Goal: Task Accomplishment & Management: Complete application form

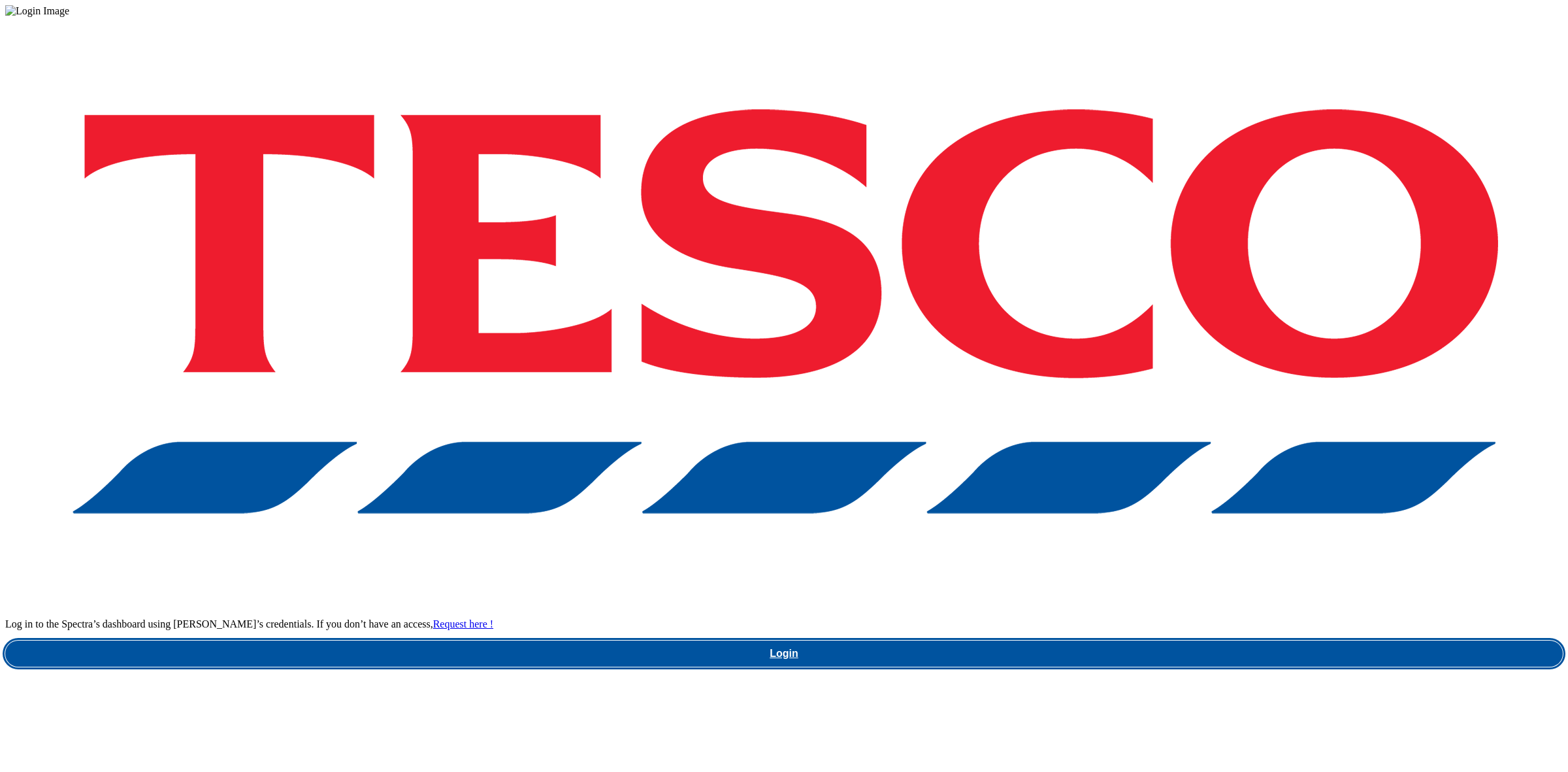
click at [1134, 640] on link "Login" at bounding box center [784, 653] width 1557 height 26
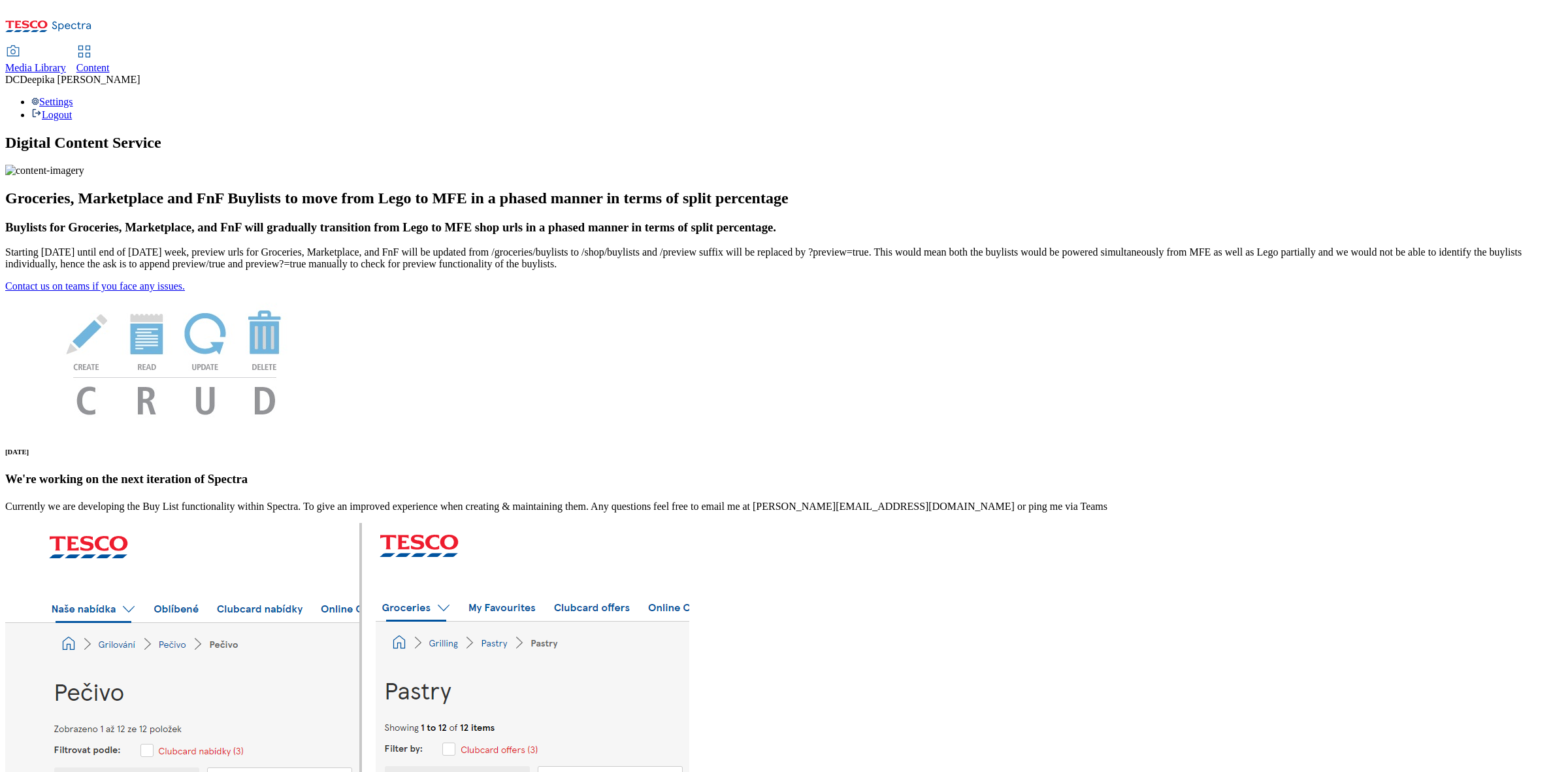
click at [110, 62] on span "Content" at bounding box center [93, 68] width 33 height 11
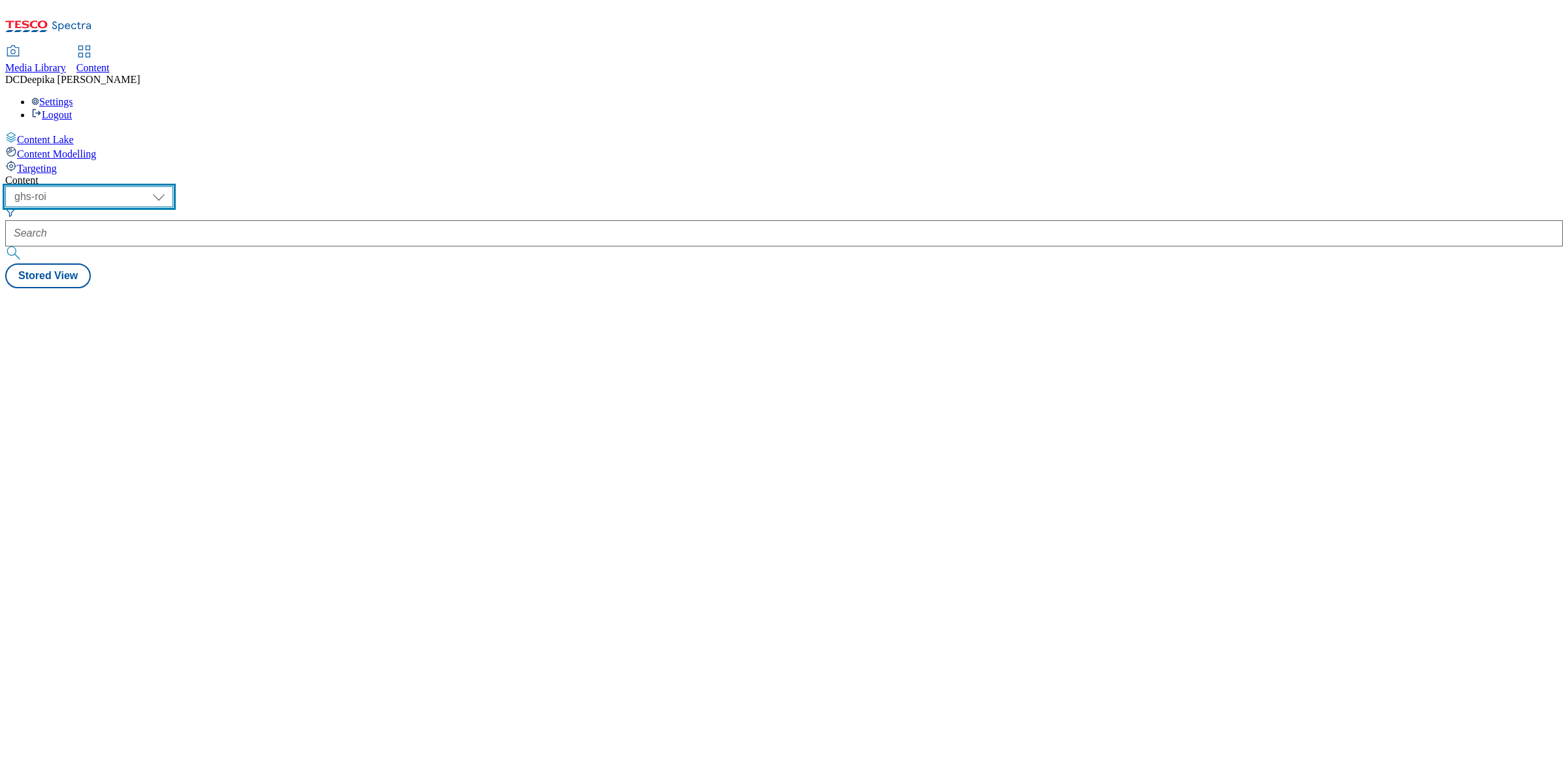
click at [173, 186] on select "ghs-roi ghs-uk" at bounding box center [89, 197] width 168 height 21
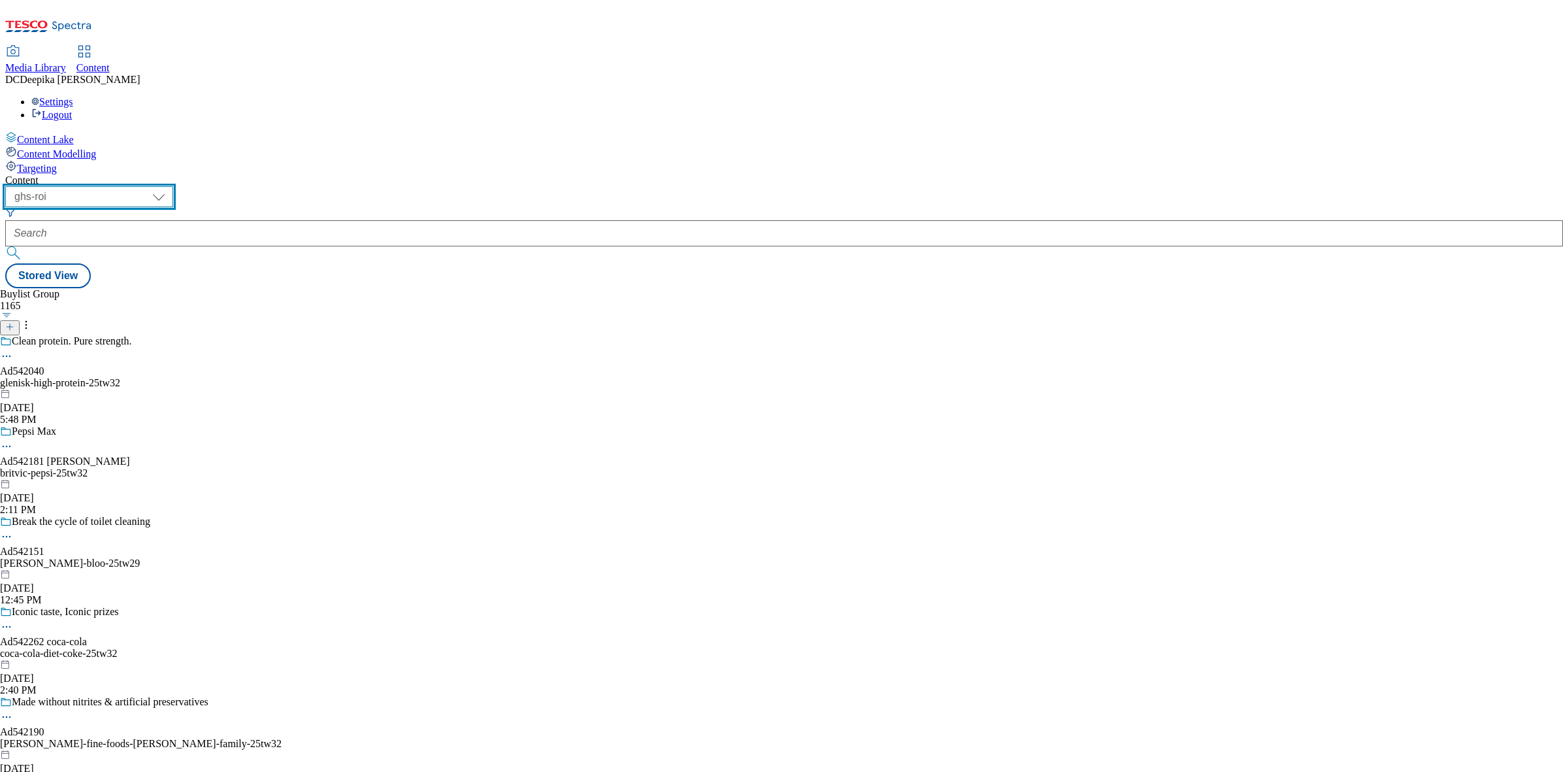
select select "ghs-uk"
click at [169, 186] on select "ghs-roi ghs-uk" at bounding box center [89, 197] width 168 height 21
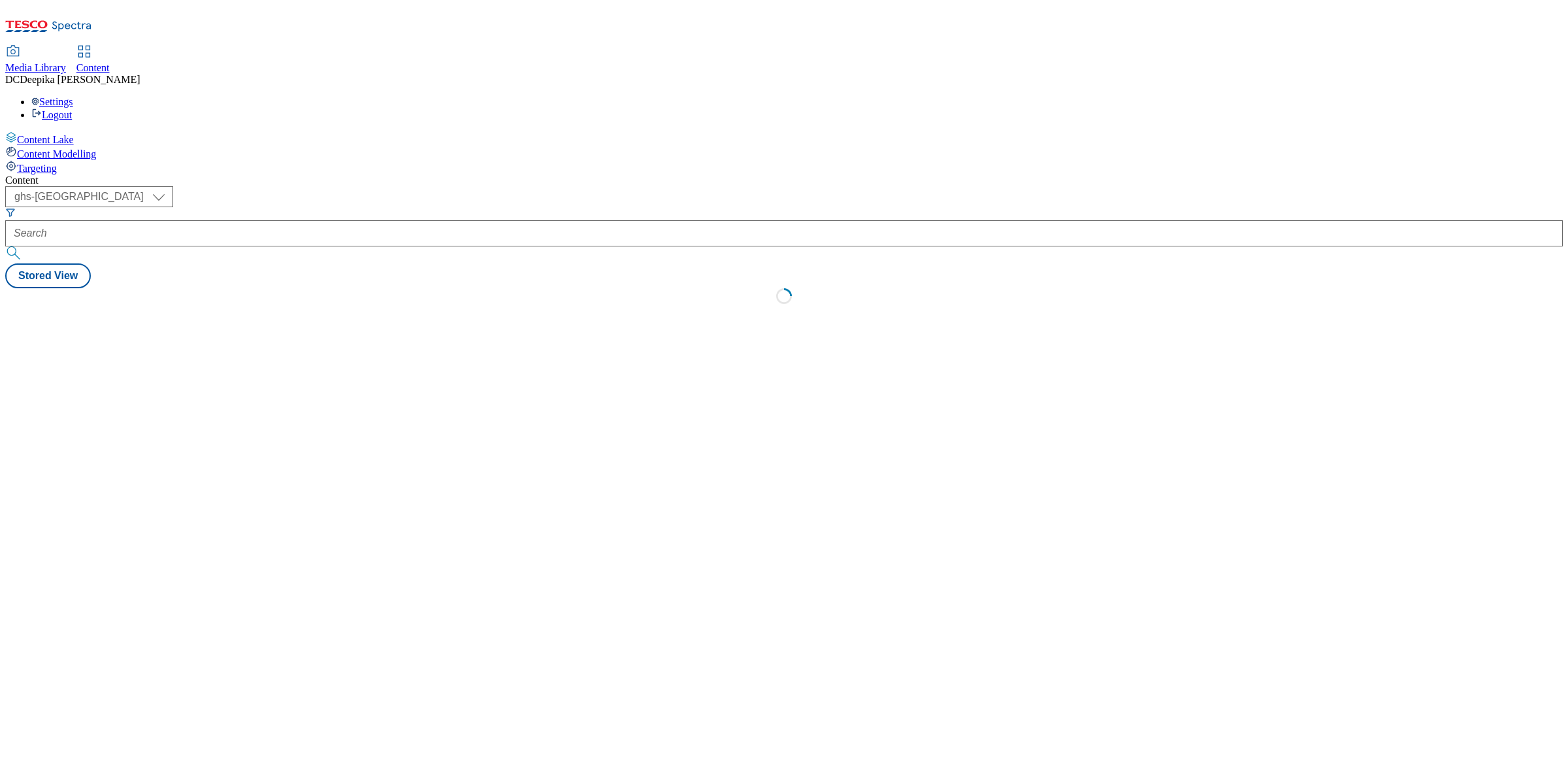
click at [541, 183] on div "Content ( optional ) ghs-roi ghs-uk ghs-uk Stored View Loading" at bounding box center [784, 243] width 1557 height 137
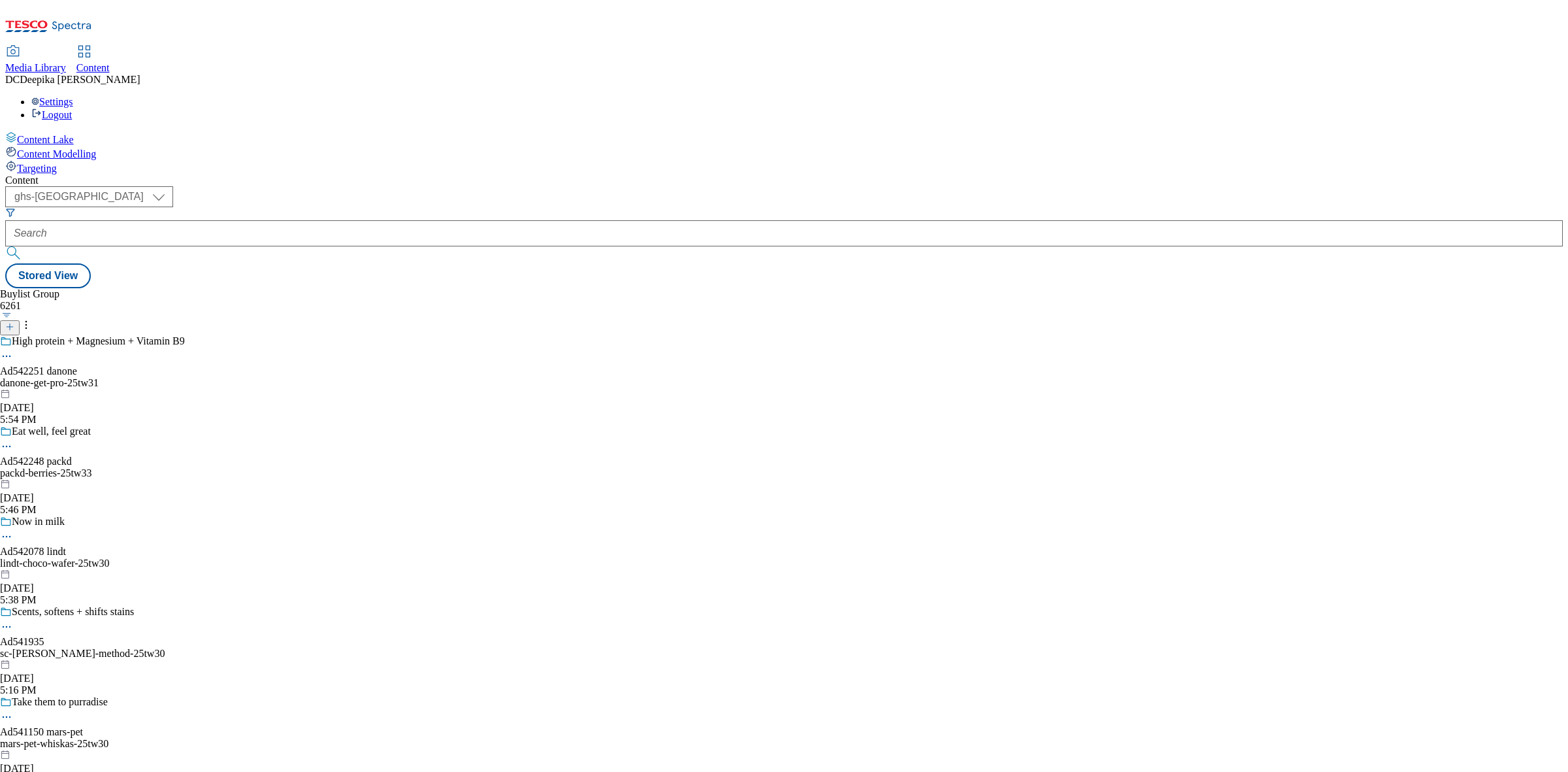
click at [14, 322] on icon at bounding box center [10, 327] width 9 height 9
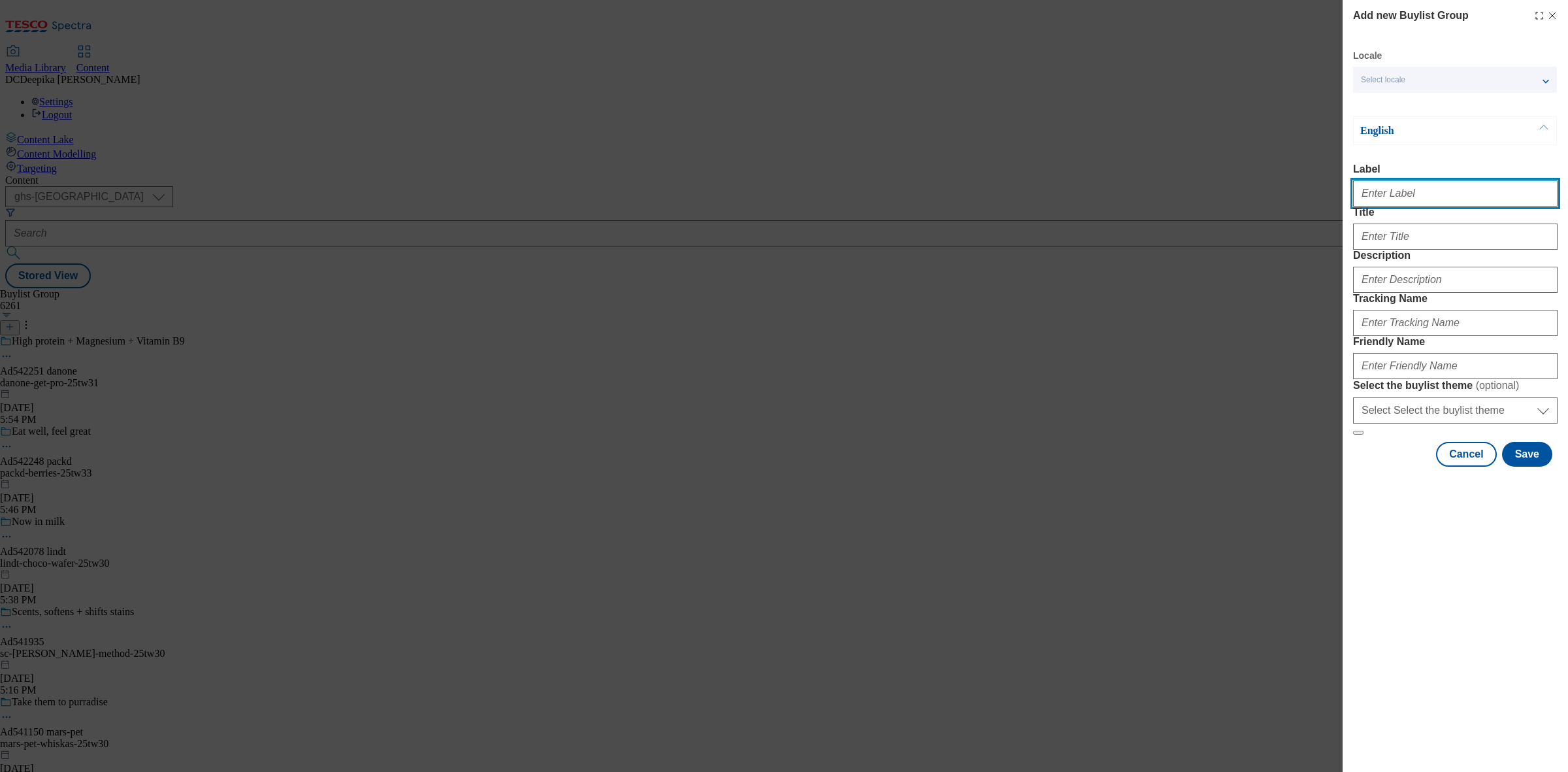
click at [1380, 206] on input "Label" at bounding box center [1455, 193] width 205 height 26
paste input "Ad541825"
type input "Ad541825"
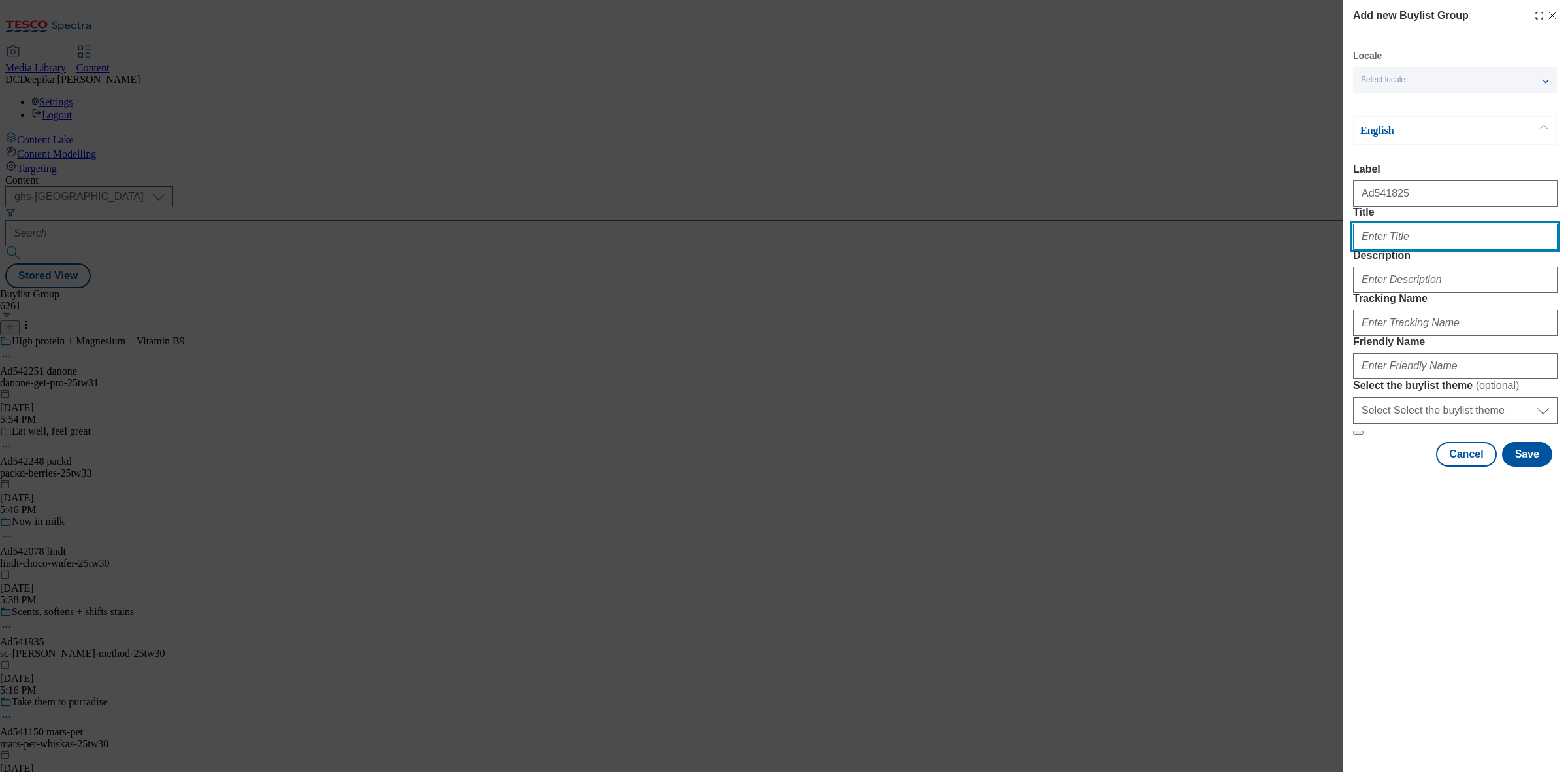
click at [1409, 249] on input "Title" at bounding box center [1455, 236] width 205 height 26
paste input "Jam thats Festive"
type input "Jam thats Festive"
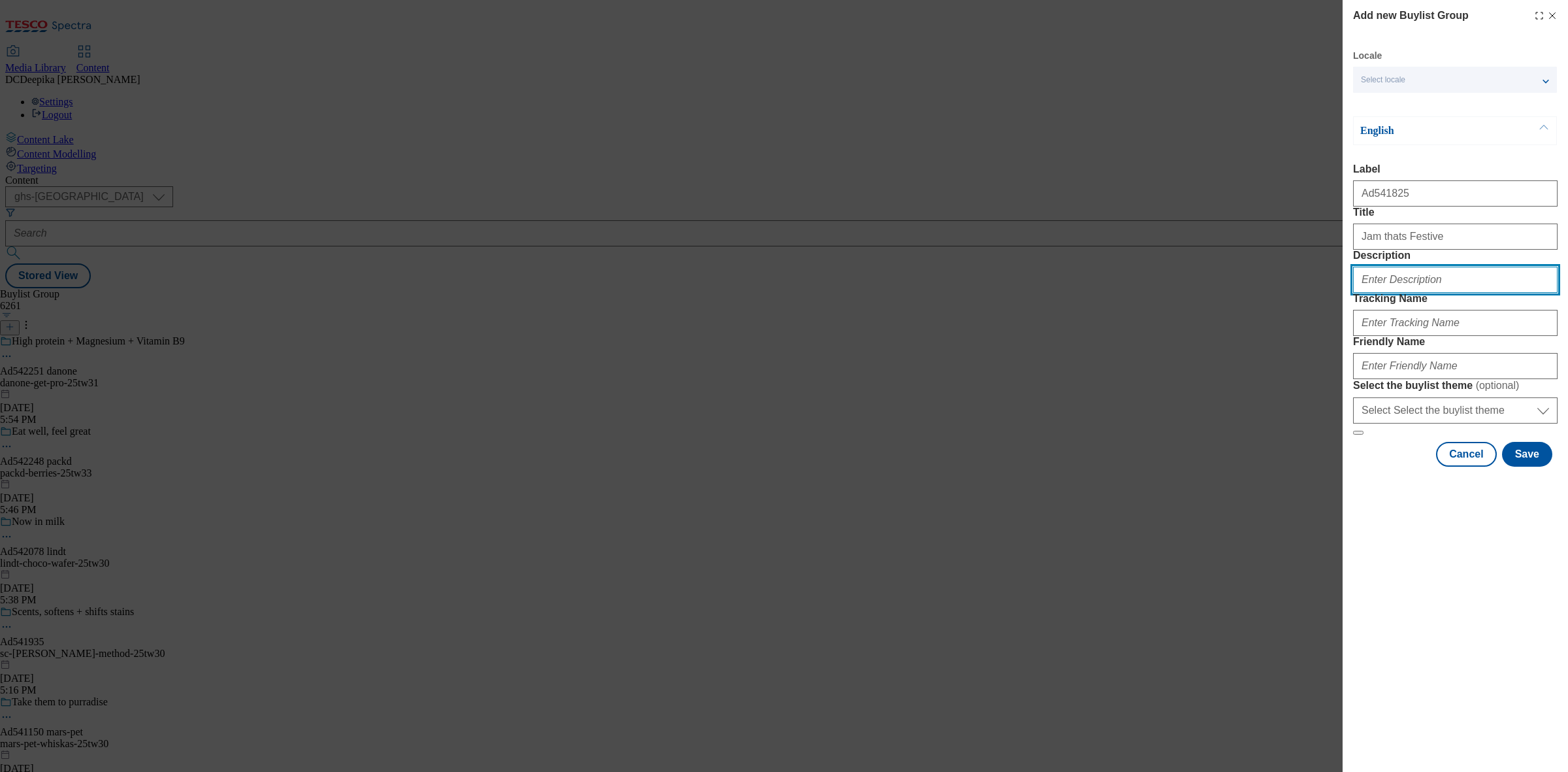
click at [1429, 292] on input "Description" at bounding box center [1455, 280] width 205 height 26
click at [1405, 335] on div "Modal" at bounding box center [1455, 321] width 205 height 32
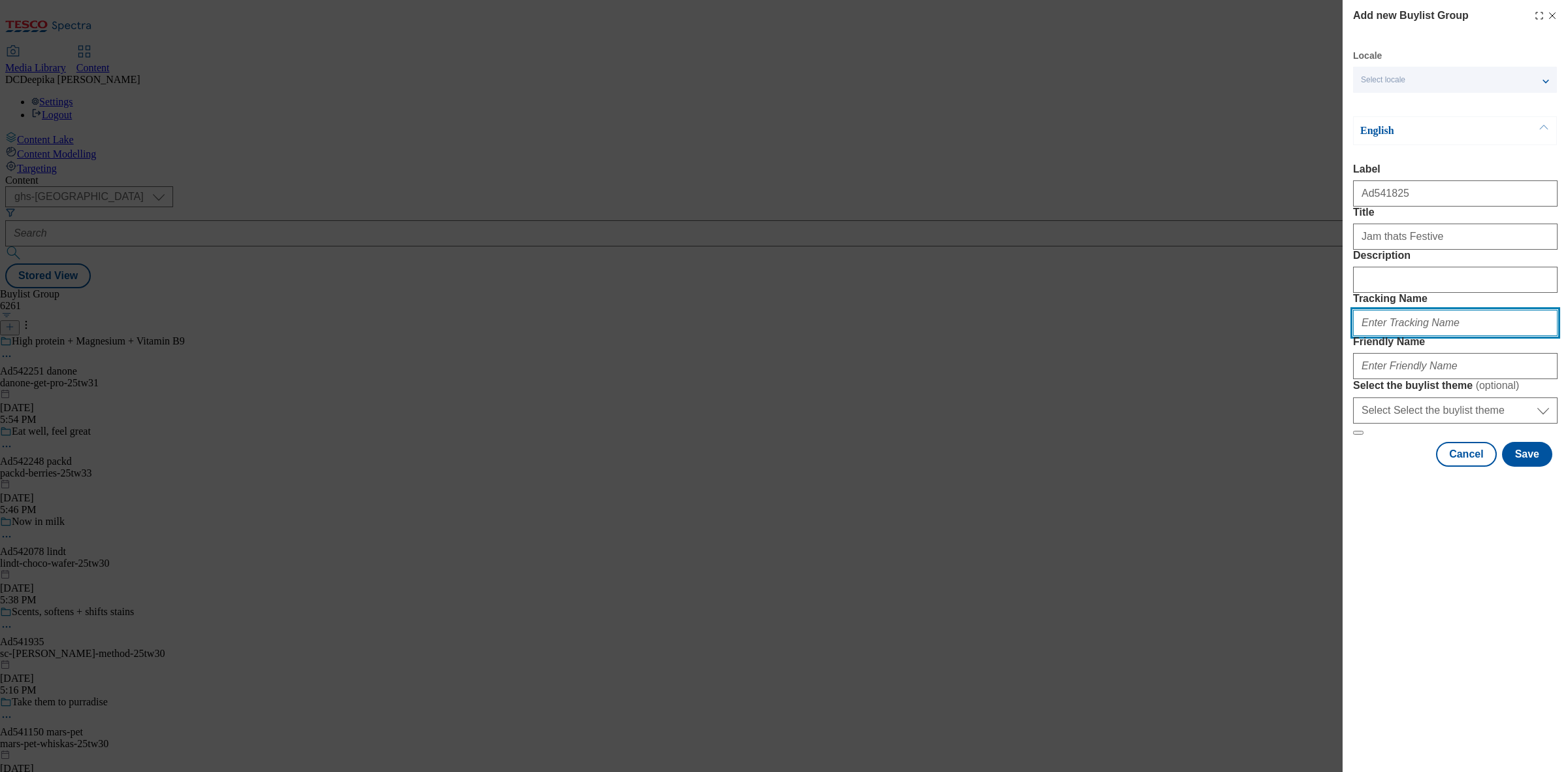
click at [1418, 335] on input "Tracking Name" at bounding box center [1455, 323] width 205 height 26
type input "F"
paste input "Jam thats Festive"
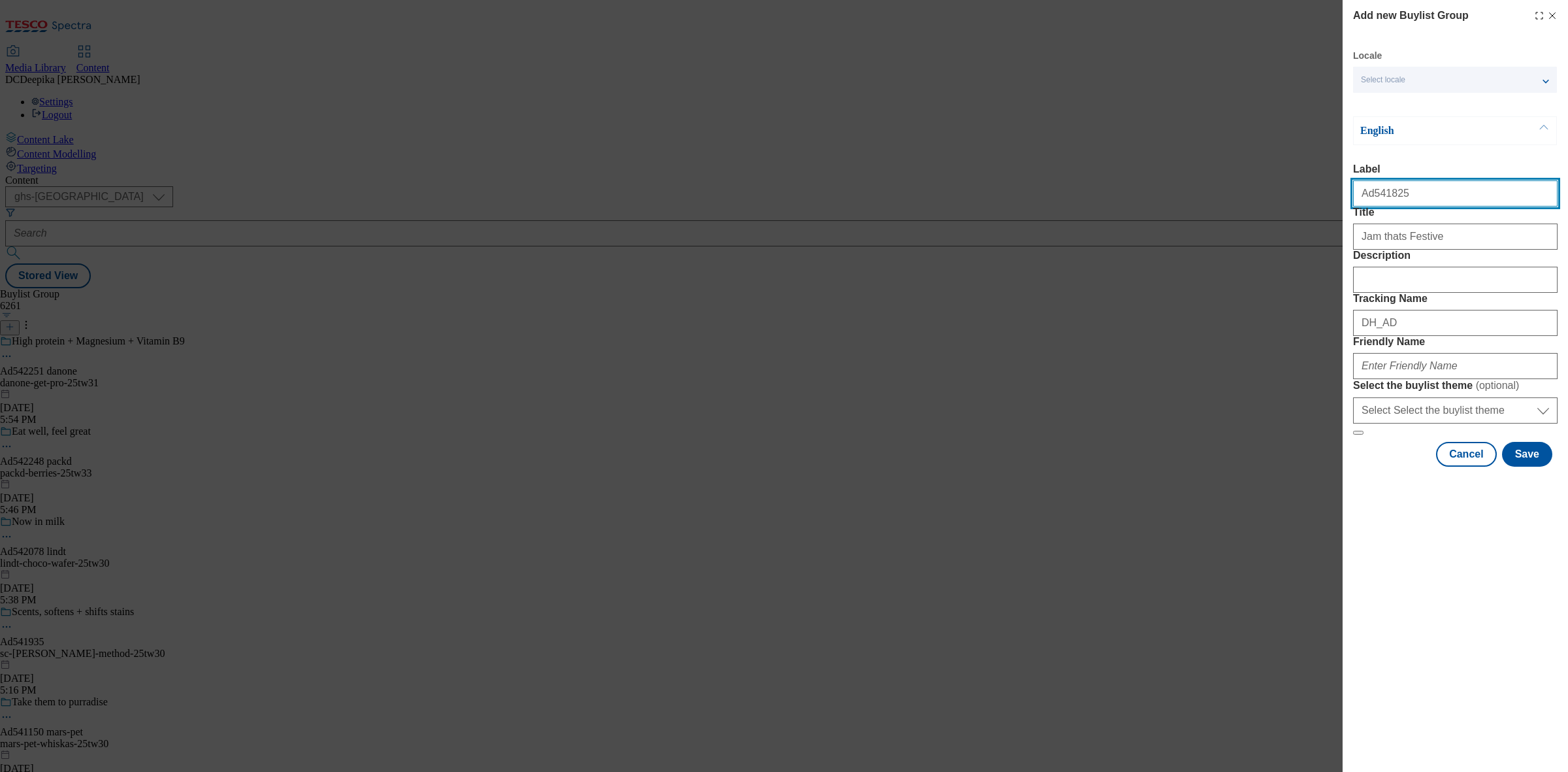
drag, startPoint x: 1403, startPoint y: 195, endPoint x: 1370, endPoint y: 210, distance: 36.2
click at [1370, 206] on input "Ad541825" at bounding box center [1455, 193] width 205 height 26
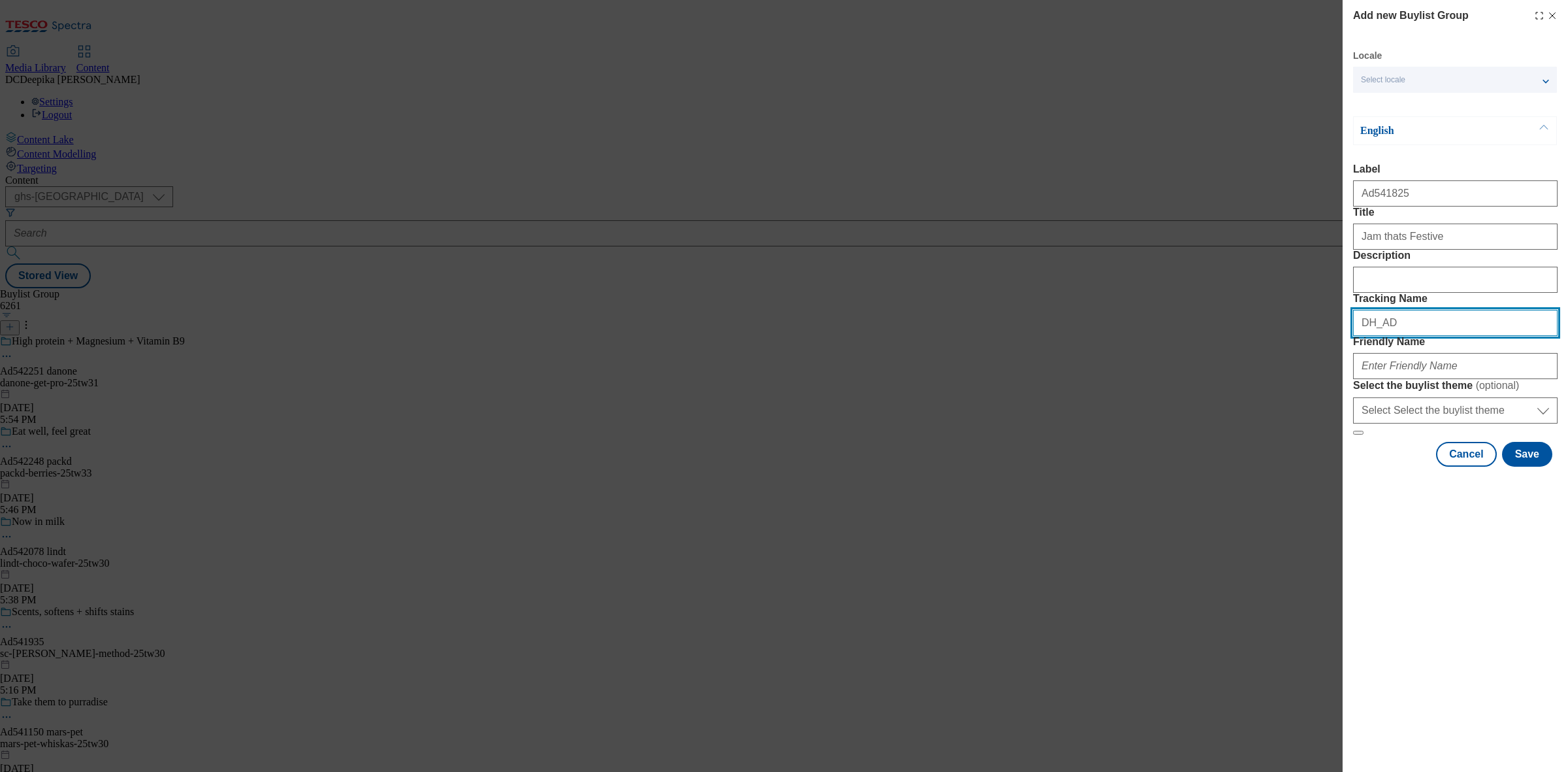
click at [1415, 335] on input "DH_AD" at bounding box center [1455, 323] width 205 height 26
paste input "541825"
type input "DH_AD541825"
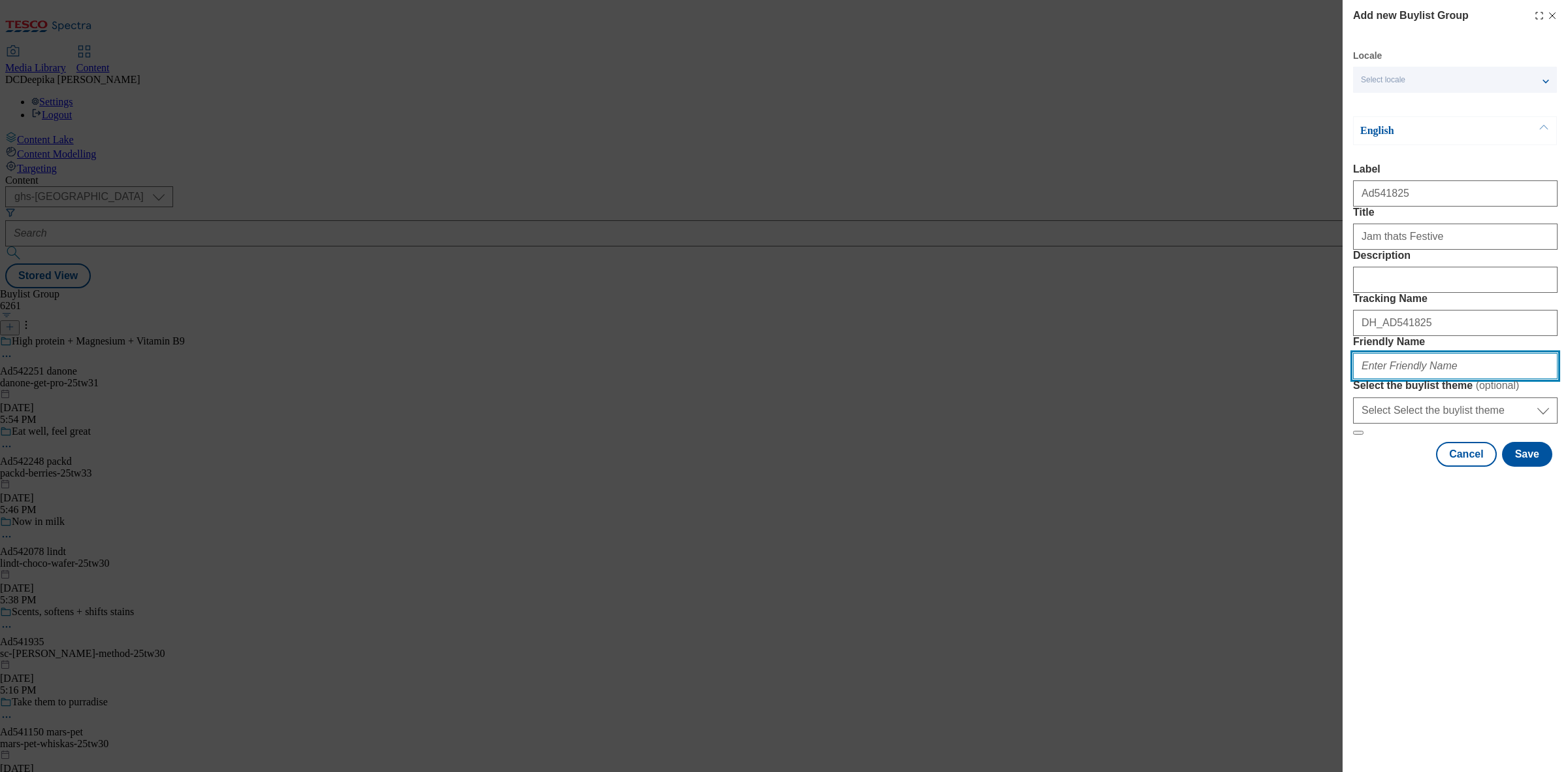
click at [1415, 379] on input "Friendly Name" at bounding box center [1455, 366] width 205 height 26
paste input "vinarchy"
type input "vinarchy-jamshed-25tw37"
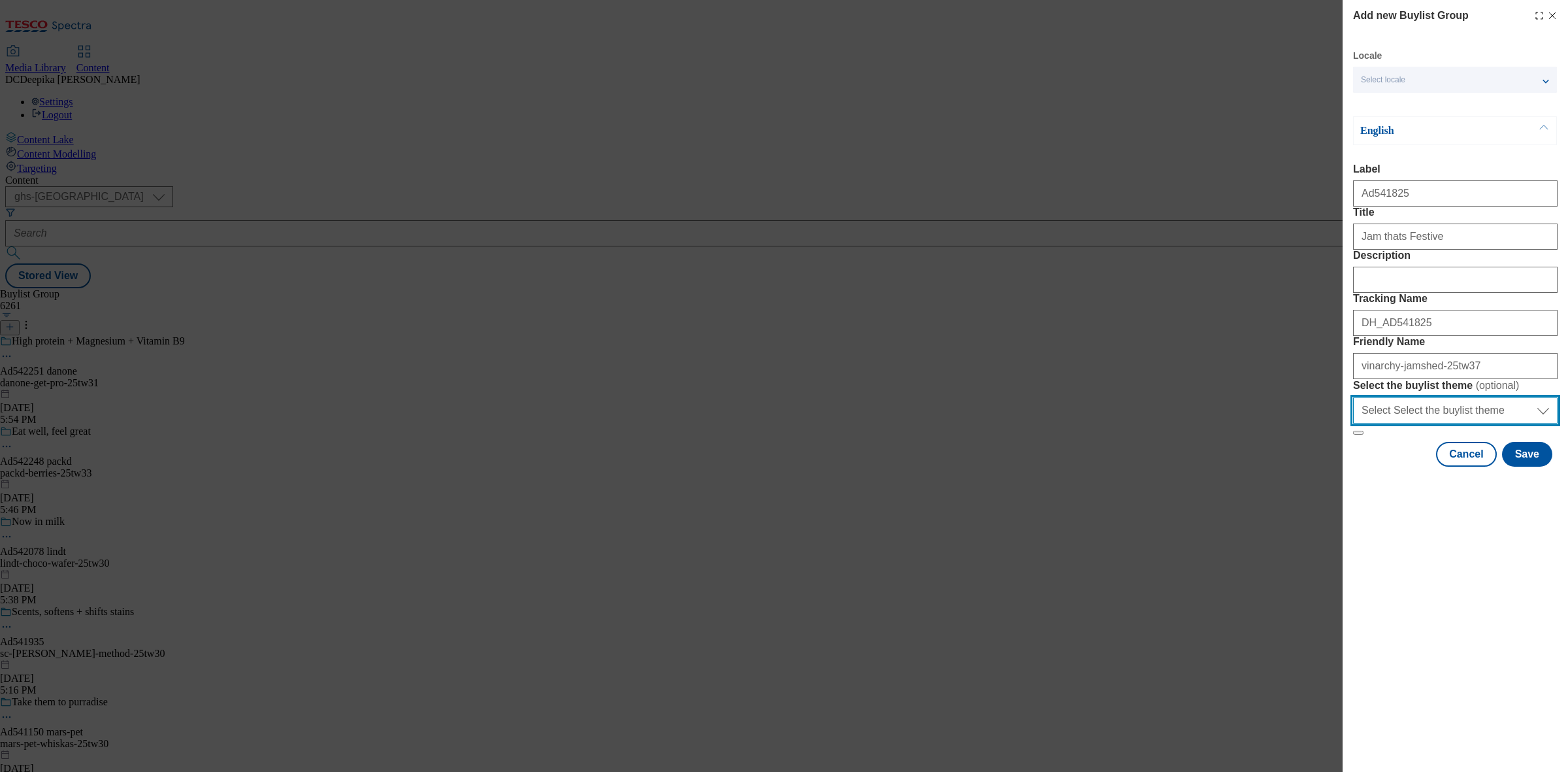
click at [1424, 423] on select "Select Select the buylist theme default fandf" at bounding box center [1455, 410] width 205 height 26
drag, startPoint x: 1424, startPoint y: 530, endPoint x: 1445, endPoint y: 536, distance: 21.8
click at [1424, 423] on select "Select Select the buylist theme default fandf" at bounding box center [1455, 410] width 205 height 26
click at [1534, 466] on button "Save" at bounding box center [1527, 454] width 50 height 25
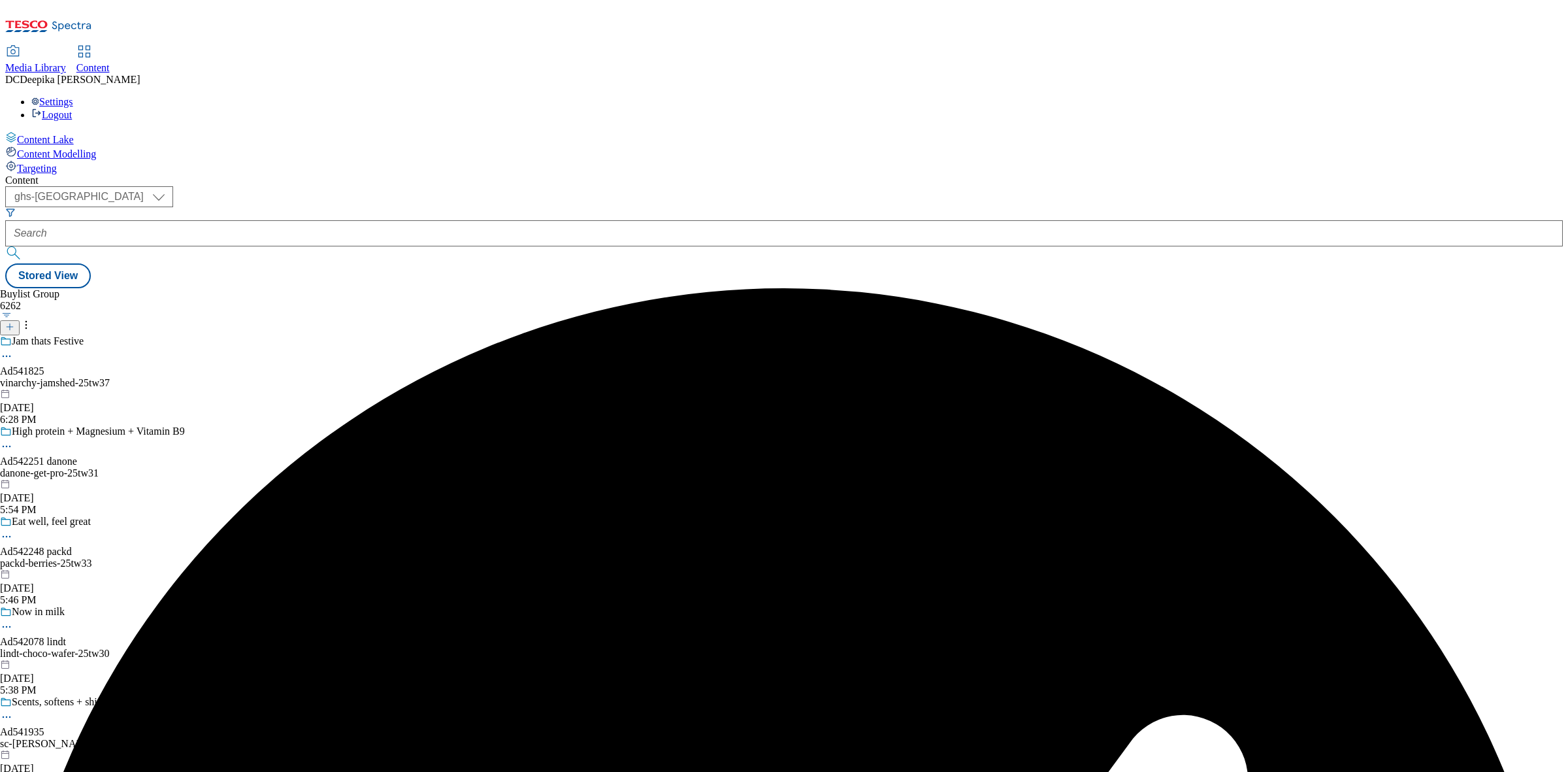
click at [185, 335] on div "Jam thats Festive Ad541825 vinarchy-jamshed-25tw37 Sep 16, 2025 6:28 PM" at bounding box center [92, 380] width 185 height 90
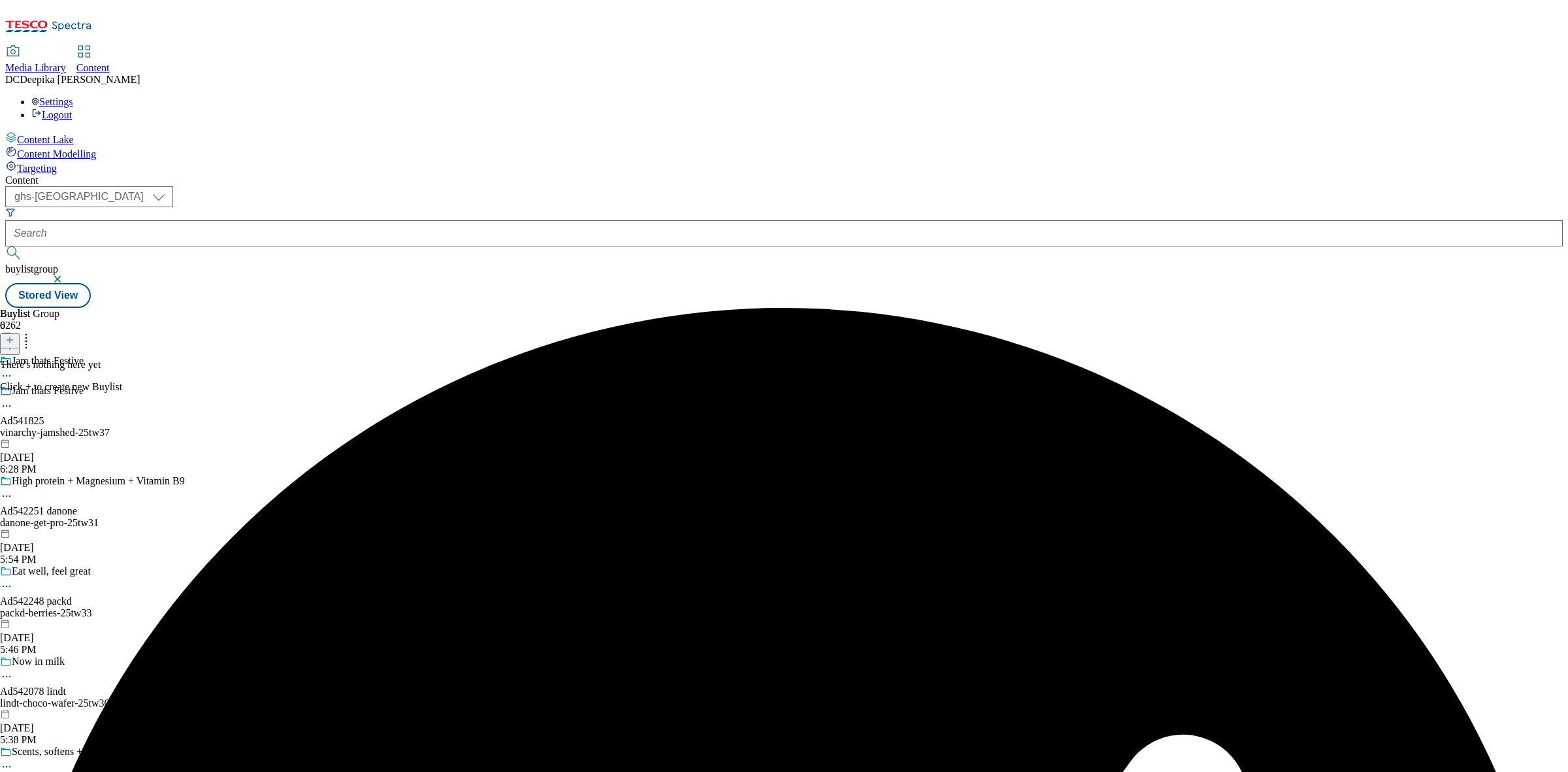
click at [14, 335] on icon at bounding box center [10, 340] width 9 height 9
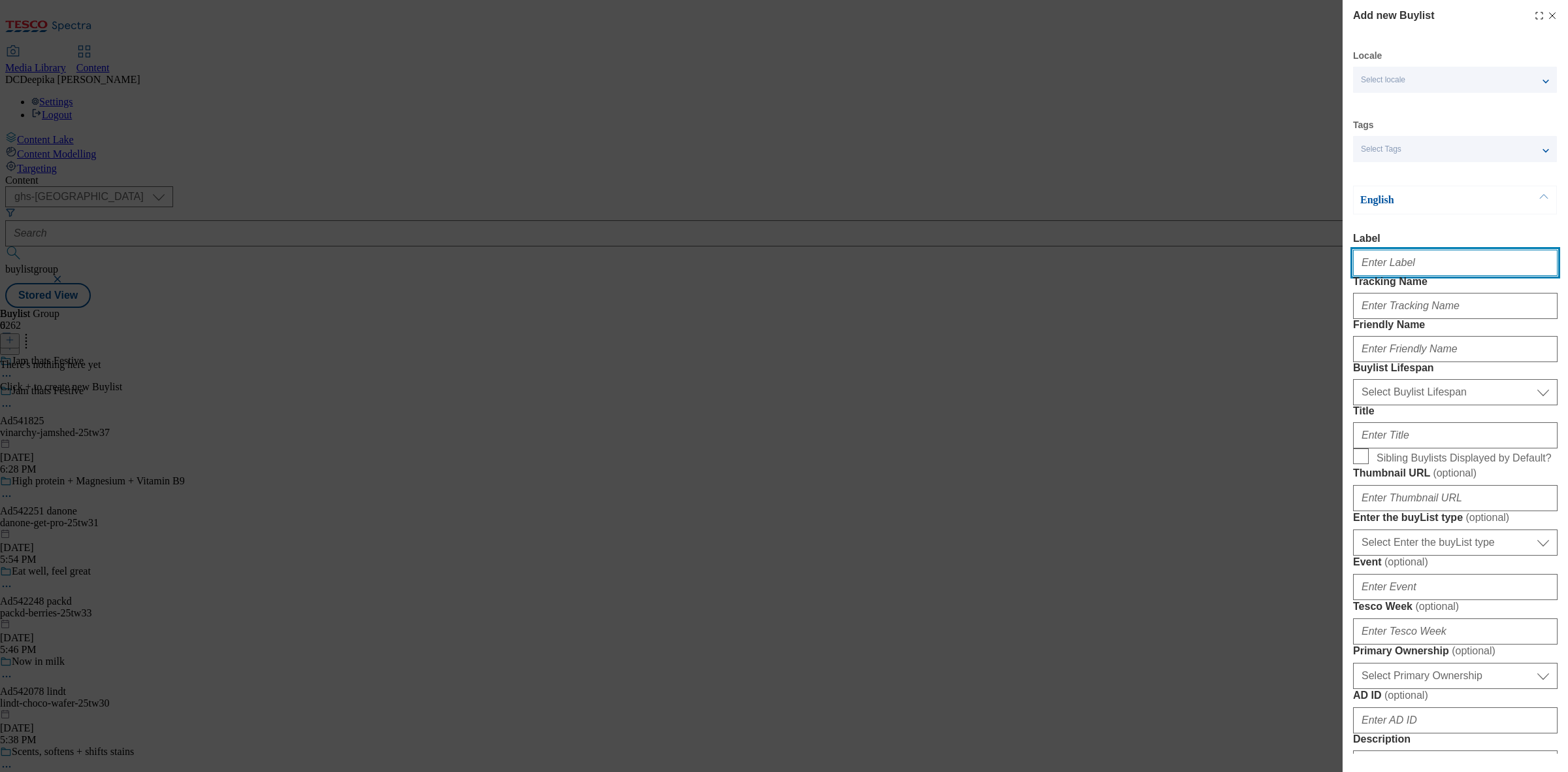
click at [1383, 270] on input "Label" at bounding box center [1455, 263] width 205 height 26
paste input "Ad541825"
type input "Ad541825"
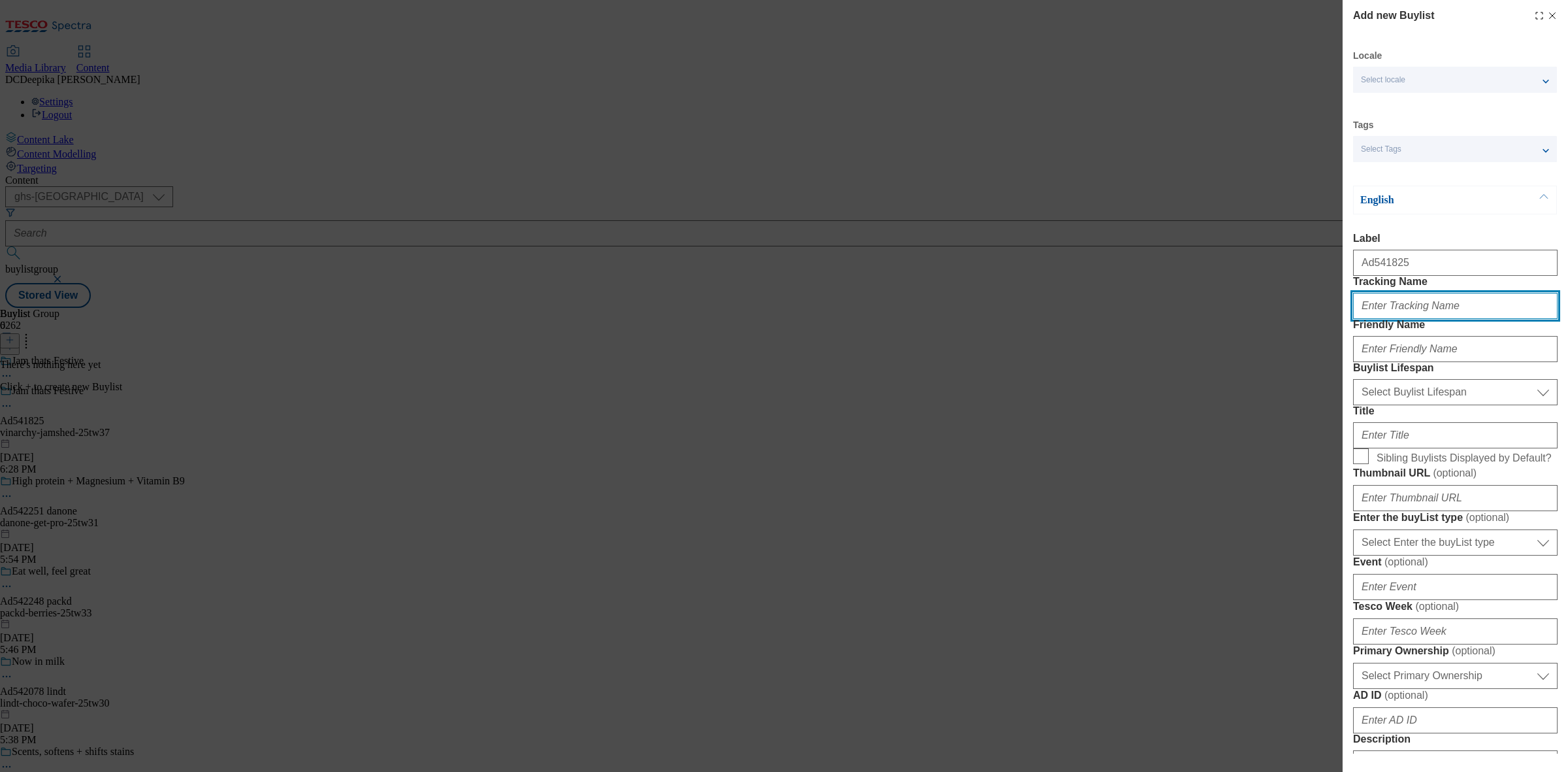
click at [1405, 319] on input "Tracking Name" at bounding box center [1455, 306] width 205 height 26
paste input "Ad541825"
click at [1393, 319] on input "DH_ADAd541825" at bounding box center [1455, 306] width 205 height 26
type input "DH_AD541825"
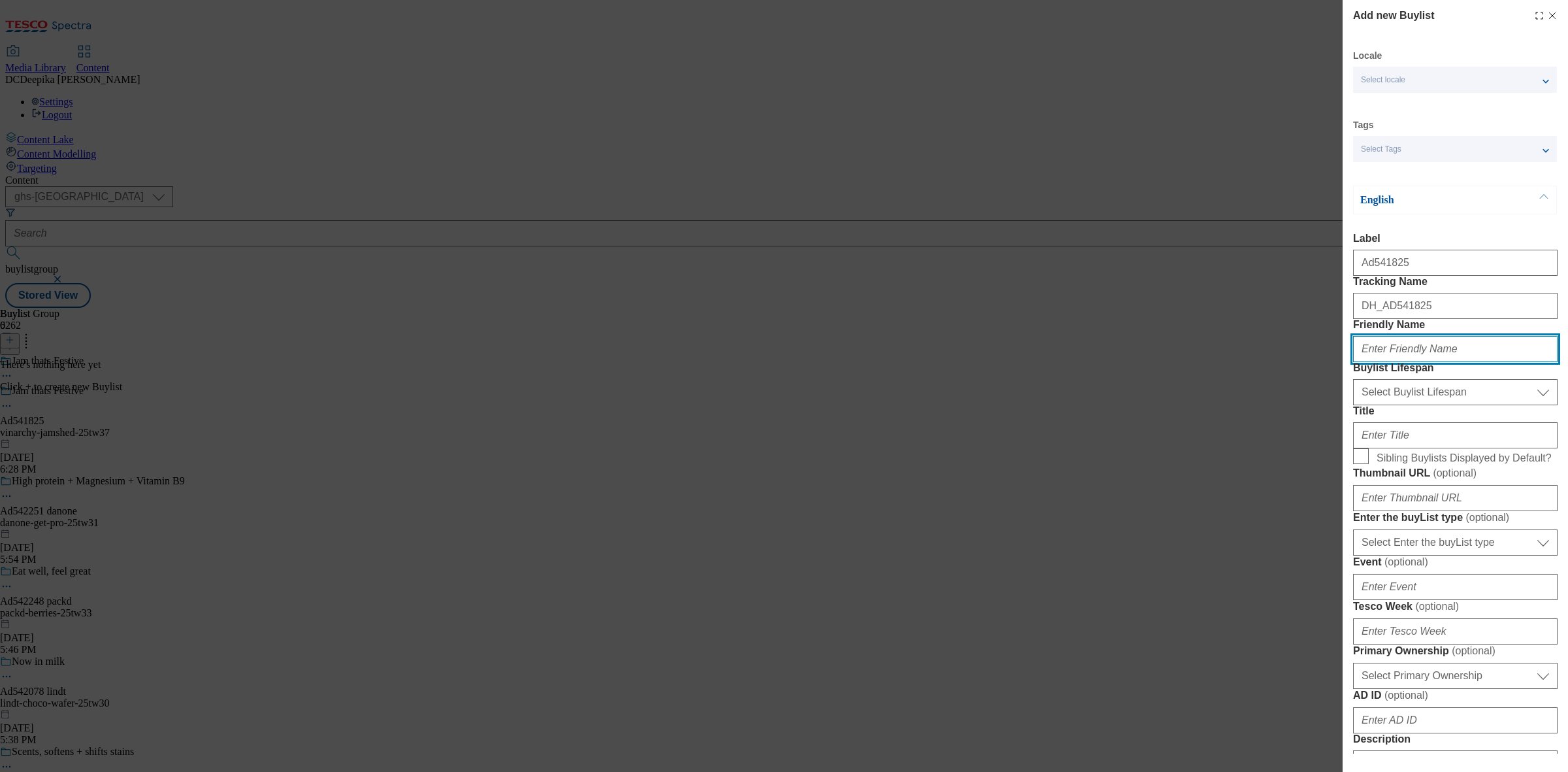
click at [1429, 362] on input "Friendly Name" at bounding box center [1455, 349] width 205 height 26
paste input "vinarchy"
type input "vinarchy"
click at [1437, 405] on select "Select Buylist Lifespan evergreen seasonal tactical" at bounding box center [1455, 393] width 205 height 26
select select "tactical"
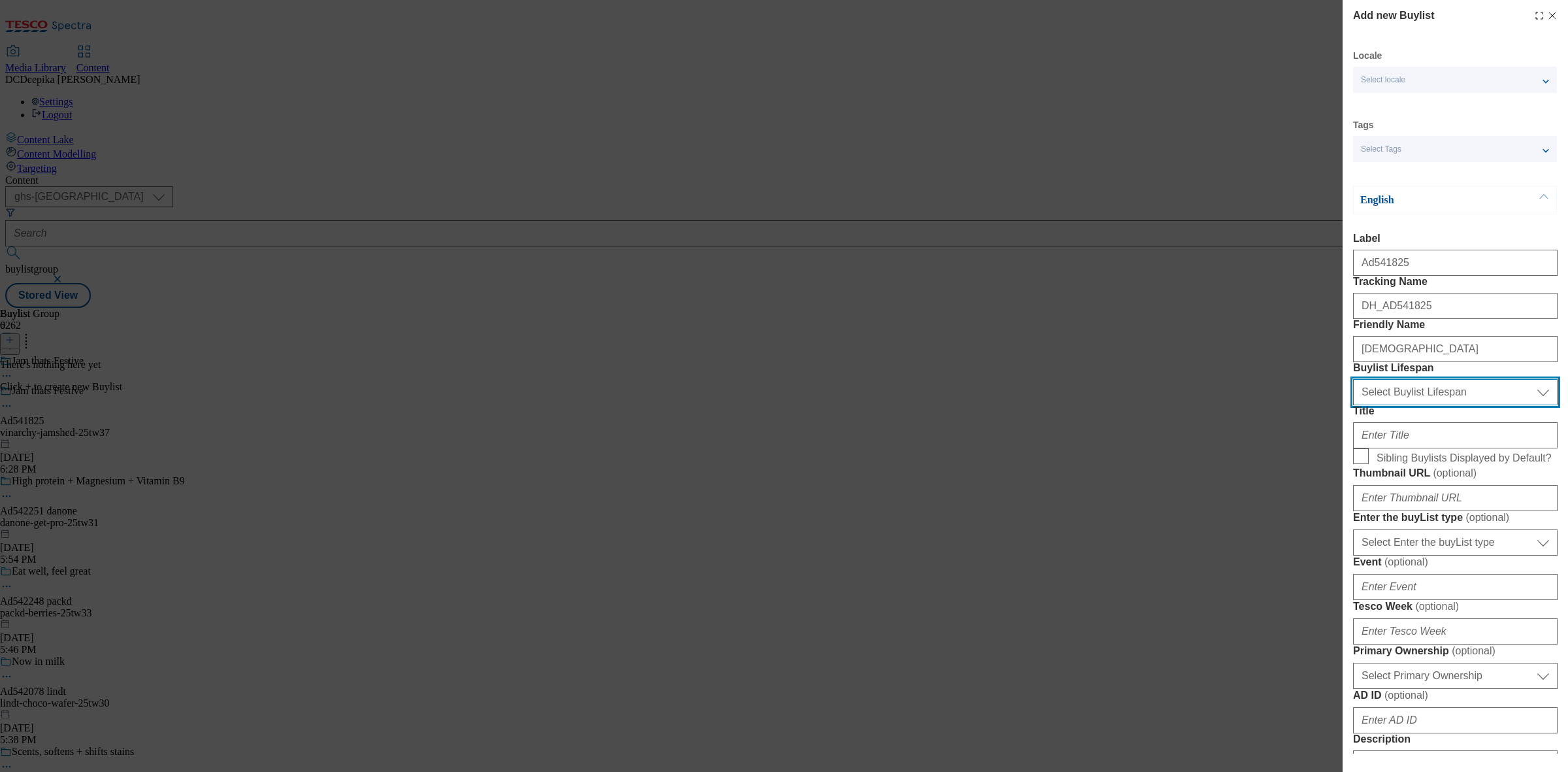
click at [1353, 405] on select "Select Buylist Lifespan evergreen seasonal tactical" at bounding box center [1455, 393] width 205 height 26
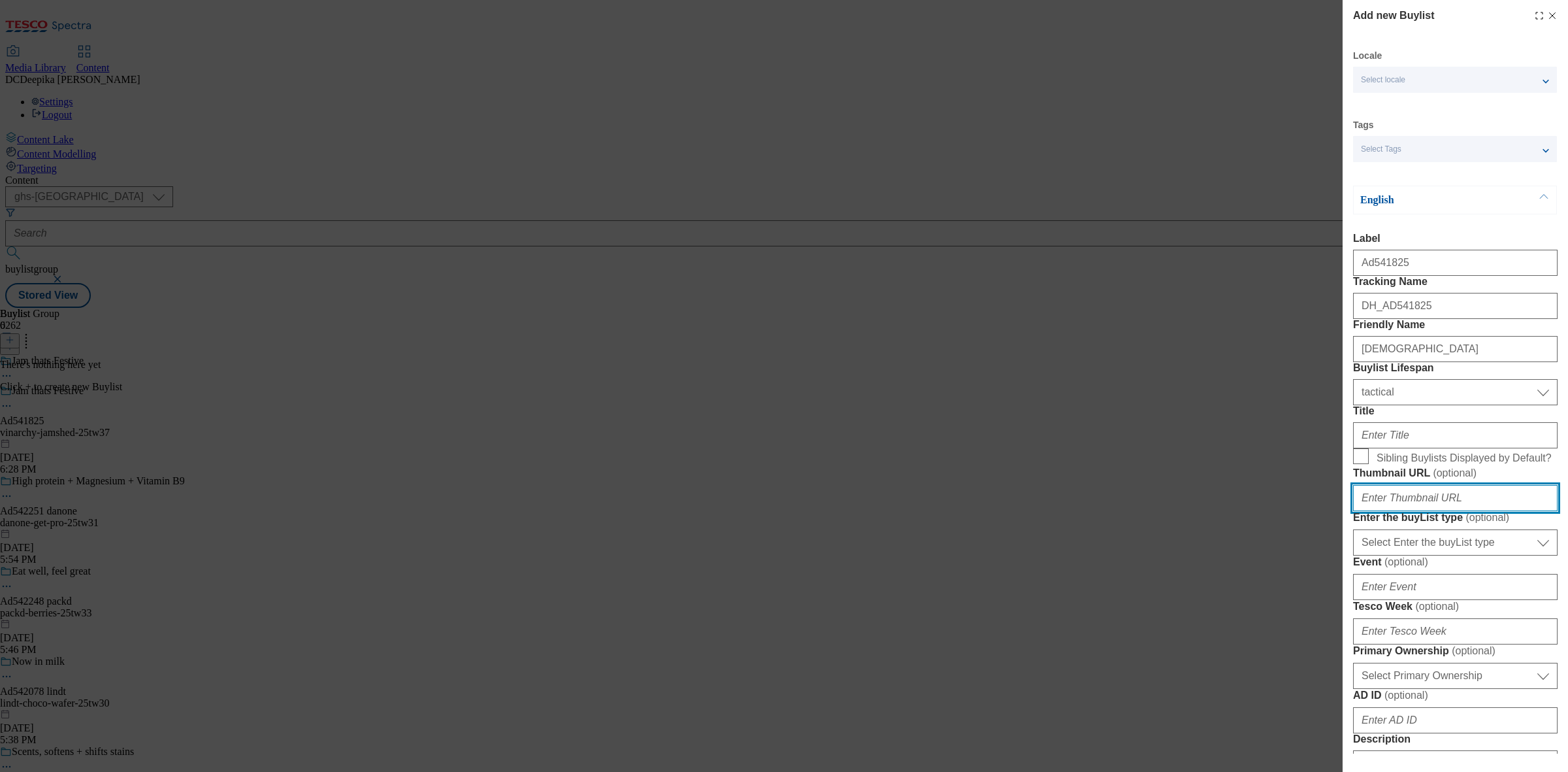
click at [1451, 511] on input "Thumbnail URL ( optional )" at bounding box center [1455, 498] width 205 height 26
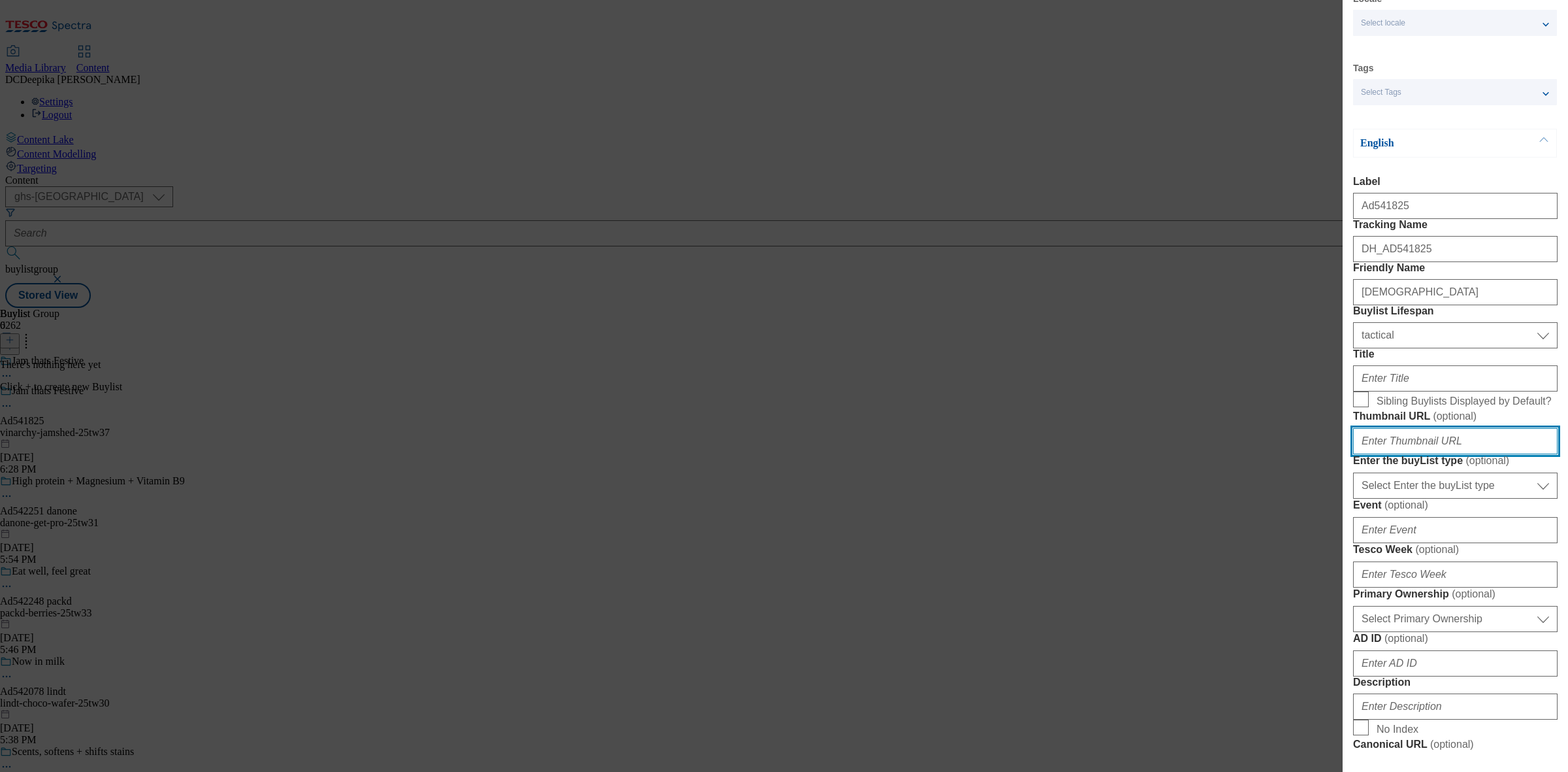
scroll to position [82, 0]
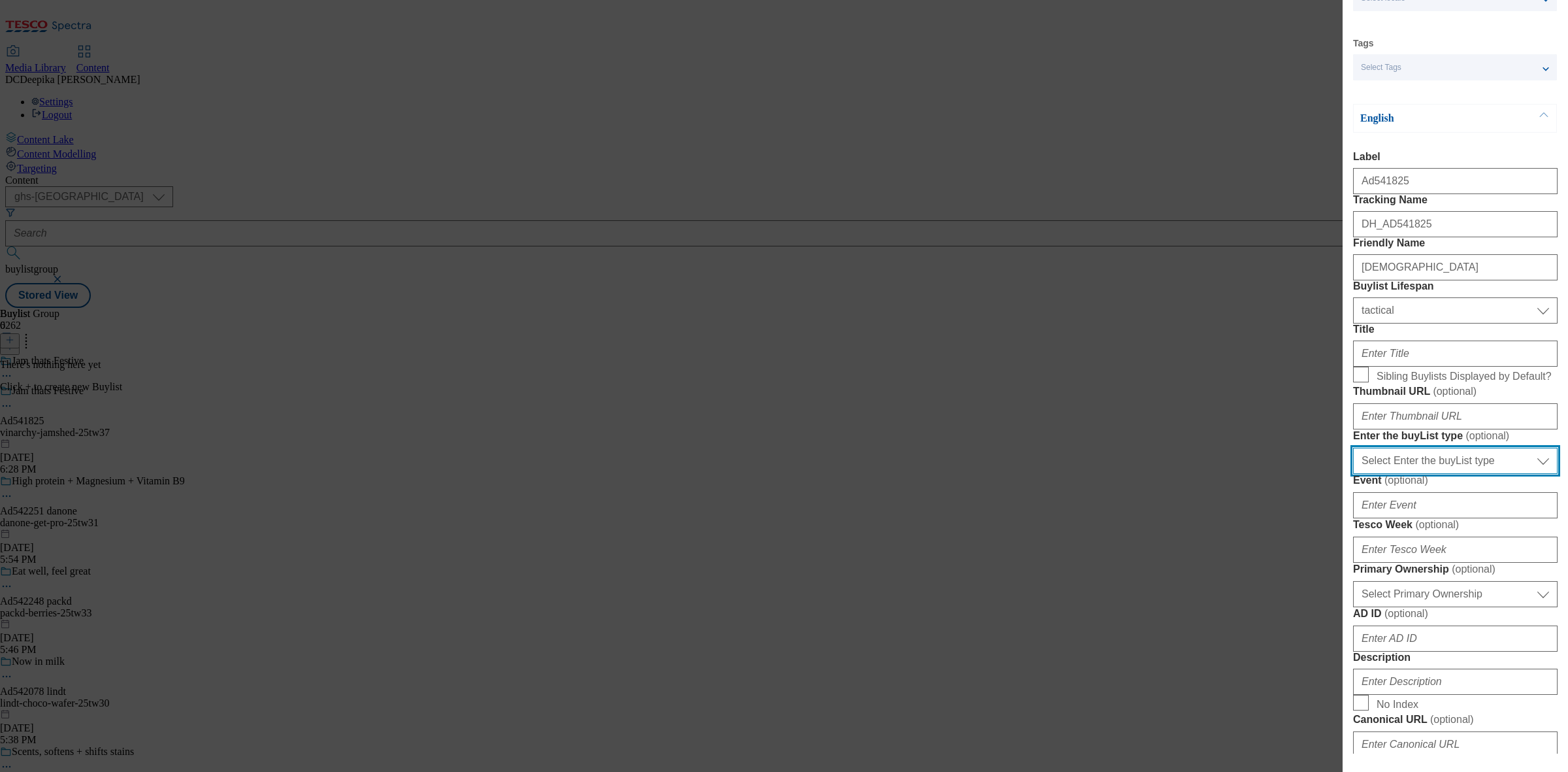
click at [1467, 473] on select "Select Enter the buyList type event supplier funded long term >4 weeks supplier…" at bounding box center [1455, 461] width 205 height 26
select select "supplier funded short term 1-3 weeks"
click at [1353, 473] on select "Select Enter the buyList type event supplier funded long term >4 weeks supplier…" at bounding box center [1455, 461] width 205 height 26
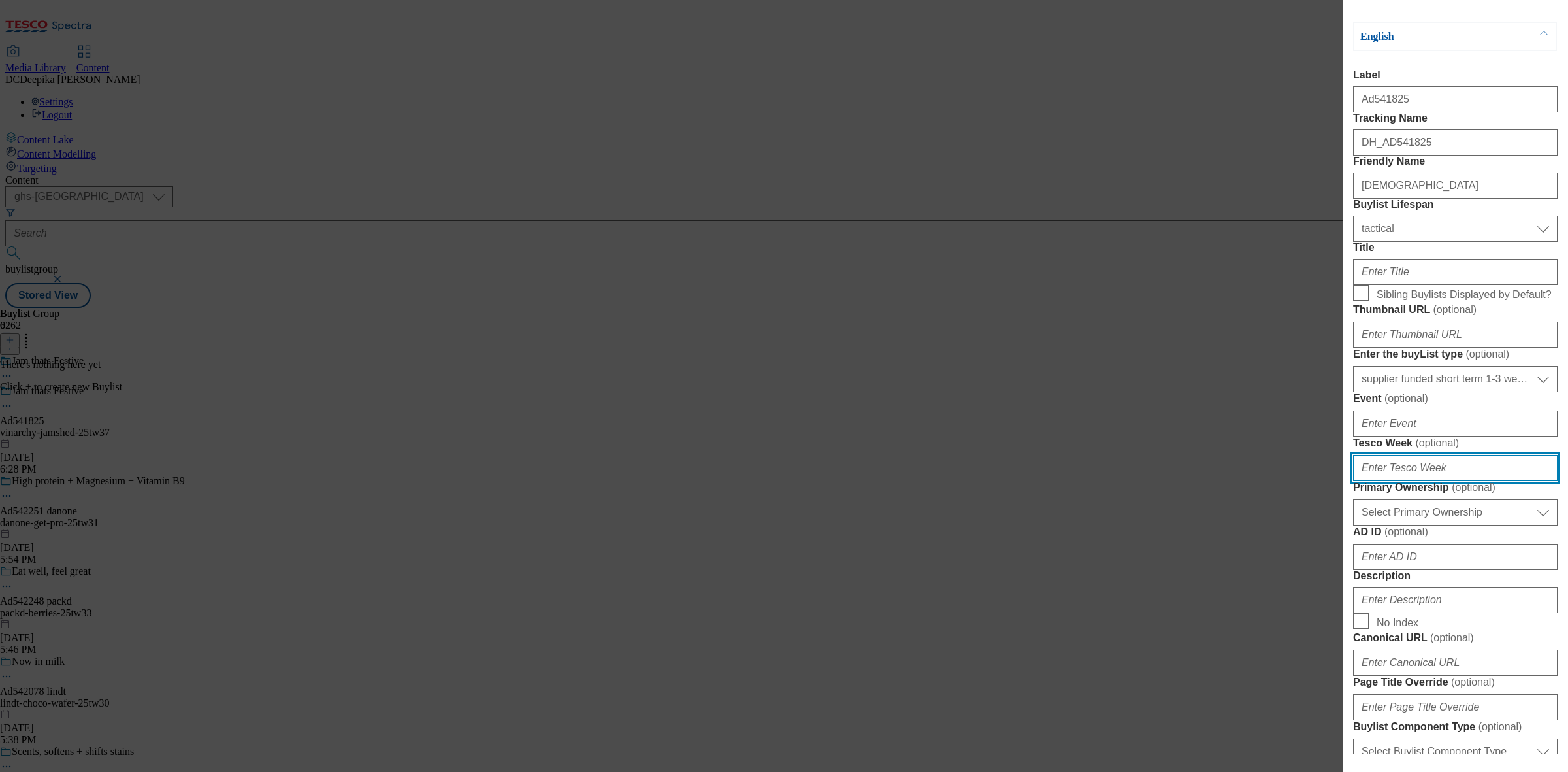
click at [1431, 481] on input "Tesco Week ( optional )" at bounding box center [1455, 468] width 205 height 26
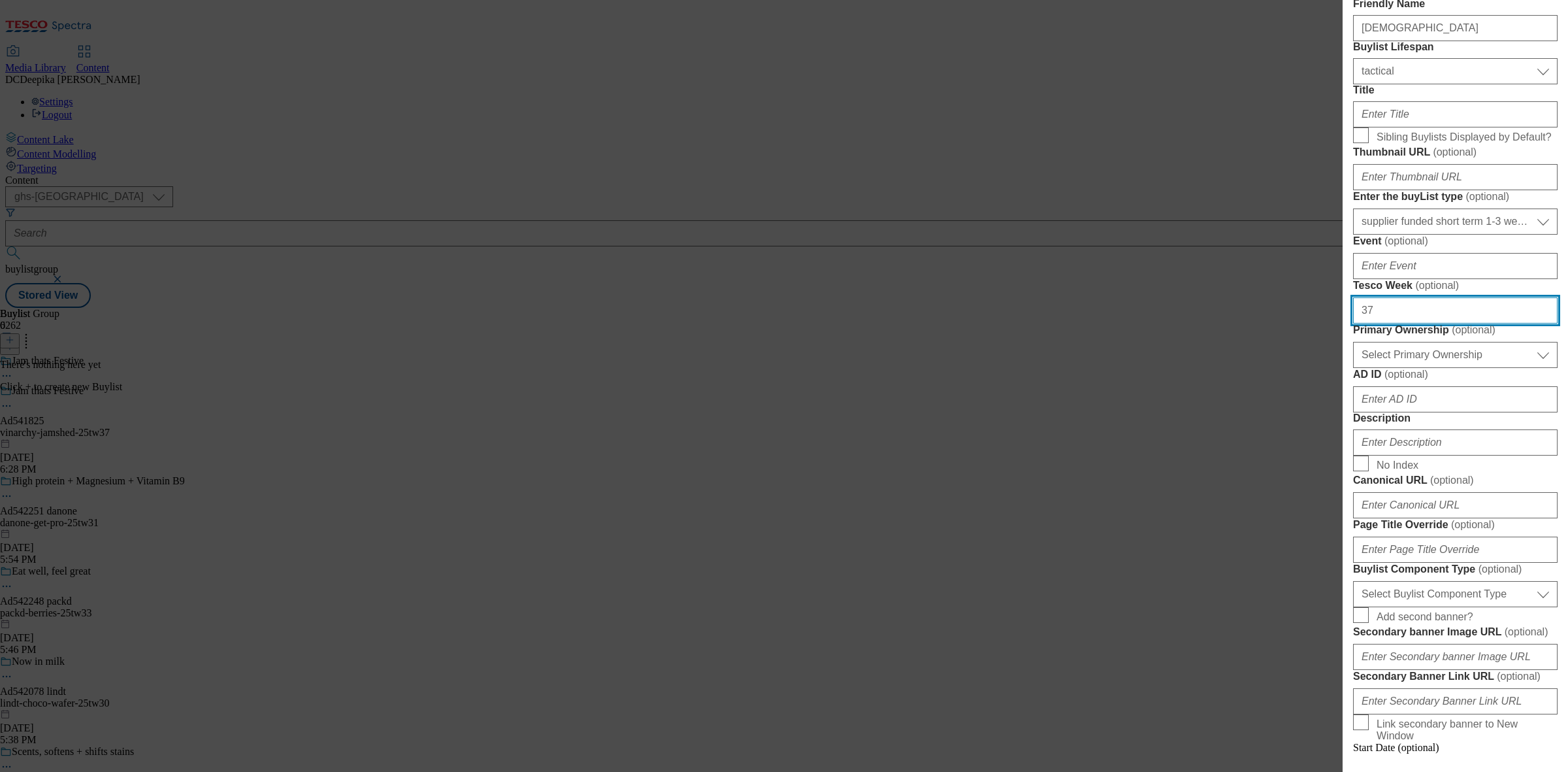
scroll to position [327, 0]
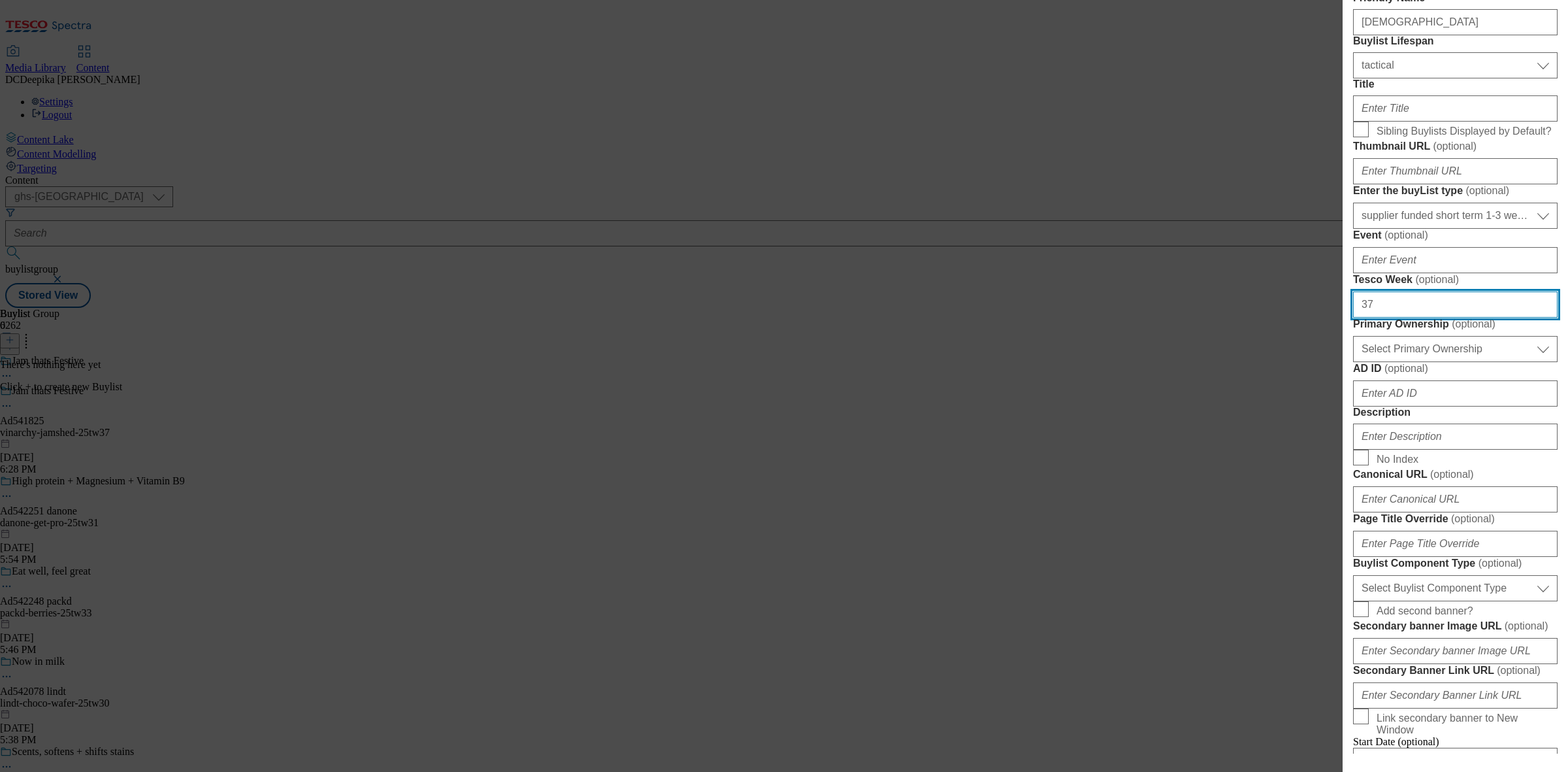
type input "37"
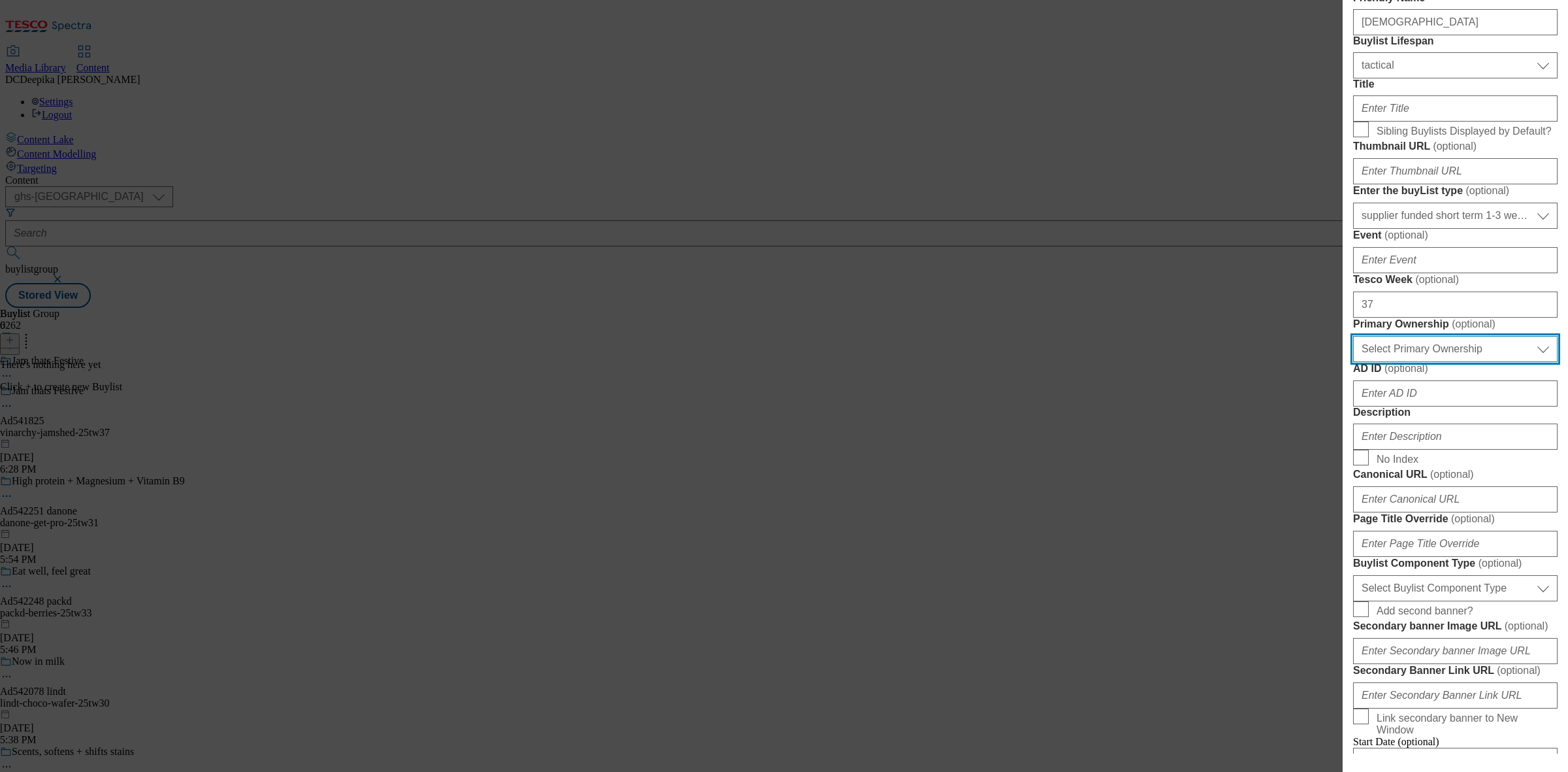
click at [1467, 362] on select "Select Primary Ownership tesco dunnhumby" at bounding box center [1455, 349] width 205 height 26
select select "dunnhumby"
click at [1353, 362] on select "Select Primary Ownership tesco dunnhumby" at bounding box center [1455, 349] width 205 height 26
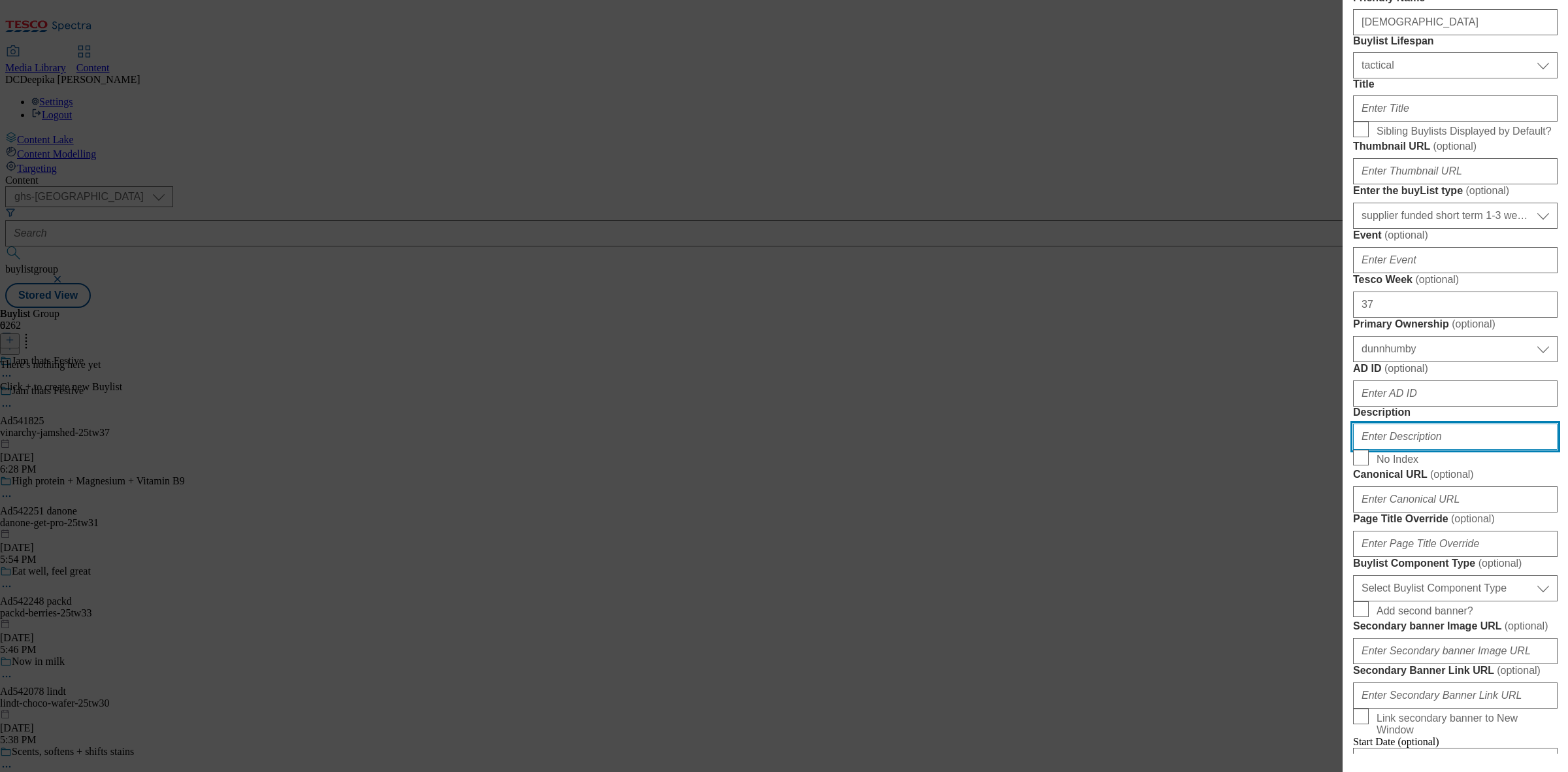
click at [1428, 450] on input "Description" at bounding box center [1455, 437] width 205 height 26
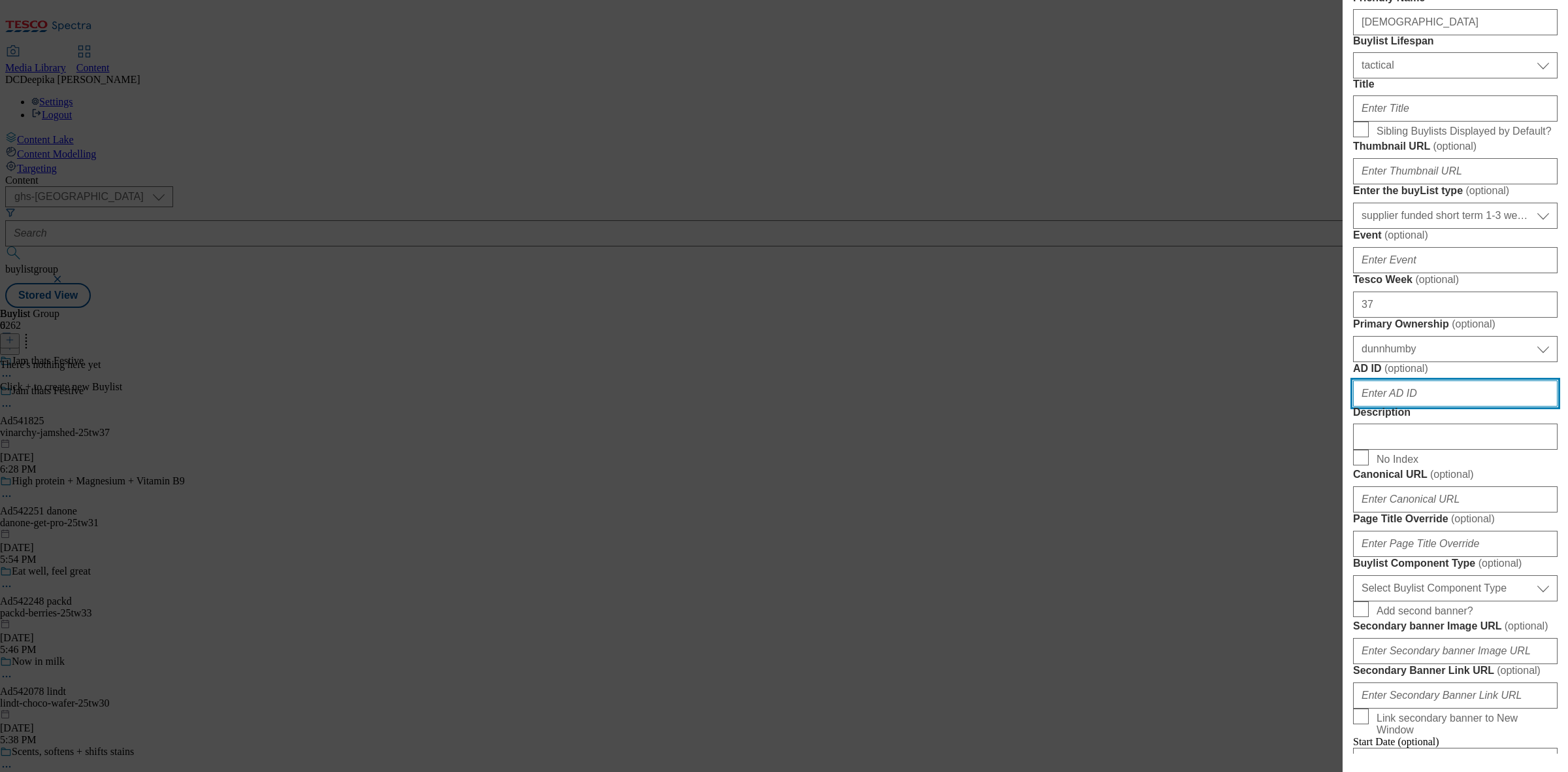
drag, startPoint x: 1392, startPoint y: 629, endPoint x: 1405, endPoint y: 628, distance: 13.0
click at [1392, 407] on input "AD ID ( optional )" at bounding box center [1455, 393] width 205 height 26
paste input "541825_"
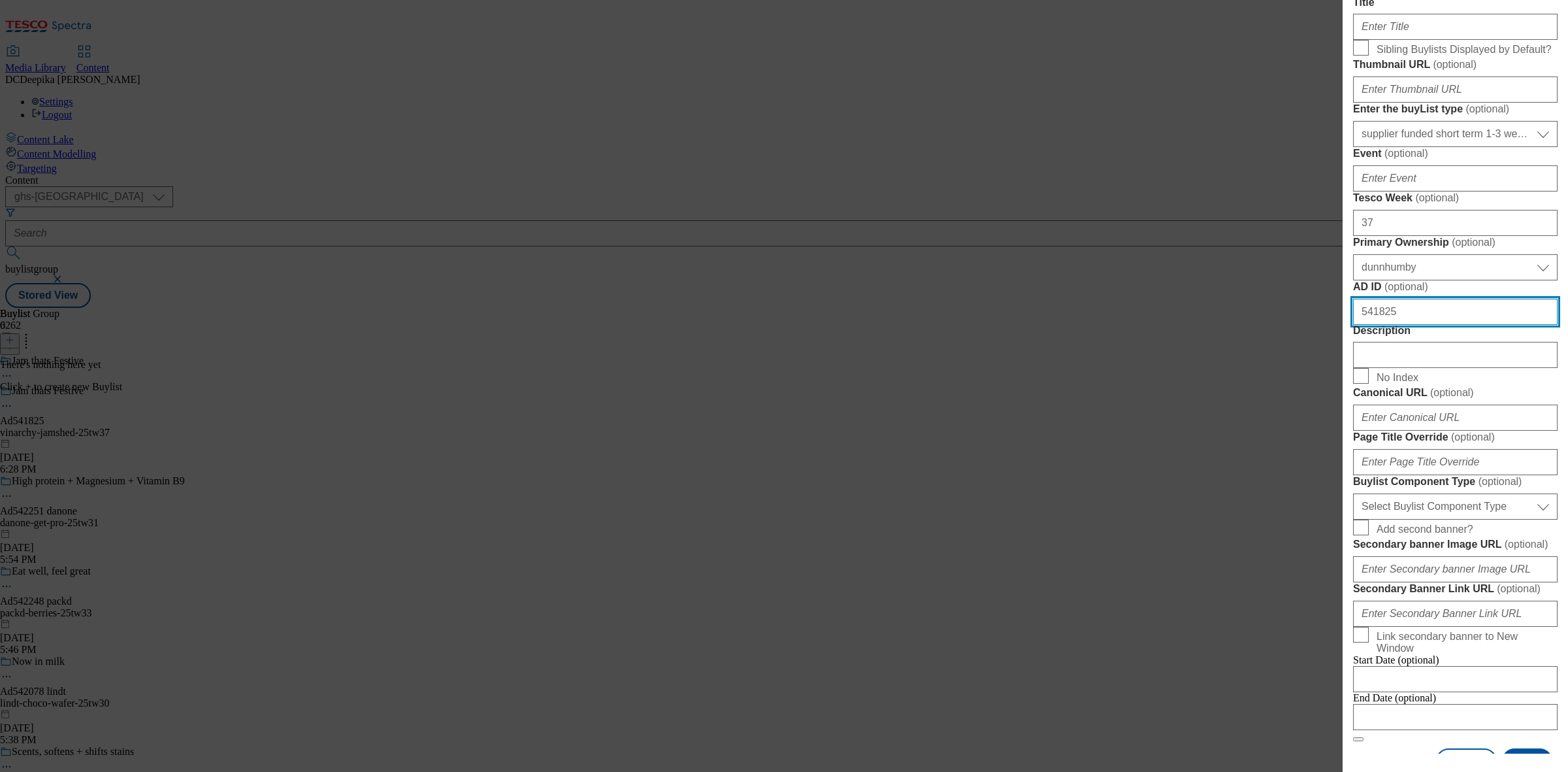
type input "541825"
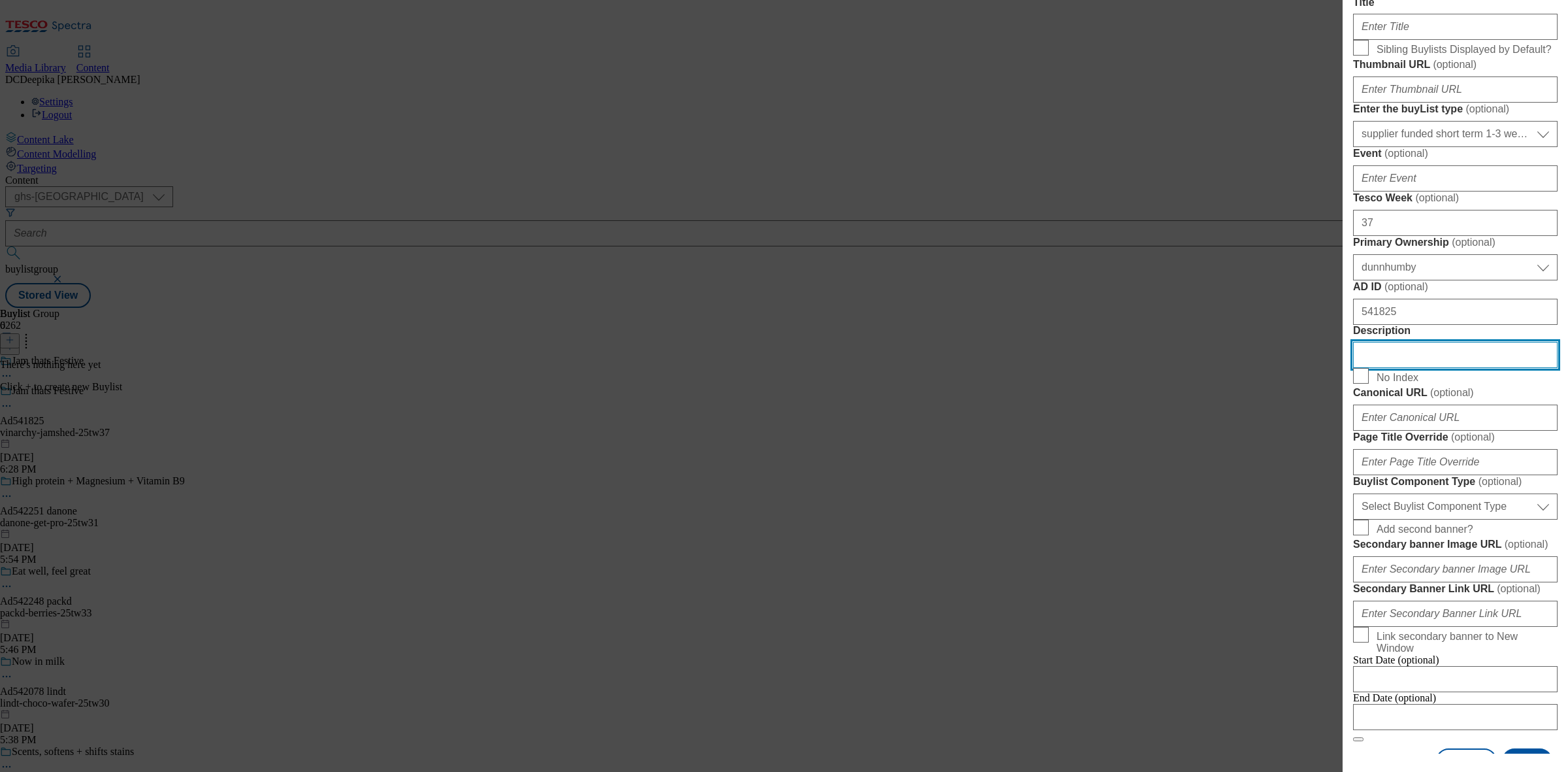
click at [1428, 368] on input "Description" at bounding box center [1455, 355] width 205 height 26
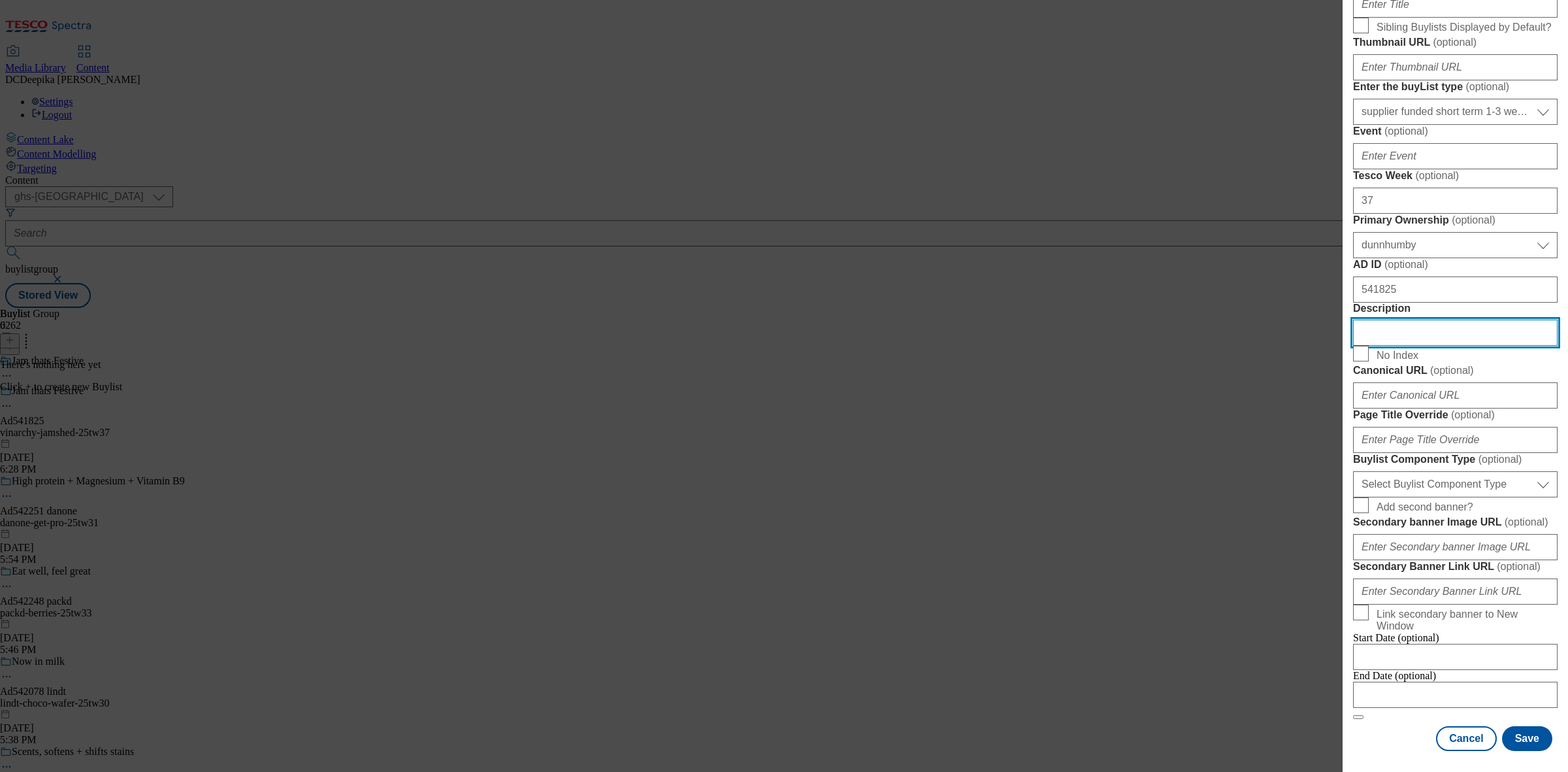
scroll to position [653, 0]
click at [1477, 497] on select "Select Buylist Component Type Banner Competition Header Meal" at bounding box center [1455, 484] width 205 height 26
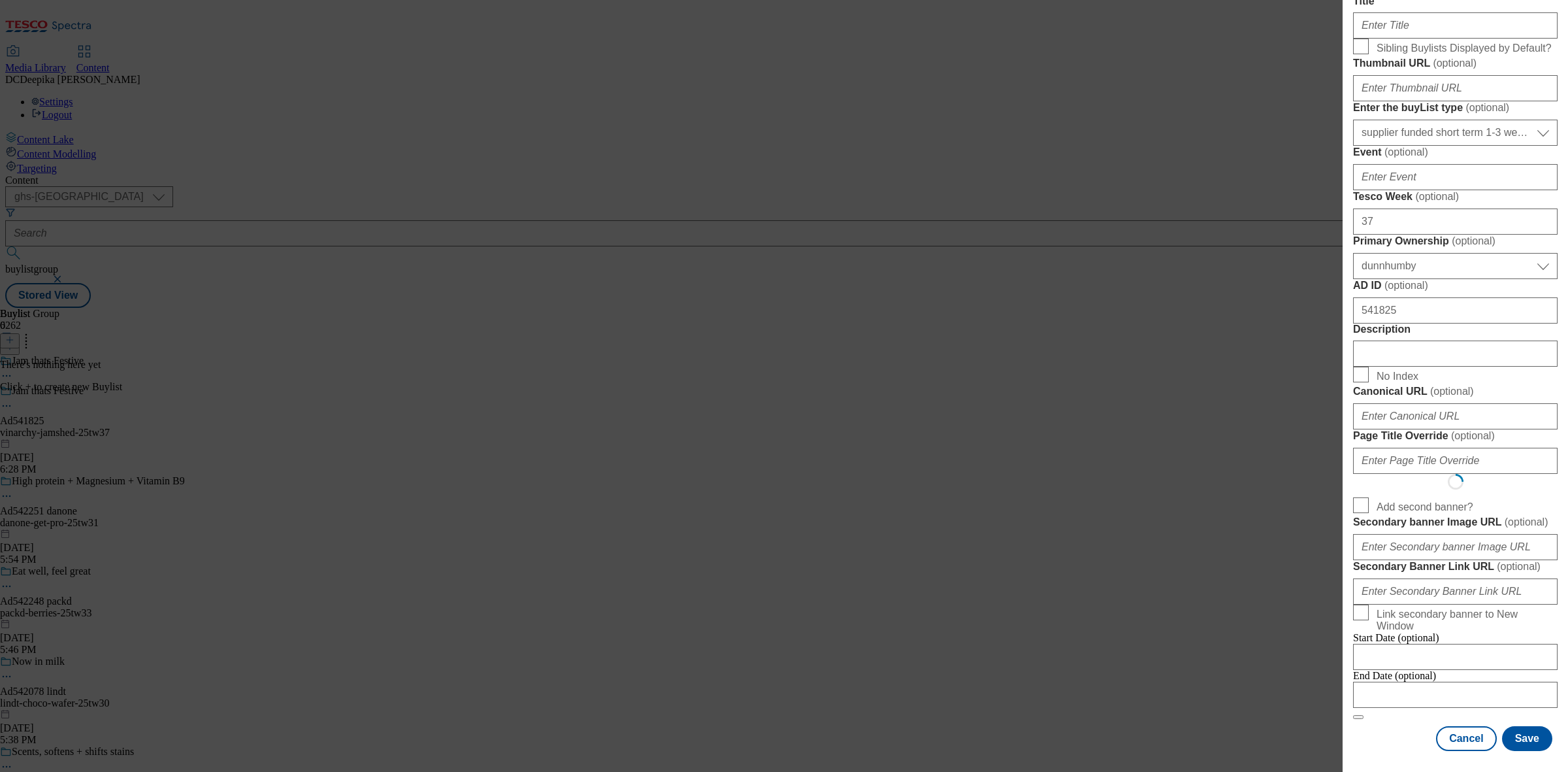
select select "Banner"
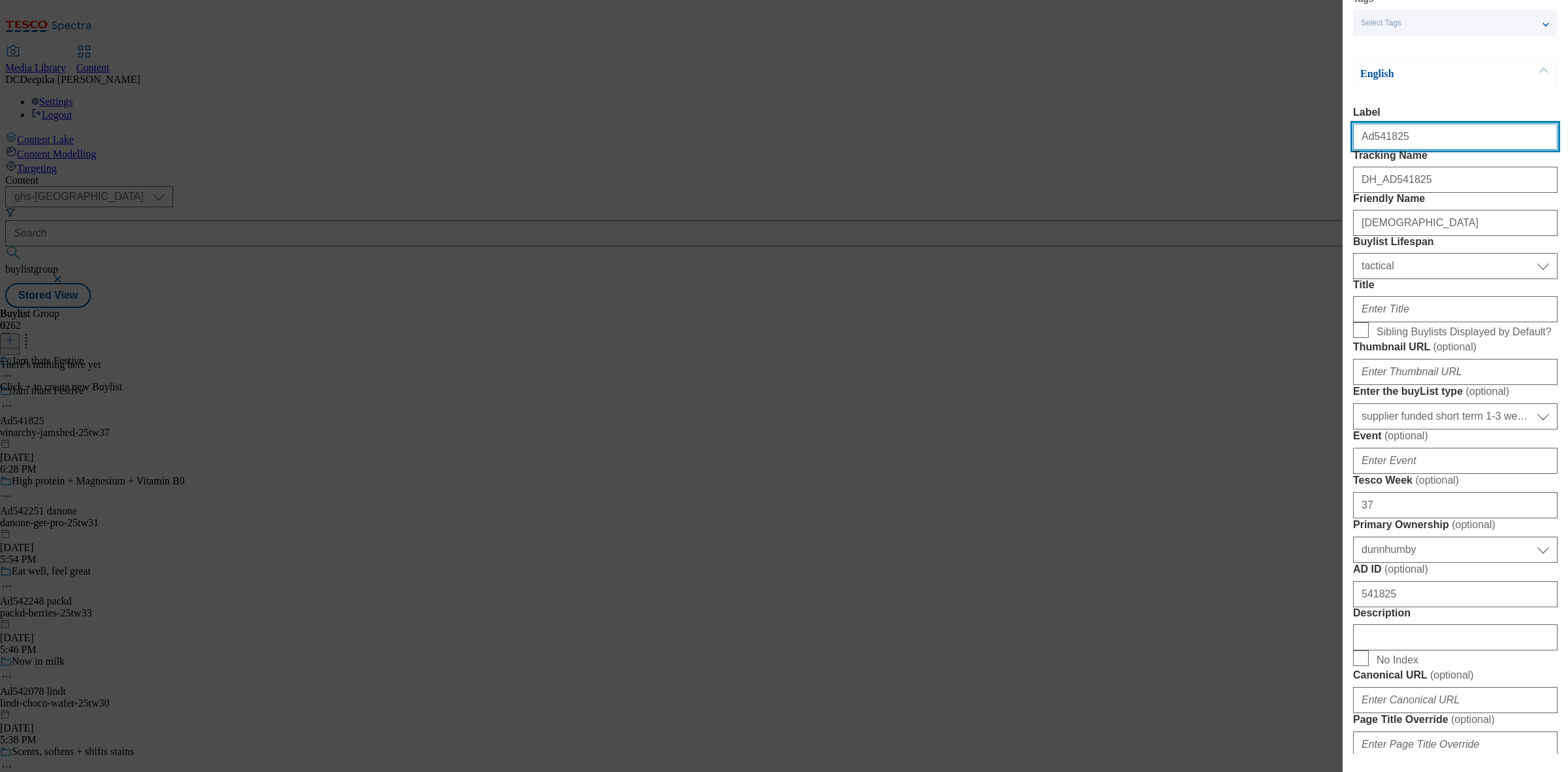
scroll to position [163, 0]
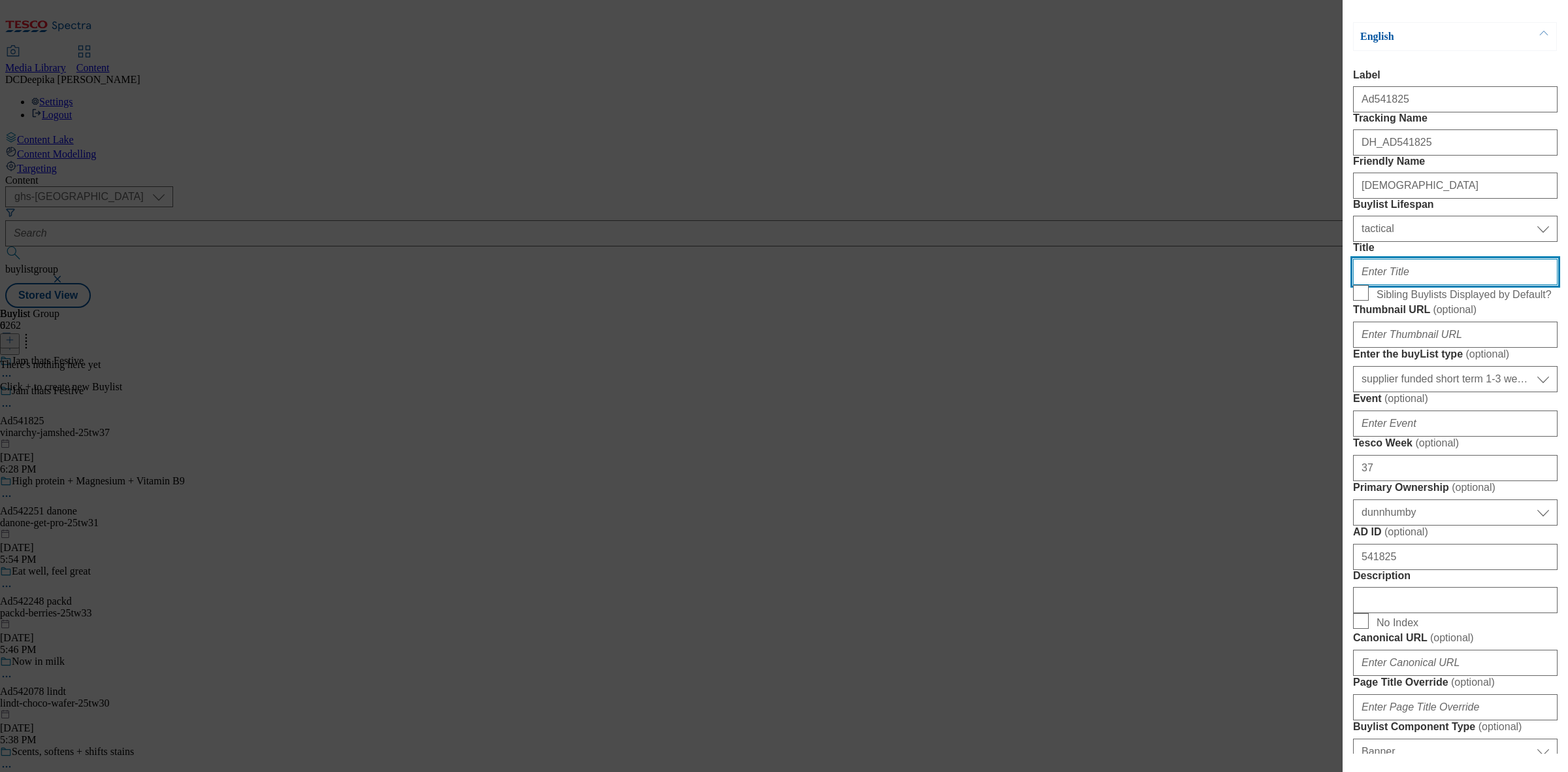
click at [1418, 285] on input "Title" at bounding box center [1455, 272] width 205 height 26
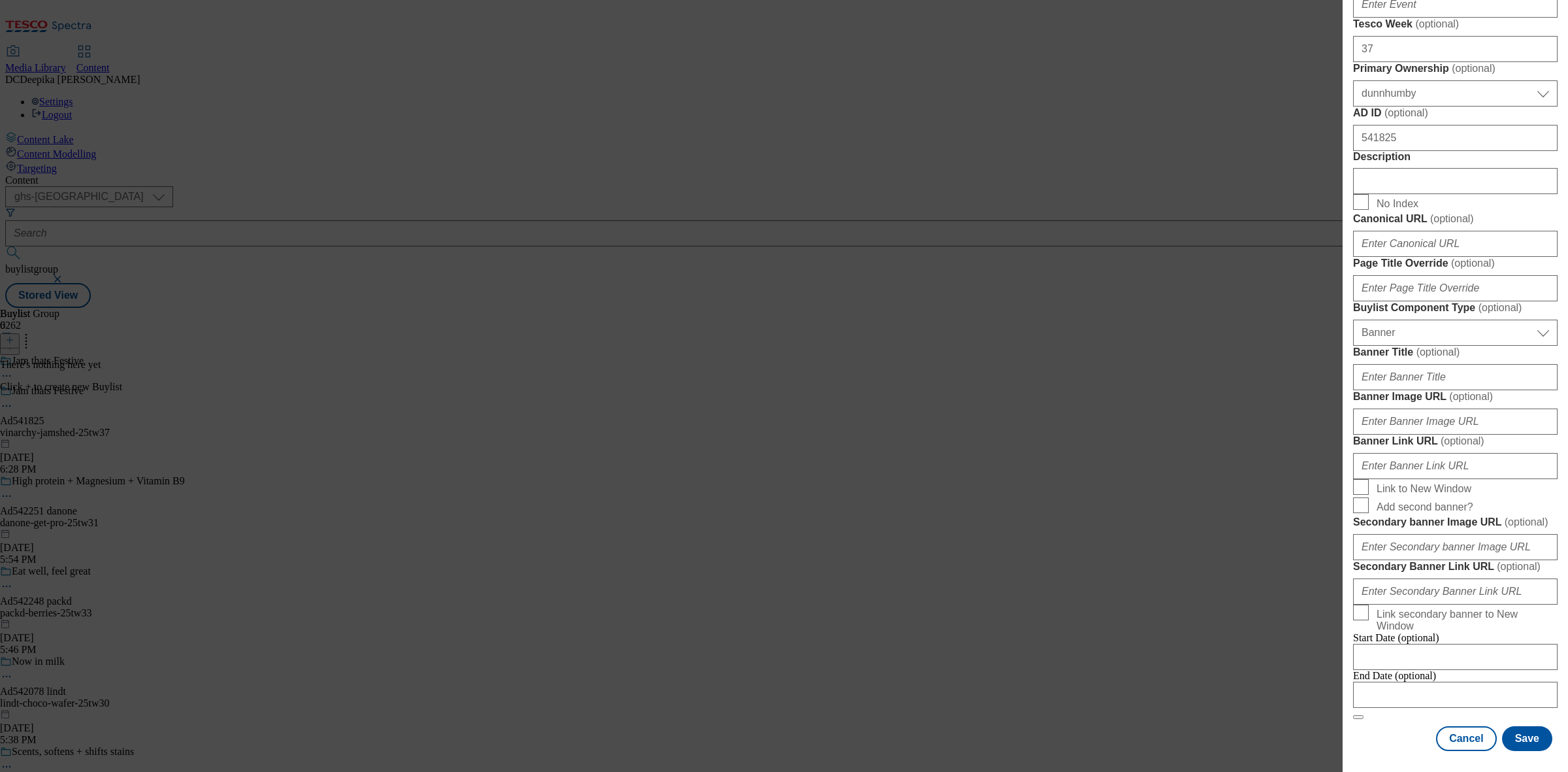
scroll to position [1151, 0]
click at [1480, 682] on input "Modal" at bounding box center [1455, 695] width 205 height 26
select select "2025"
select select "September"
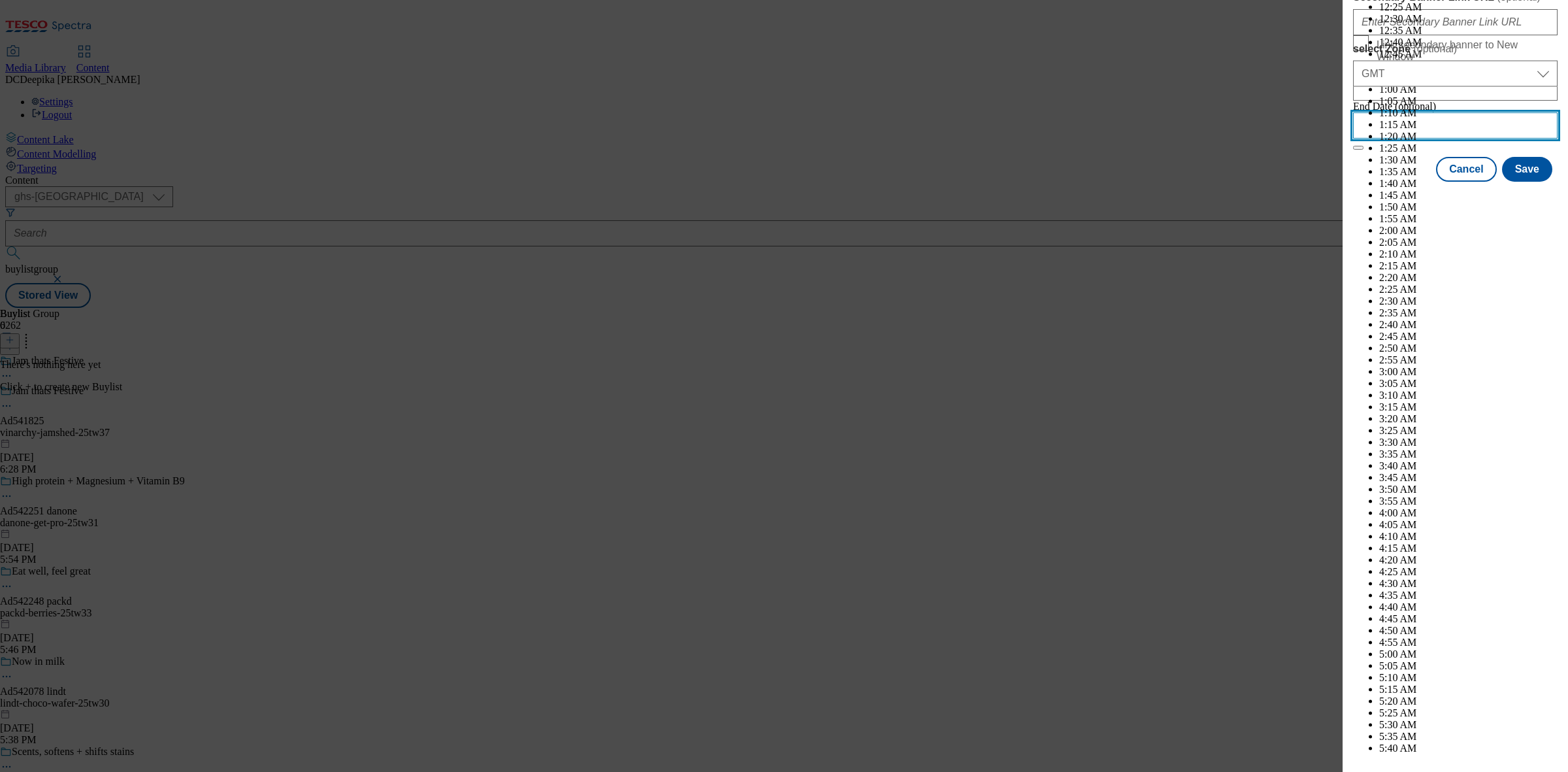
scroll to position [5372, 0]
drag, startPoint x: 1448, startPoint y: 307, endPoint x: 1450, endPoint y: 314, distance: 7.3
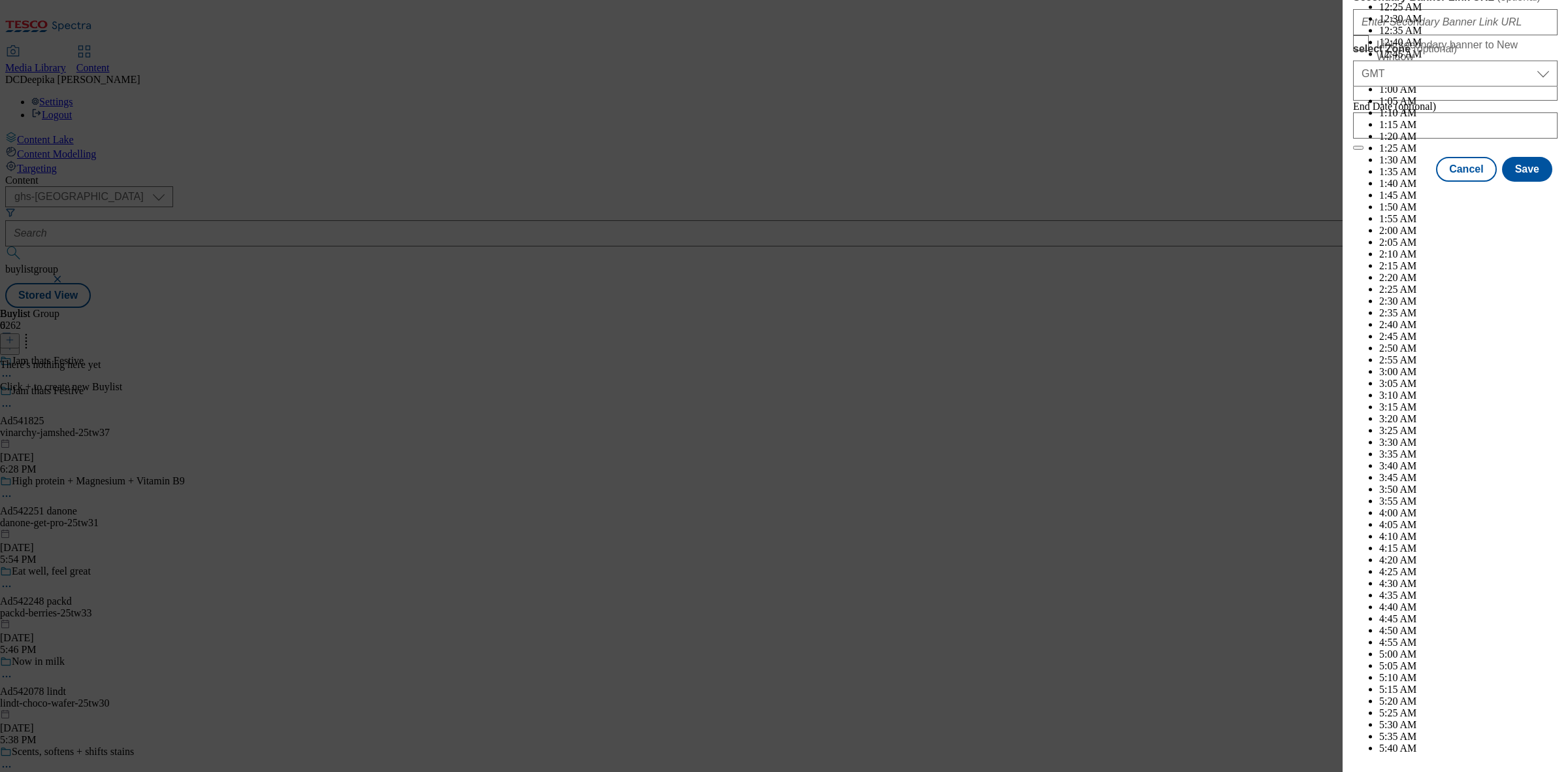
select select "2026"
select select "February"
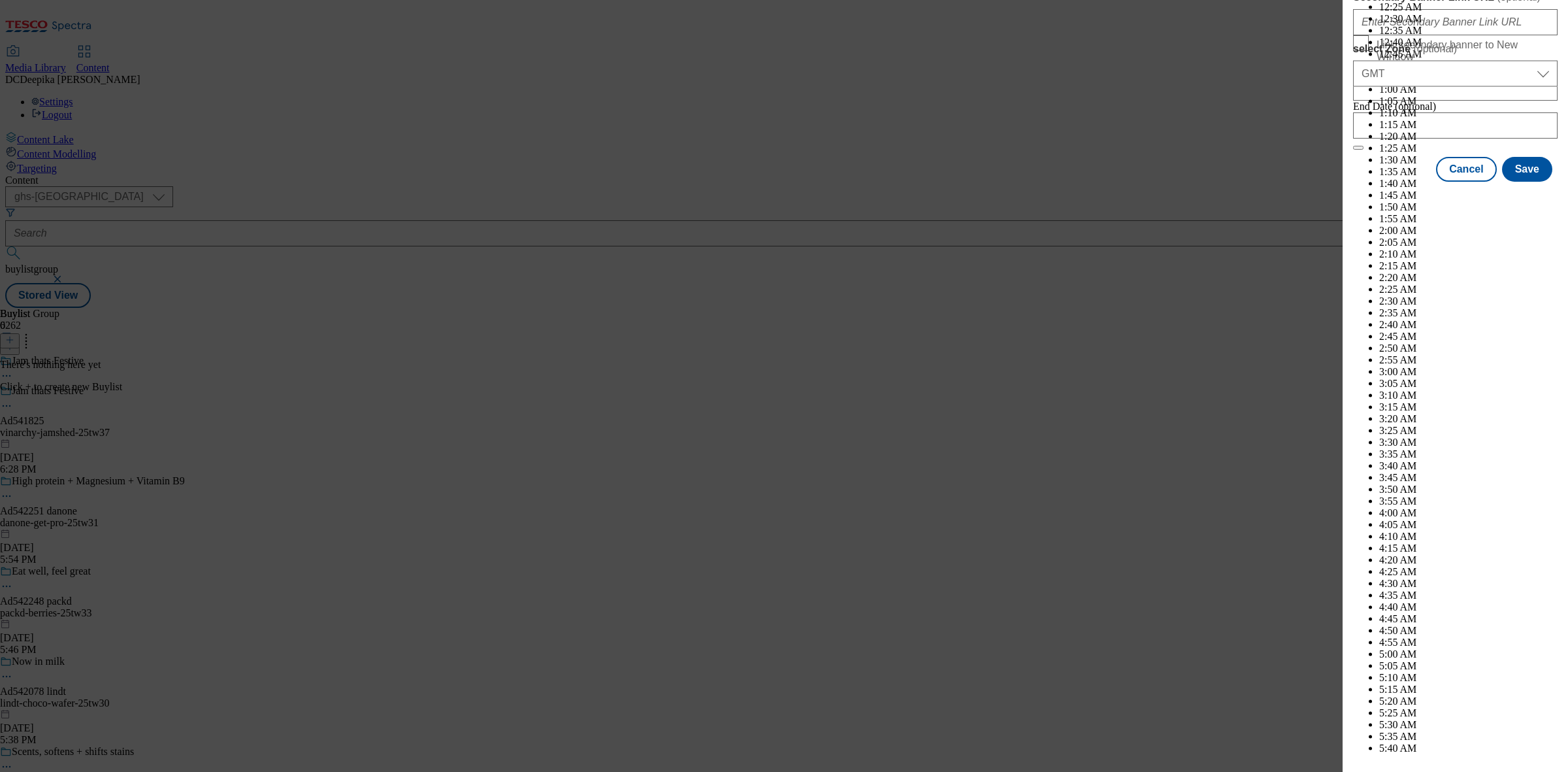
click at [1525, 193] on button "Save" at bounding box center [1527, 181] width 50 height 25
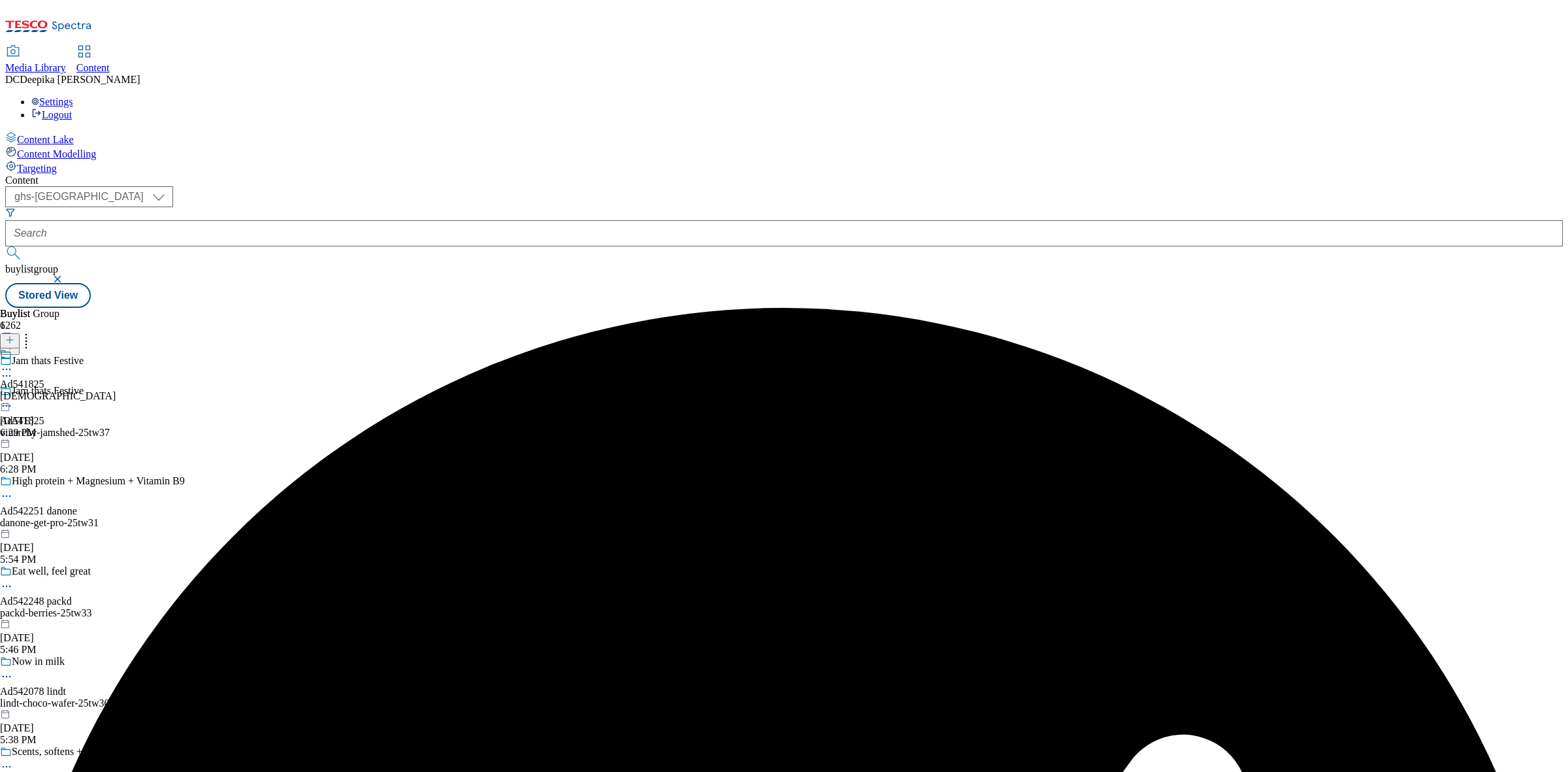
click at [116, 390] on div "vinarchy" at bounding box center [58, 395] width 116 height 11
click at [19, 333] on button at bounding box center [10, 340] width 19 height 15
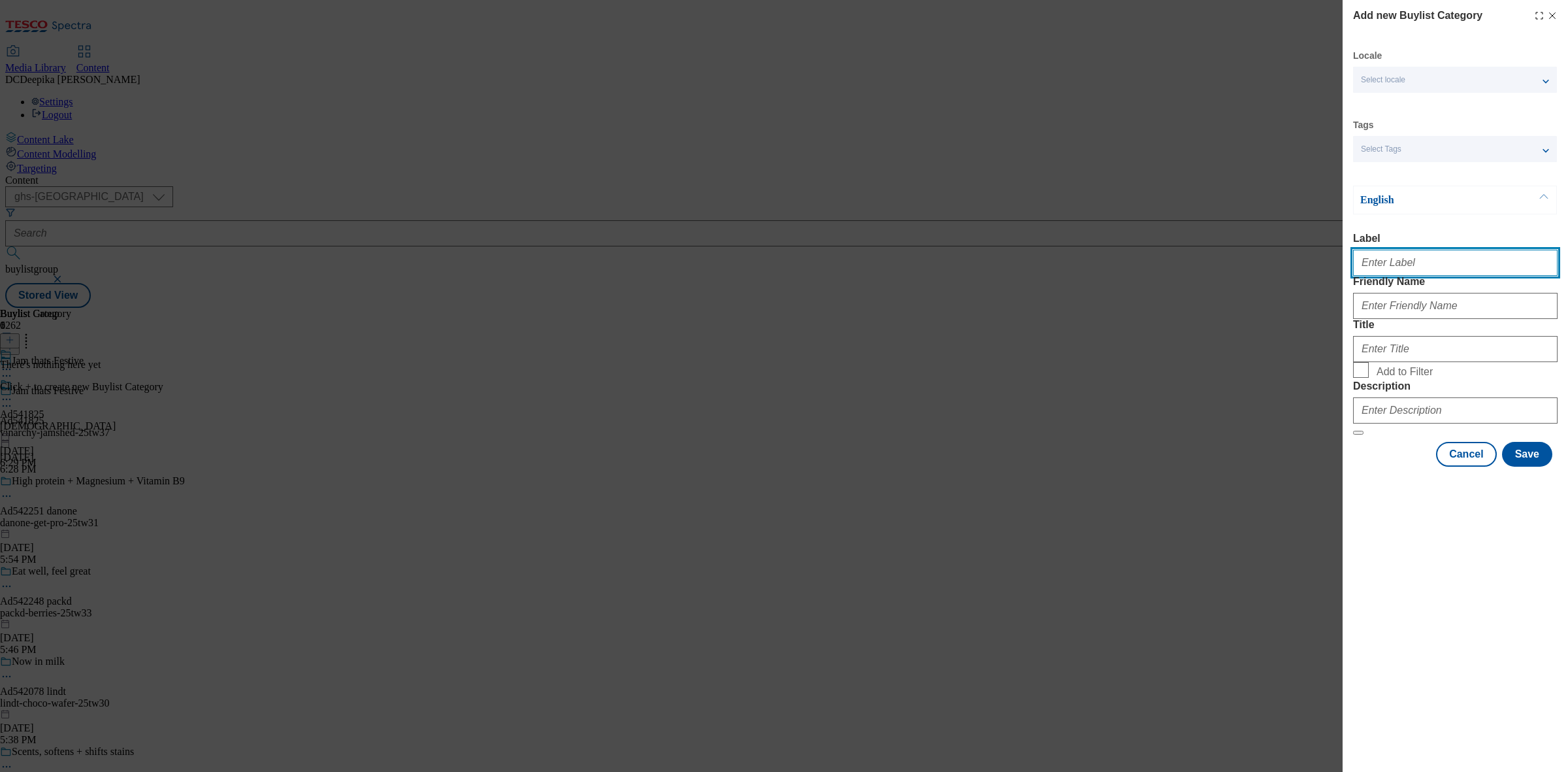
click at [1415, 260] on input "Label" at bounding box center [1455, 263] width 205 height 26
paste input "Ad541825"
type input "Ad541825"
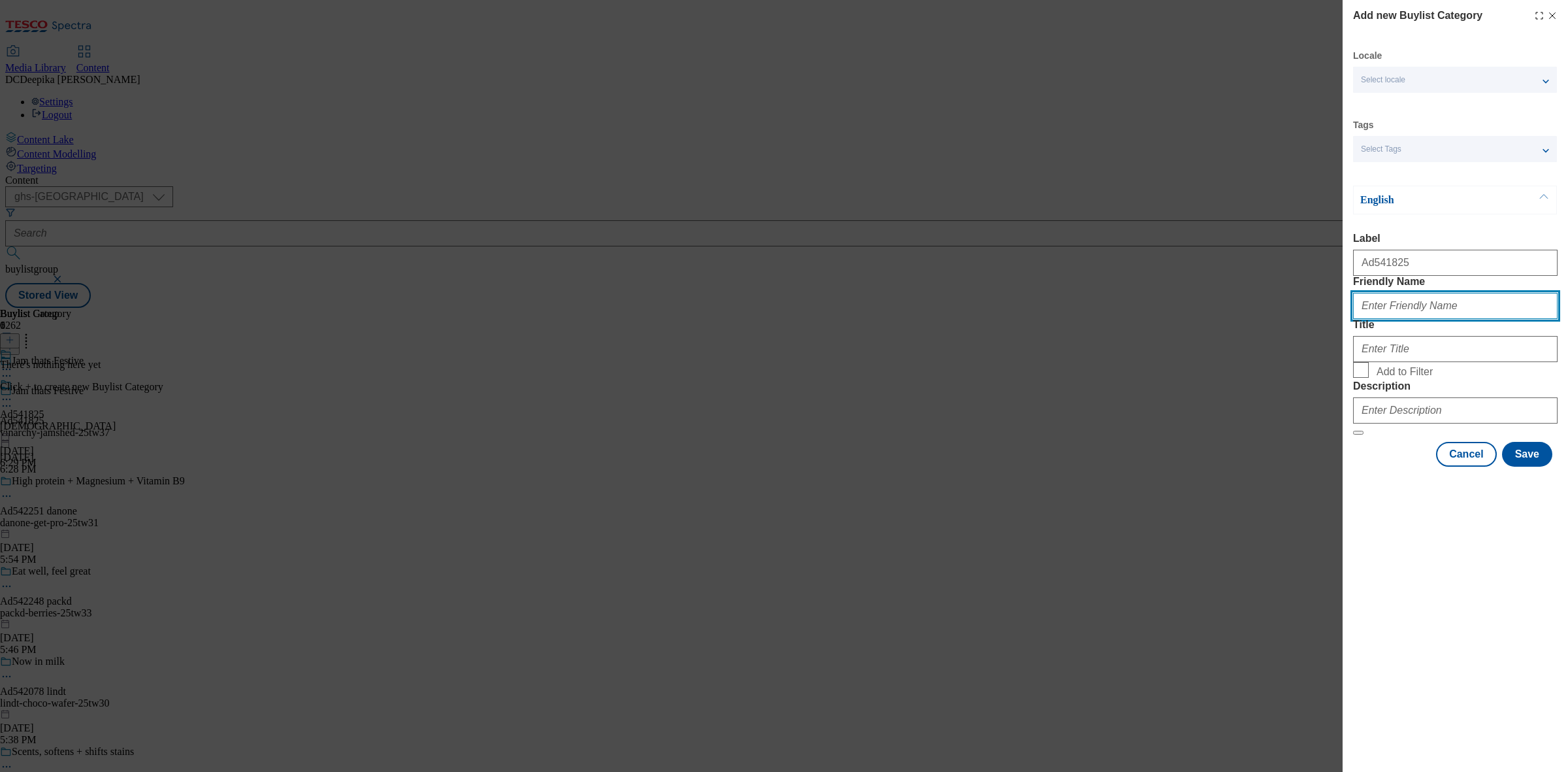
click at [1424, 319] on input "Friendly Name" at bounding box center [1455, 306] width 205 height 26
paste input "vinarchy-Jamshed"
type input "vinarchy-Jamshed"
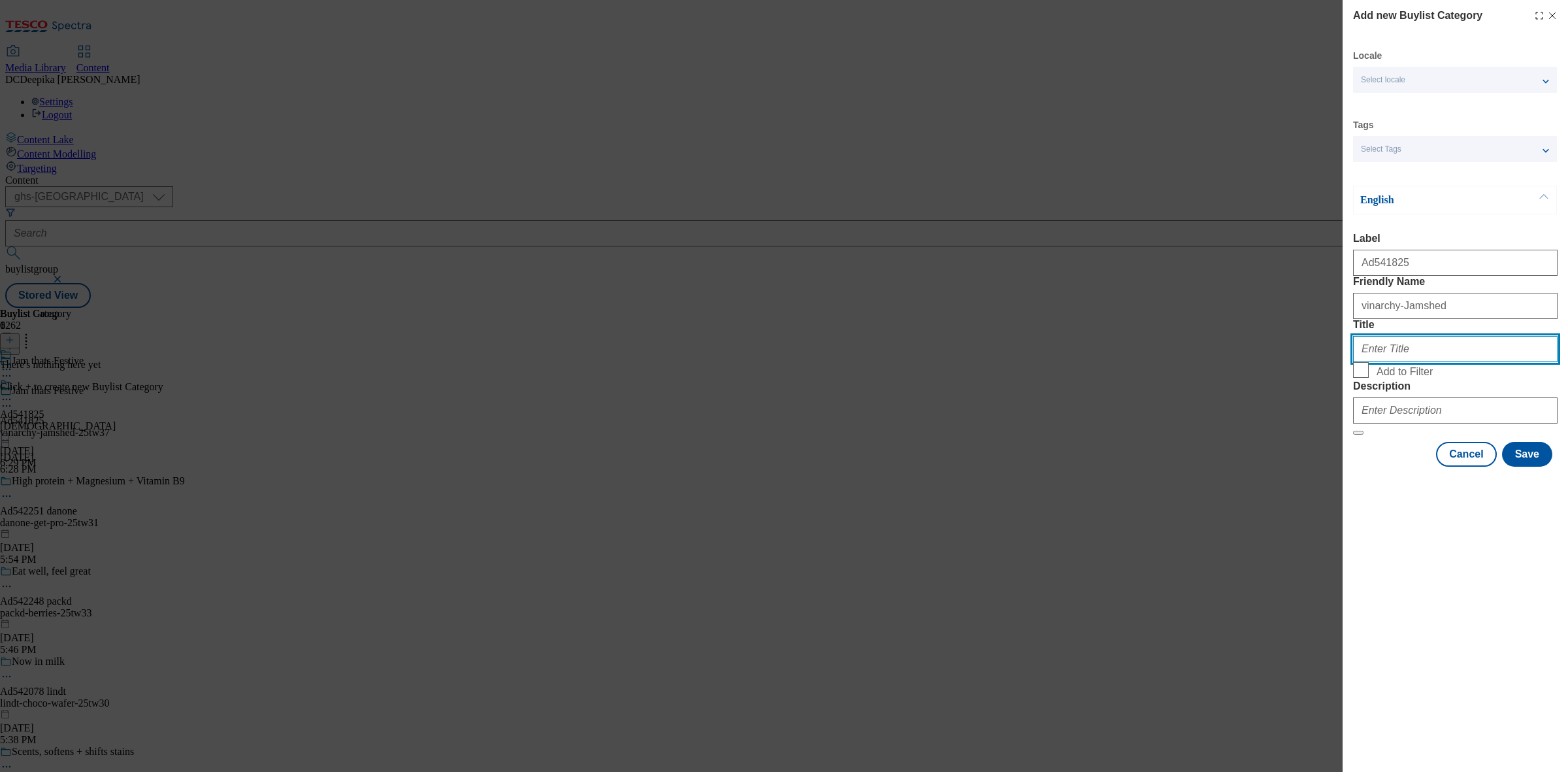
click at [1435, 362] on input "Title" at bounding box center [1455, 349] width 205 height 26
click at [1444, 362] on input "Title" at bounding box center [1455, 349] width 205 height 26
paste input "vinarchy-Jamshed"
drag, startPoint x: 1392, startPoint y: 403, endPoint x: 1456, endPoint y: 403, distance: 64.0
click at [1456, 362] on input "vinarchy-Jamshed" at bounding box center [1455, 349] width 205 height 26
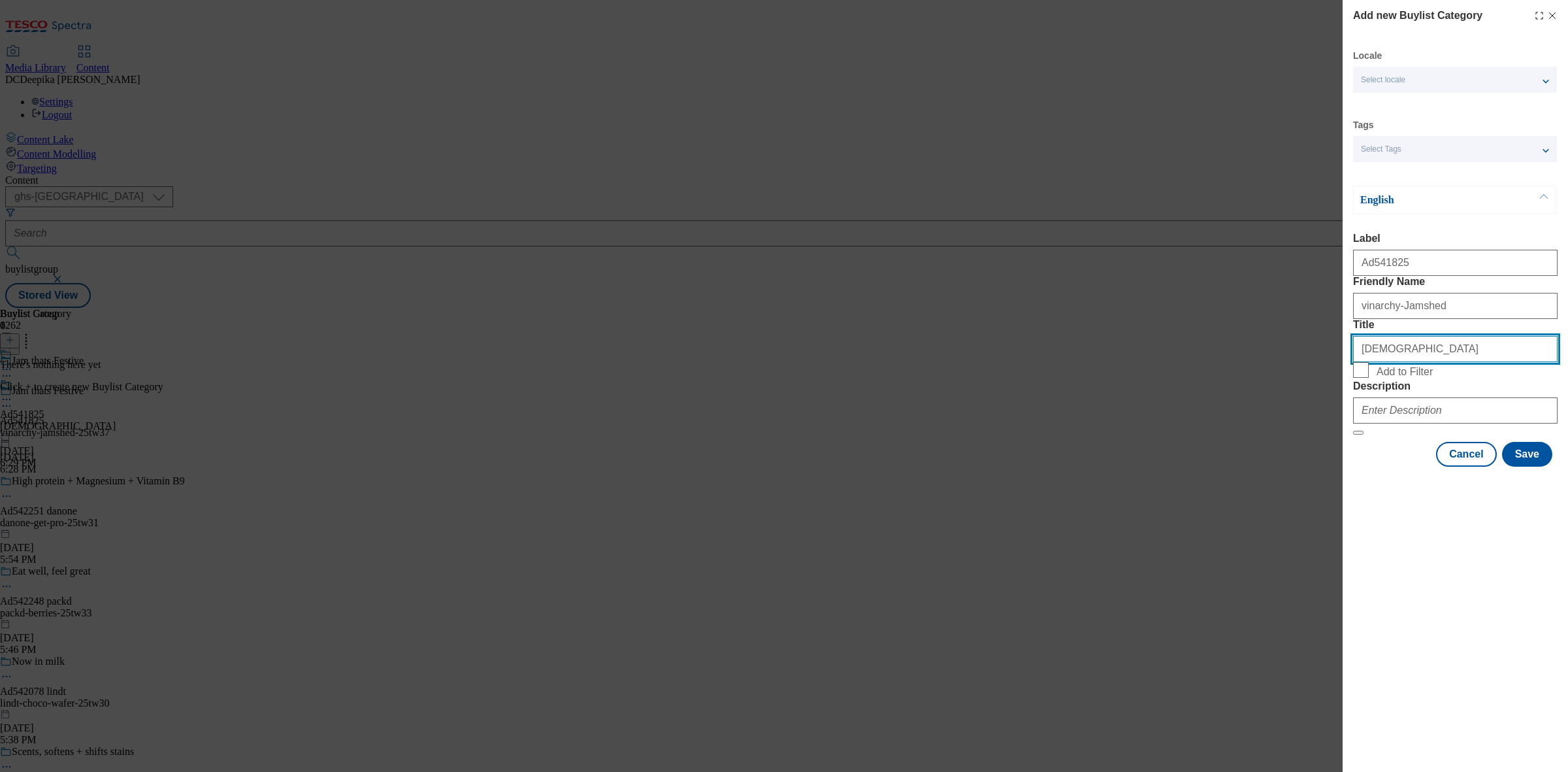
drag, startPoint x: 1362, startPoint y: 400, endPoint x: 1351, endPoint y: 403, distance: 11.4
click at [1354, 362] on input "vinarchy" at bounding box center [1455, 349] width 205 height 26
click at [1428, 362] on input "Vinarchy" at bounding box center [1455, 349] width 205 height 26
type input "Vinarchy UK"
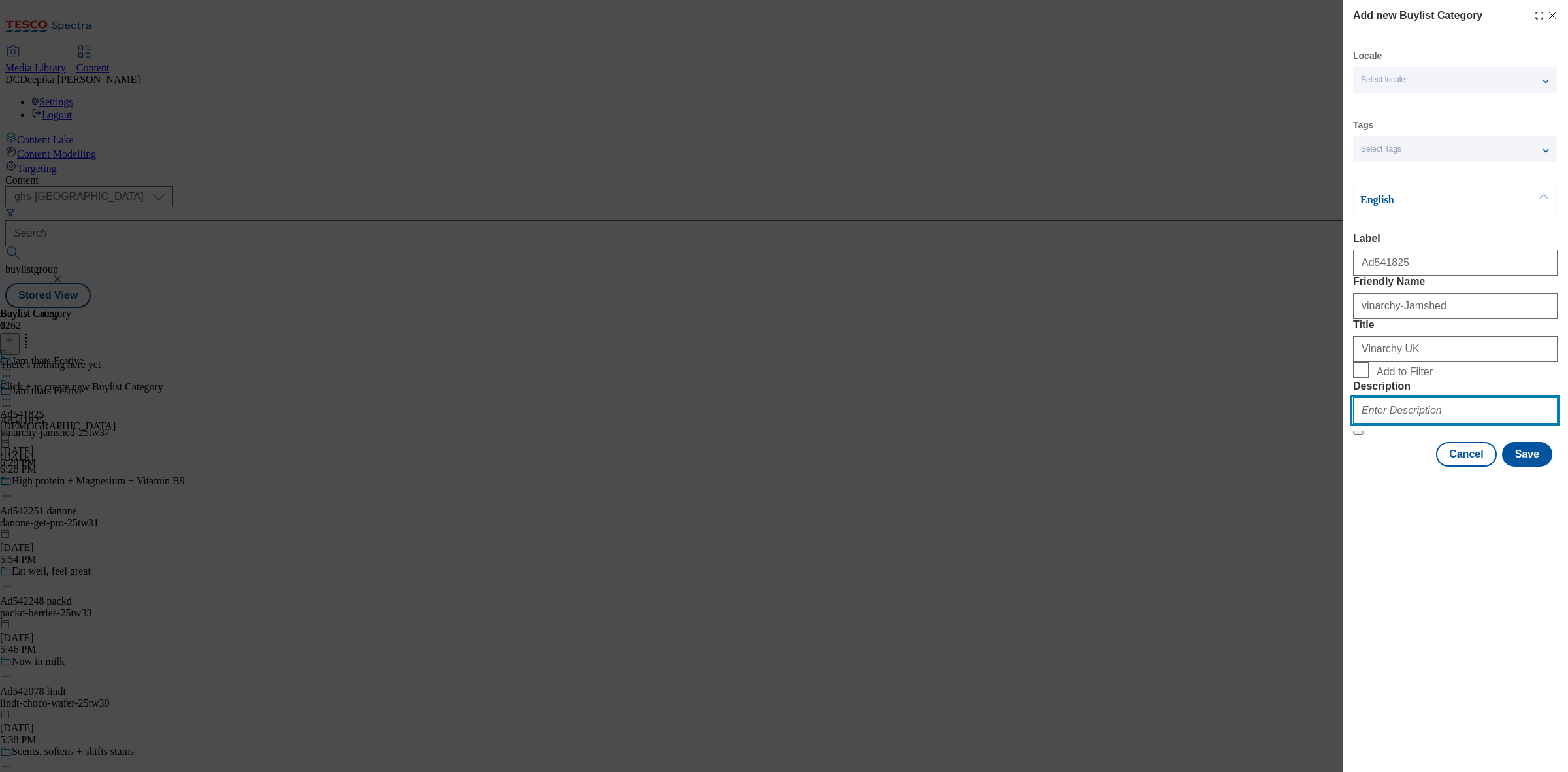
click at [1407, 423] on input "Description" at bounding box center [1455, 410] width 205 height 26
click at [1520, 466] on button "Save" at bounding box center [1527, 454] width 50 height 25
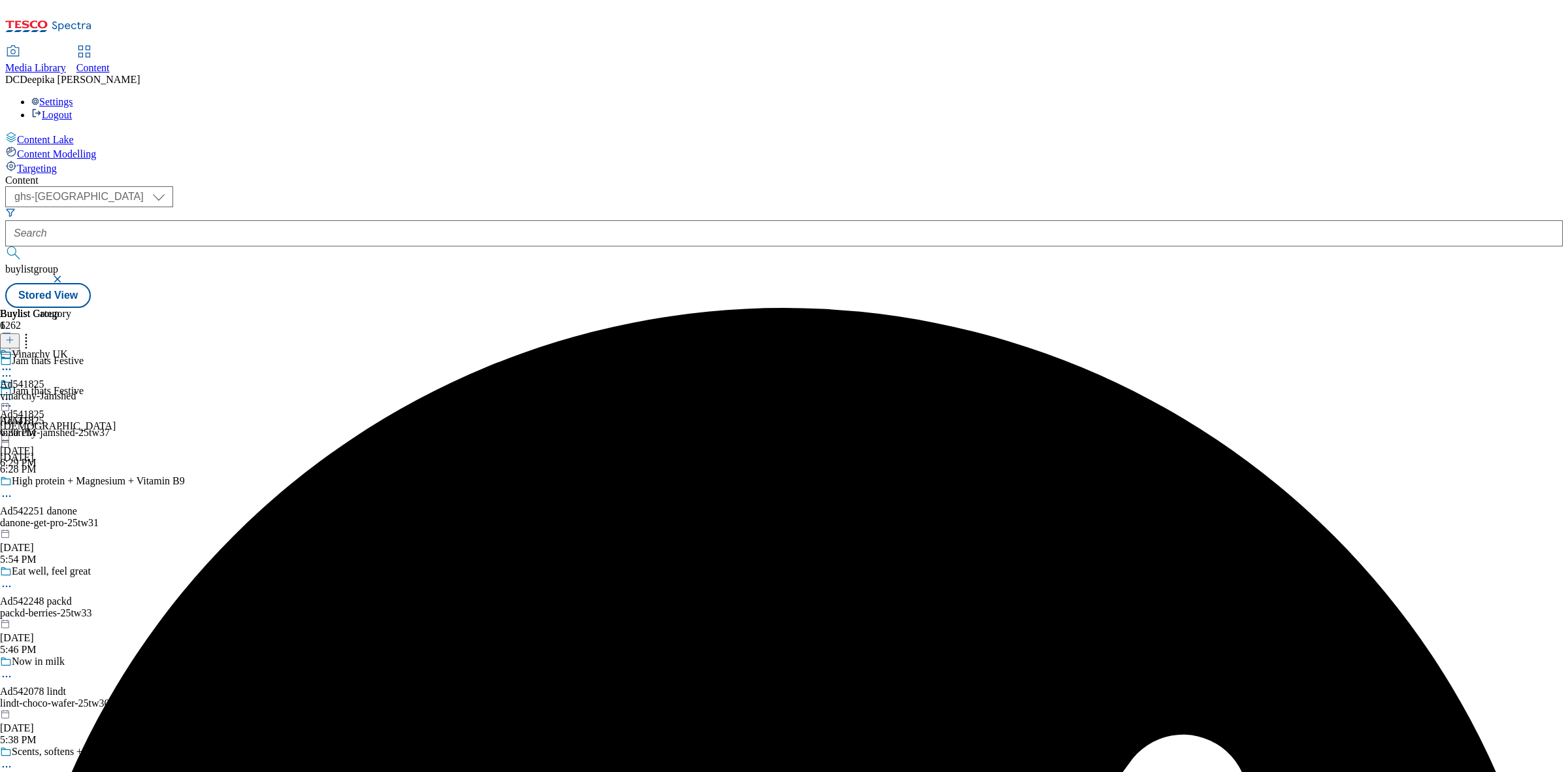
click at [76, 349] on div "Vinarchy UK Ad541825 vinarchy-Jamshed Sep 16, 2025 6:30 PM" at bounding box center [38, 393] width 76 height 90
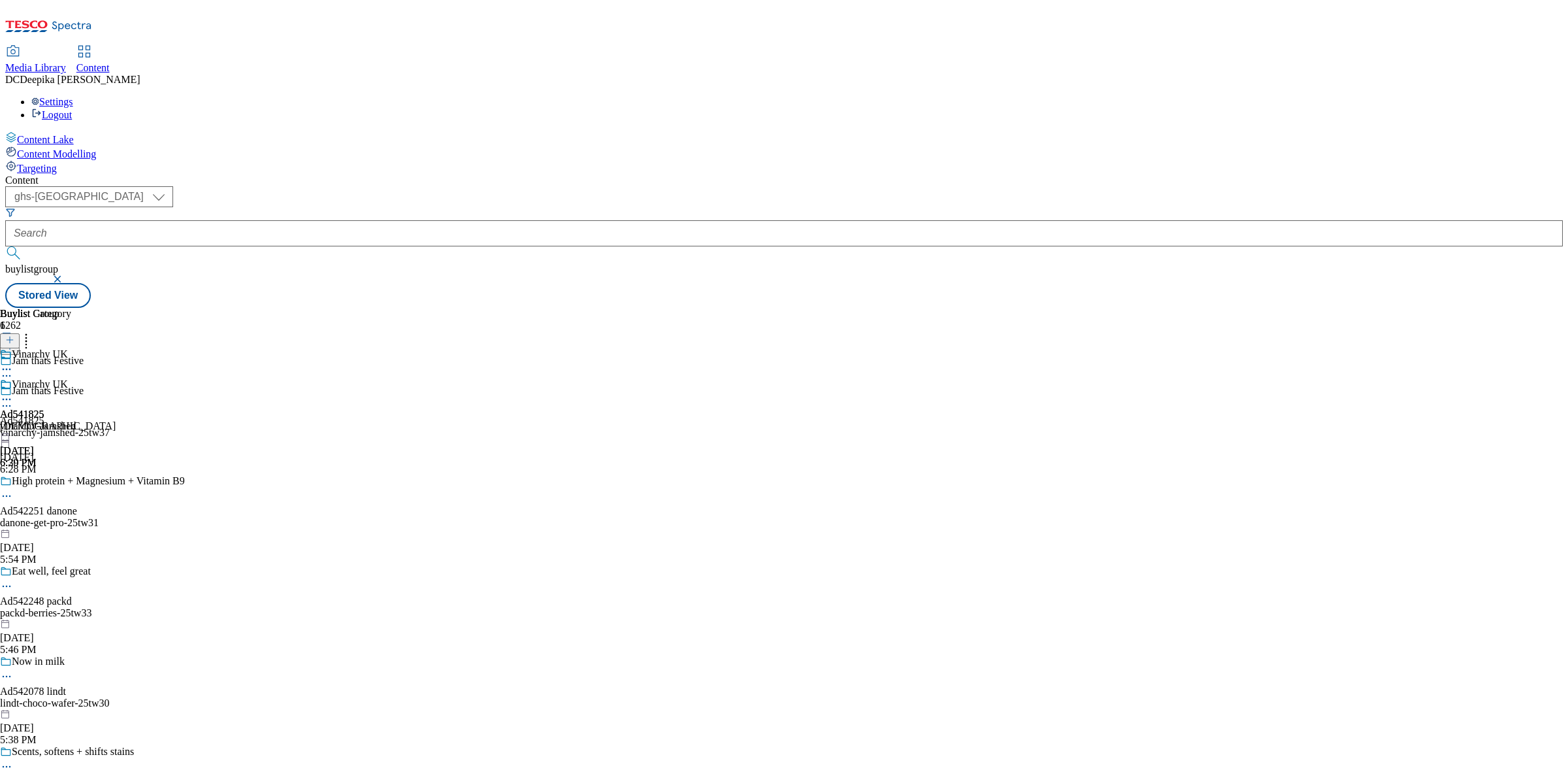
click at [76, 420] on div "vinarchy-Jamshed" at bounding box center [38, 425] width 76 height 11
click at [19, 333] on button at bounding box center [10, 340] width 19 height 15
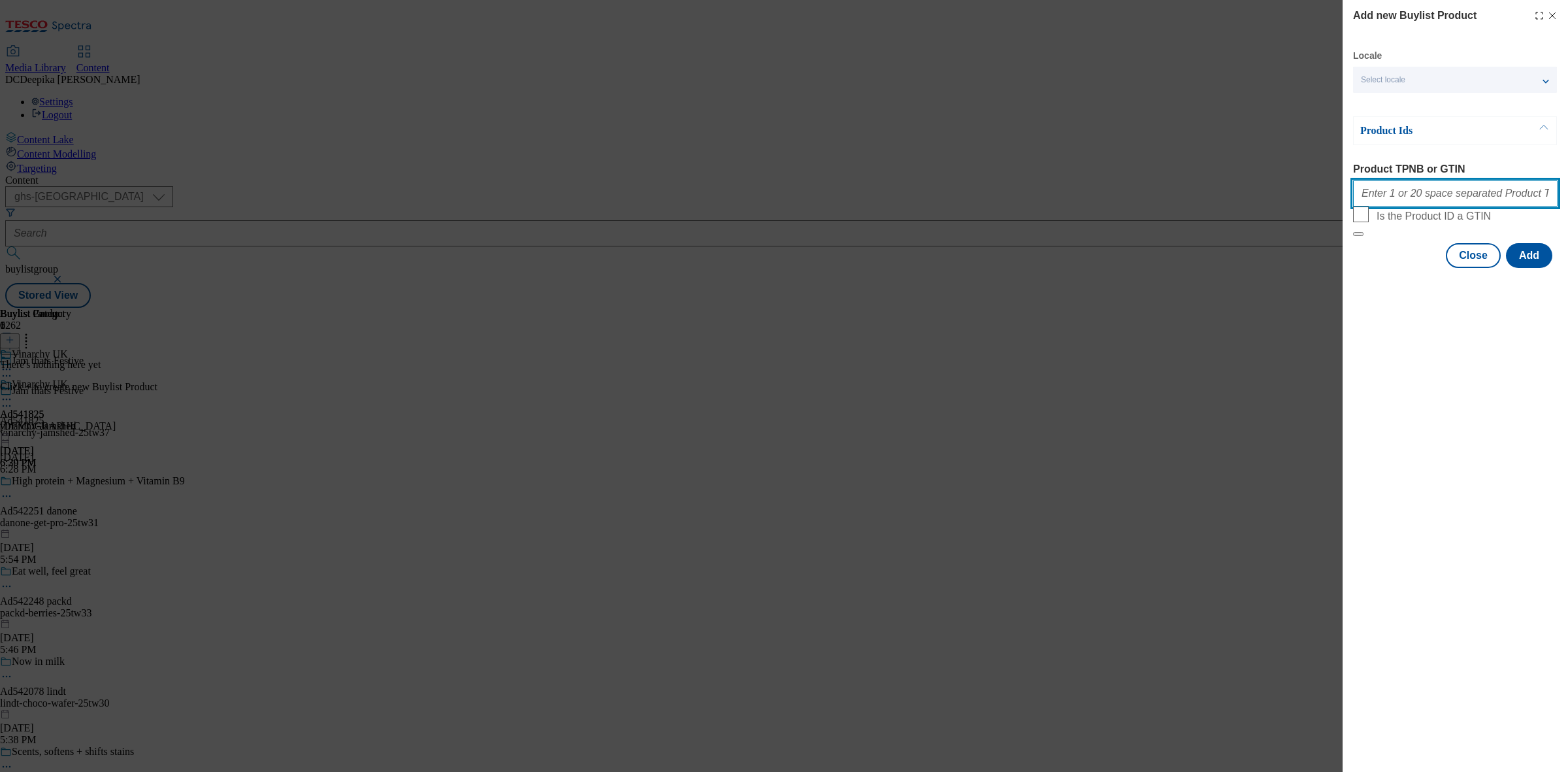
click at [1392, 199] on input "Product TPNB or GTIN" at bounding box center [1455, 193] width 205 height 26
paste input "589553 589554 587628"
type input "589553 589554 587628"
click at [1521, 268] on button "Add" at bounding box center [1528, 256] width 47 height 25
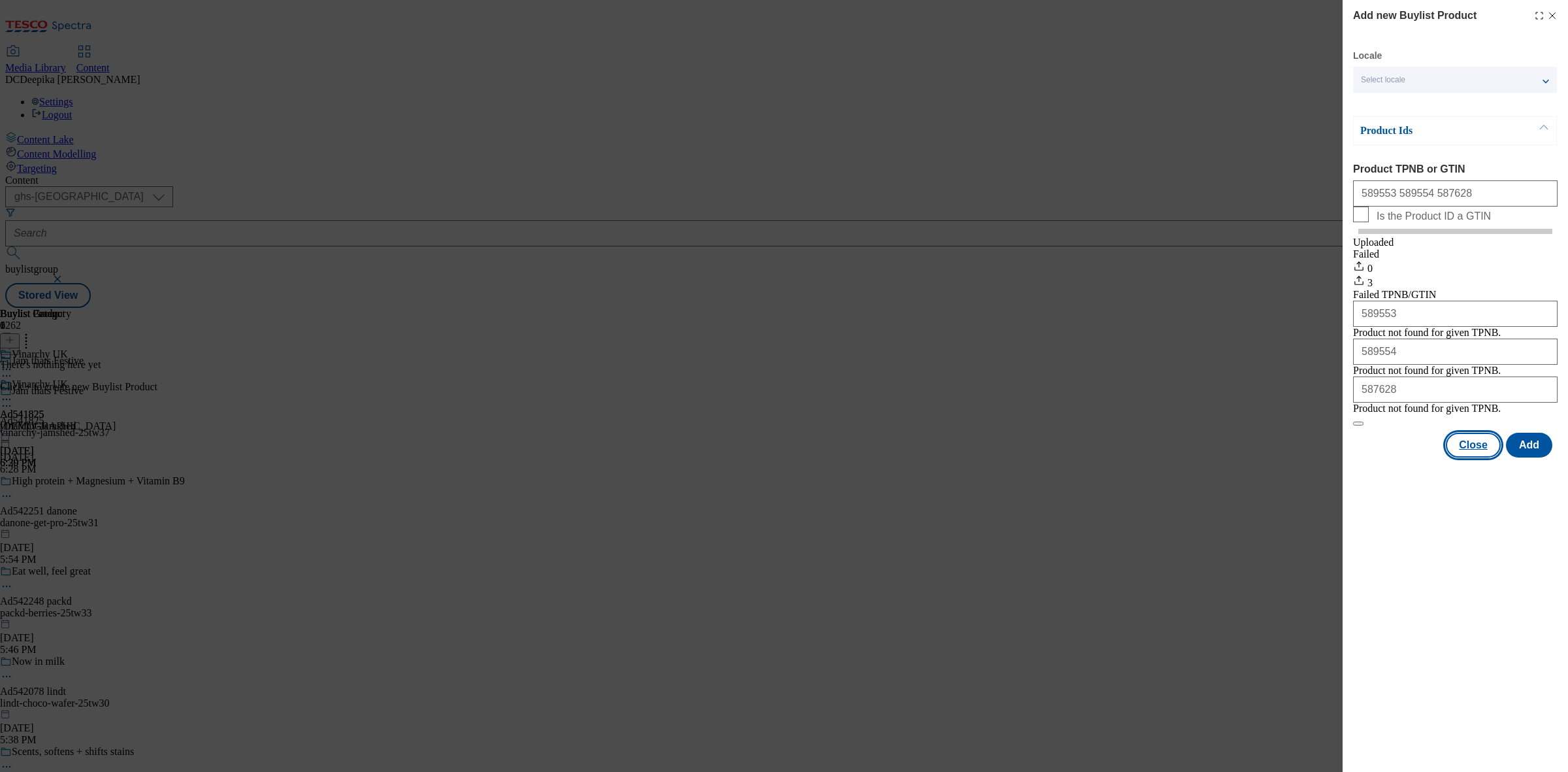
click at [1460, 458] on button "Close" at bounding box center [1473, 445] width 54 height 25
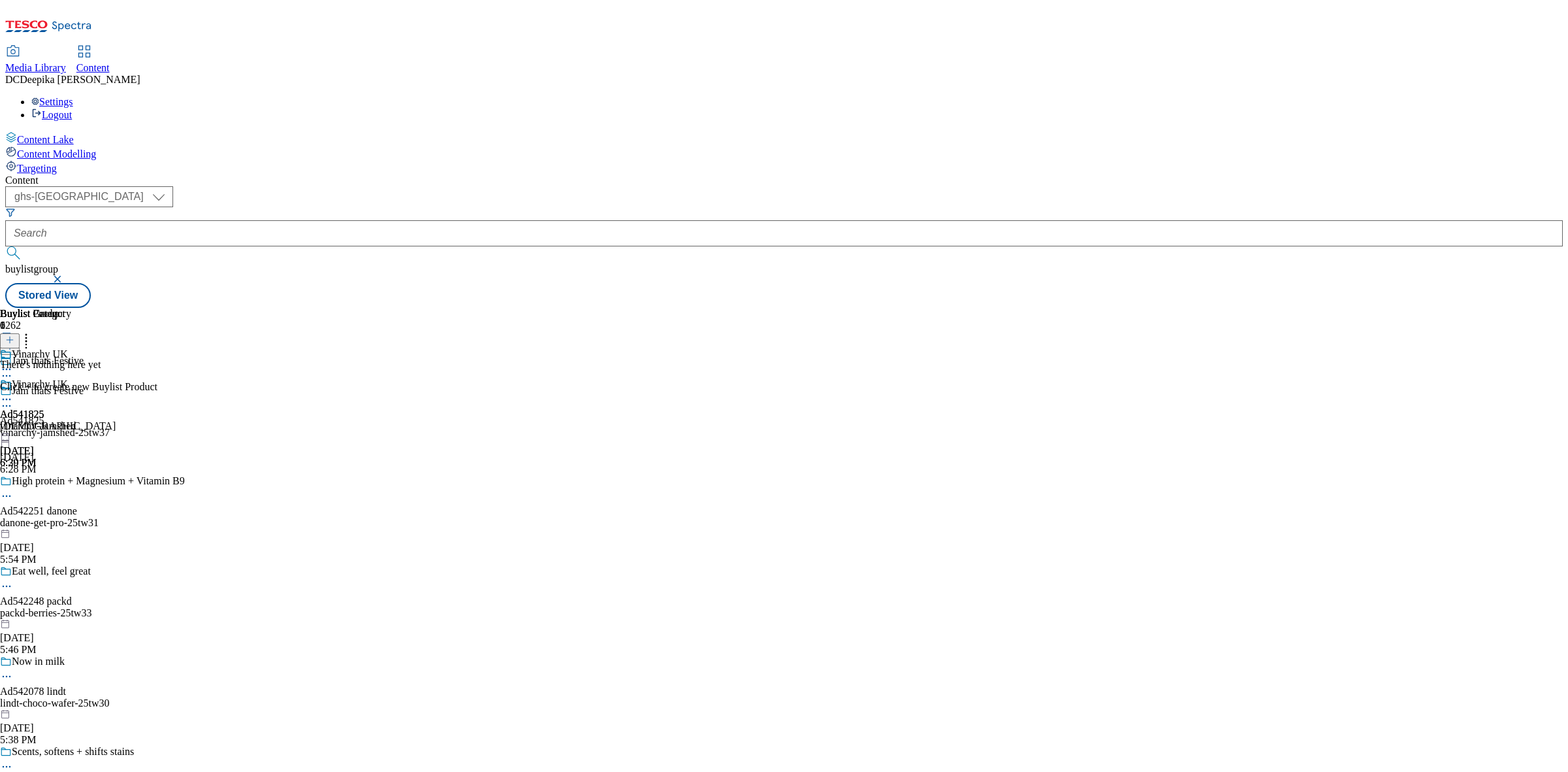
click at [19, 333] on button at bounding box center [10, 340] width 19 height 15
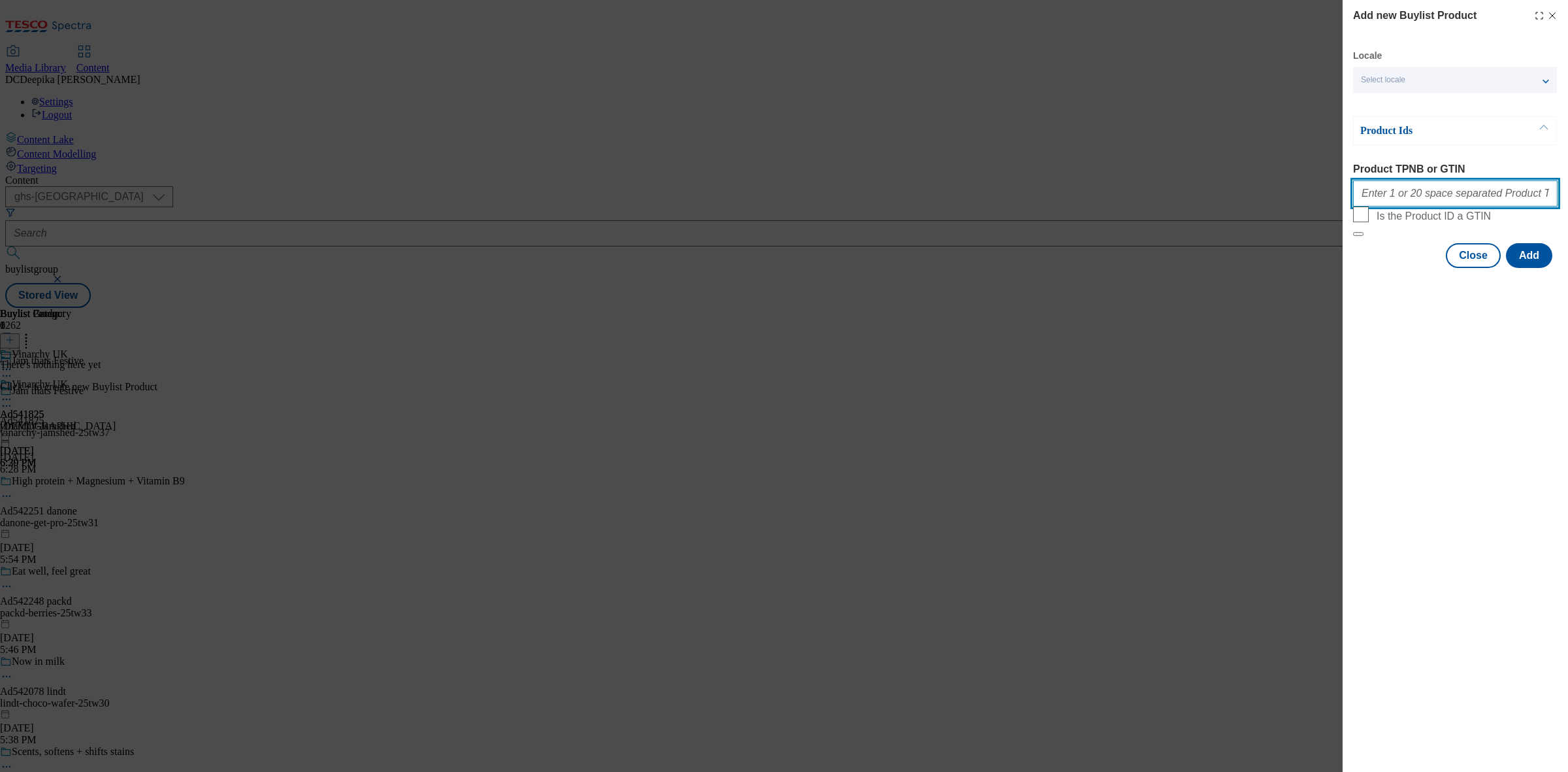
click at [1413, 191] on input "Product TPNB or GTIN" at bounding box center [1455, 193] width 205 height 26
paste input "589553 589554 587628"
type input "589553 589554 587628"
click at [1540, 268] on button "Add" at bounding box center [1528, 256] width 47 height 25
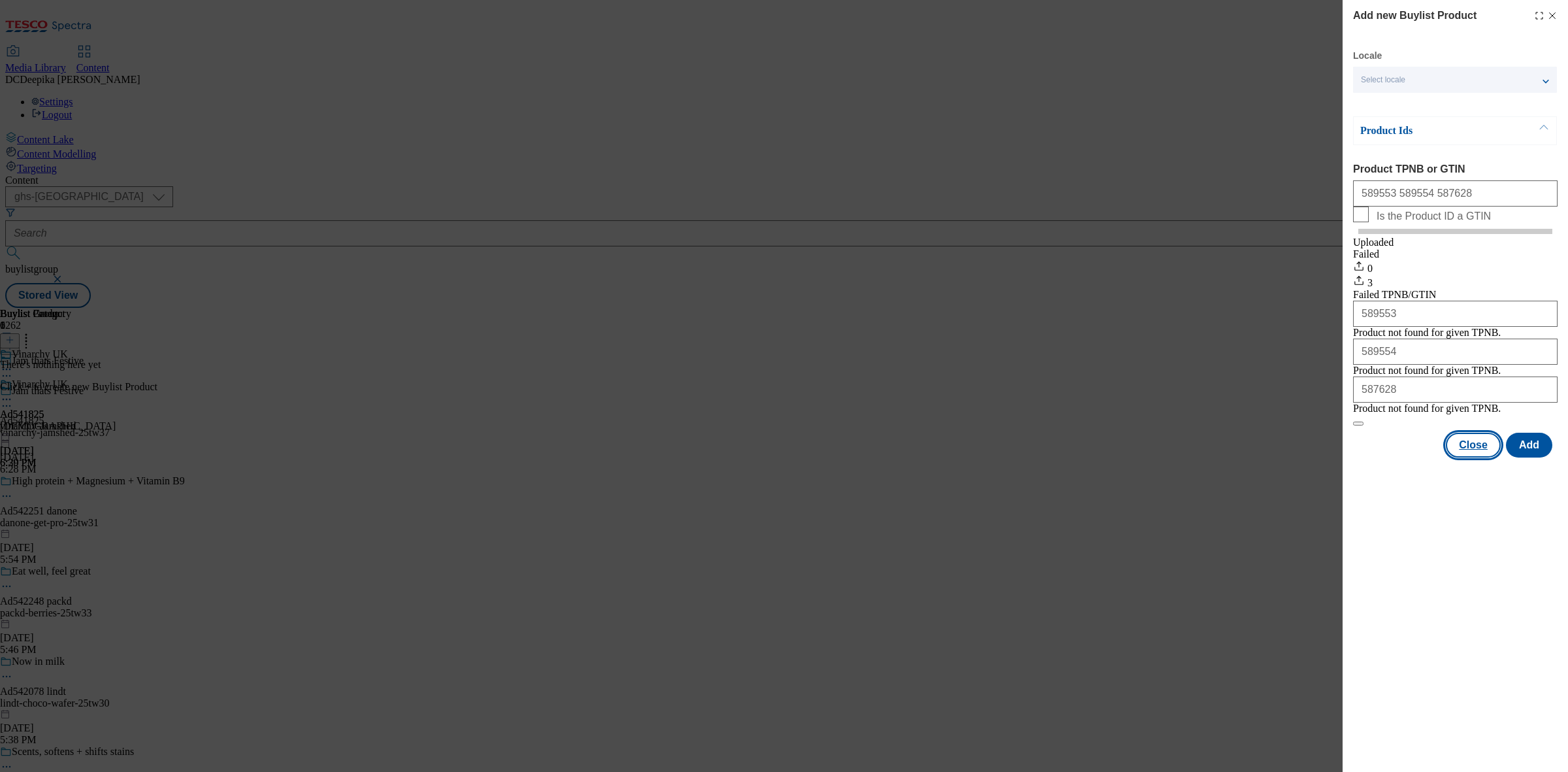
click at [1481, 458] on button "Close" at bounding box center [1473, 445] width 54 height 25
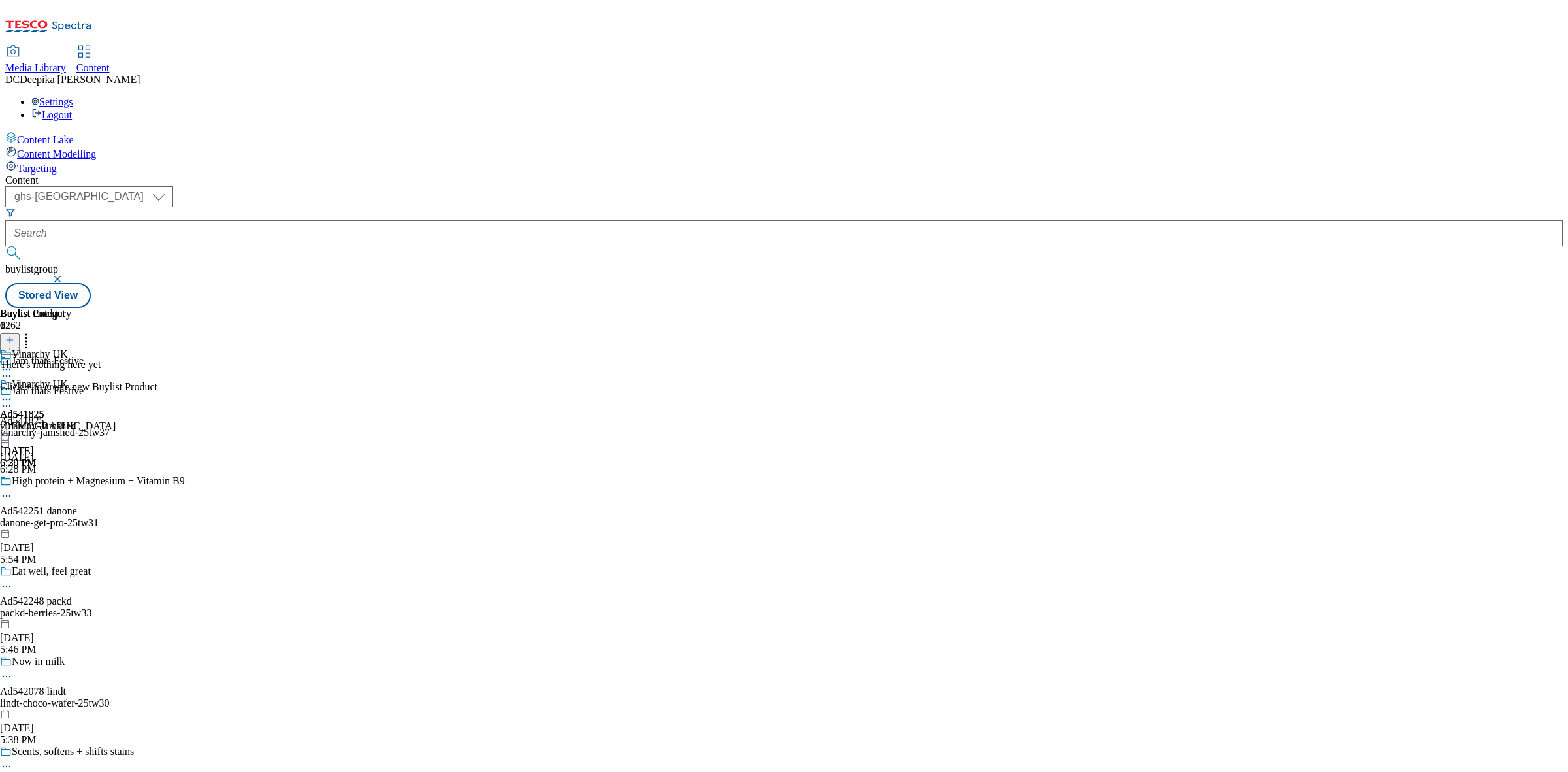
click at [1306, 307] on div "Buylist Group 6262 Jam thats Festive Jam thats Festive Ad541825 vinarchy-jamshe…" at bounding box center [784, 307] width 1557 height 0
click at [13, 393] on icon at bounding box center [6, 399] width 13 height 13
click at [76, 479] on button "Preview" at bounding box center [51, 486] width 50 height 15
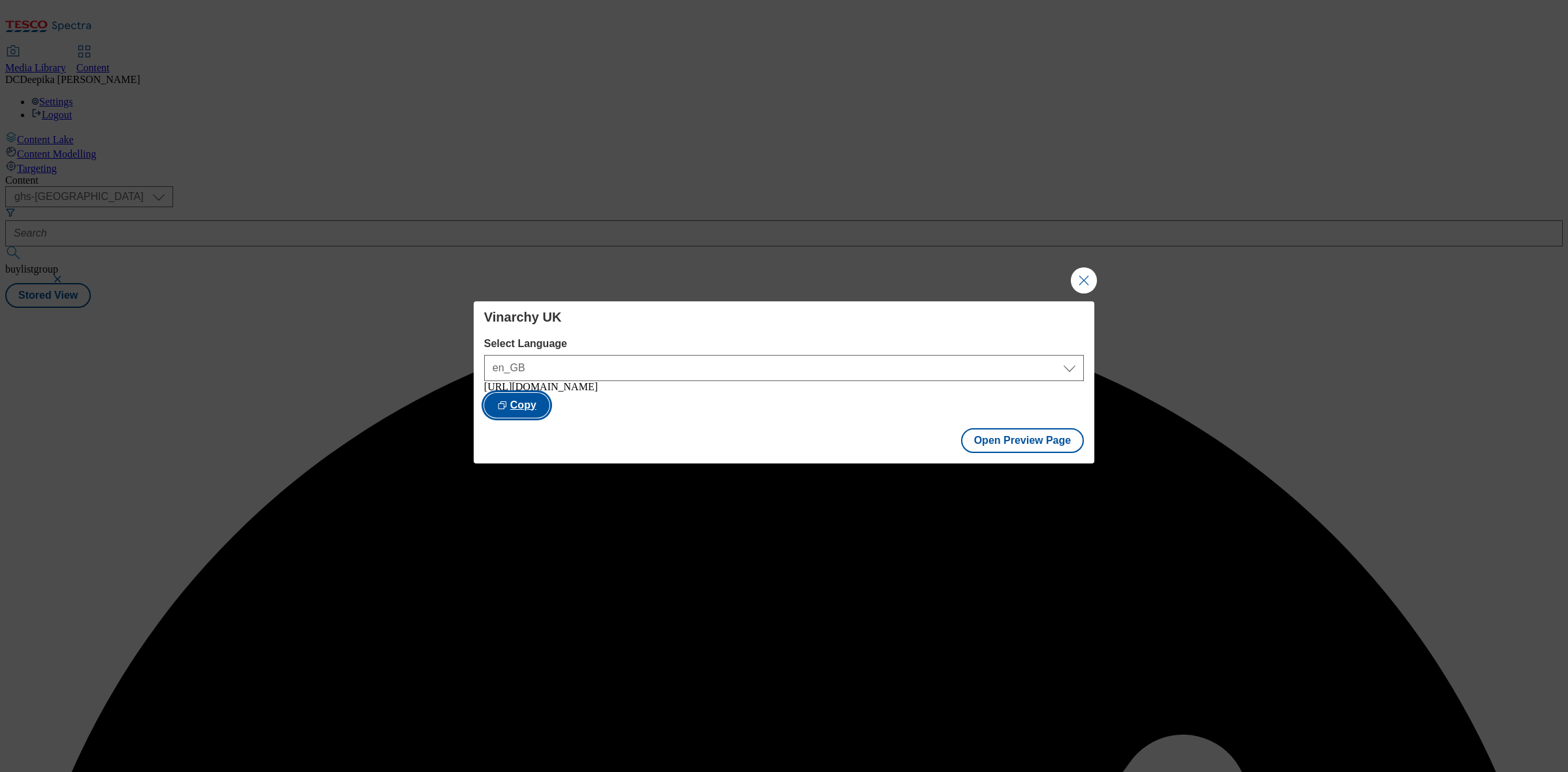
click at [550, 412] on button "Copy" at bounding box center [516, 405] width 65 height 25
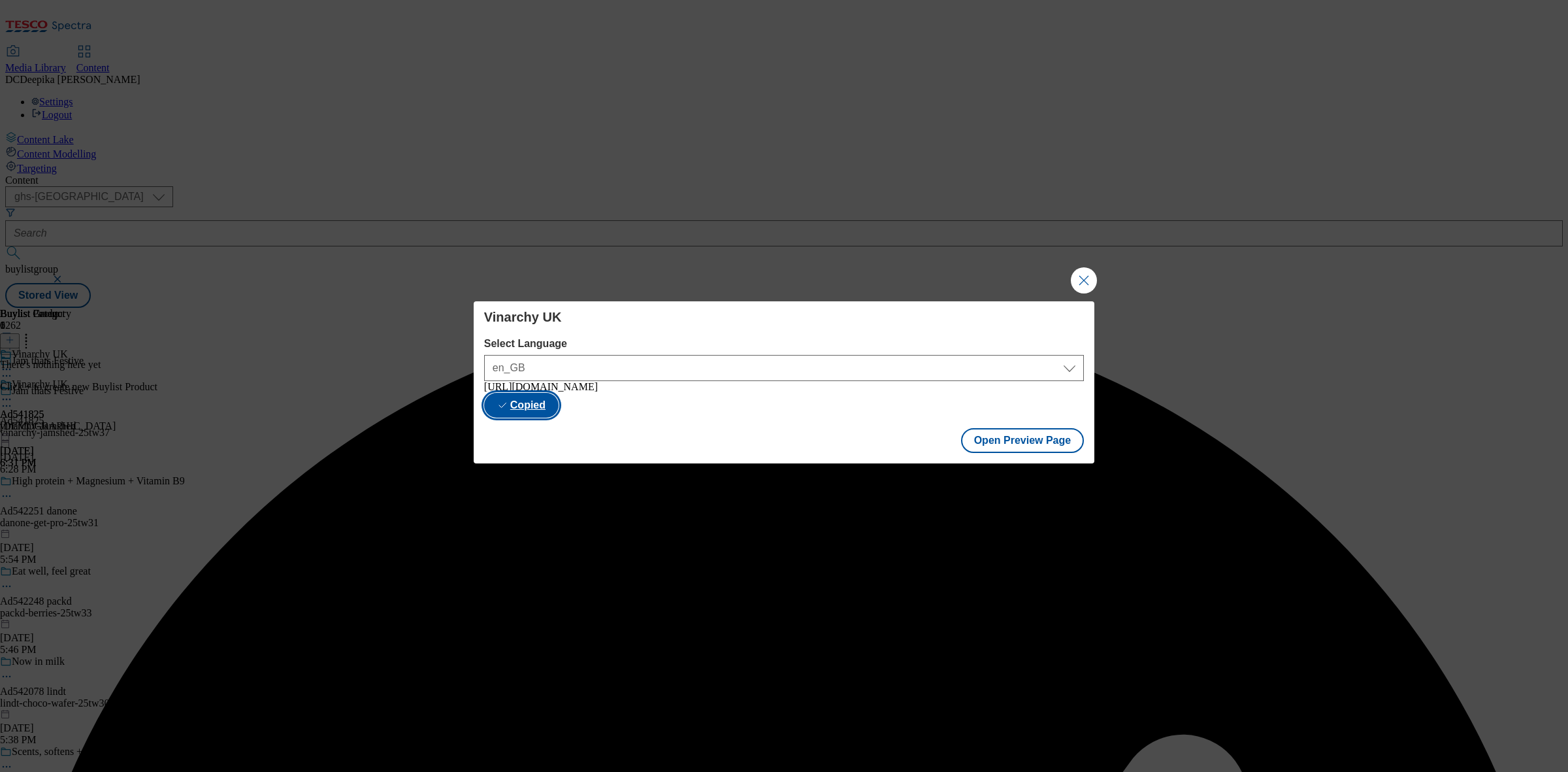
click at [558, 400] on button "Copied" at bounding box center [521, 405] width 75 height 25
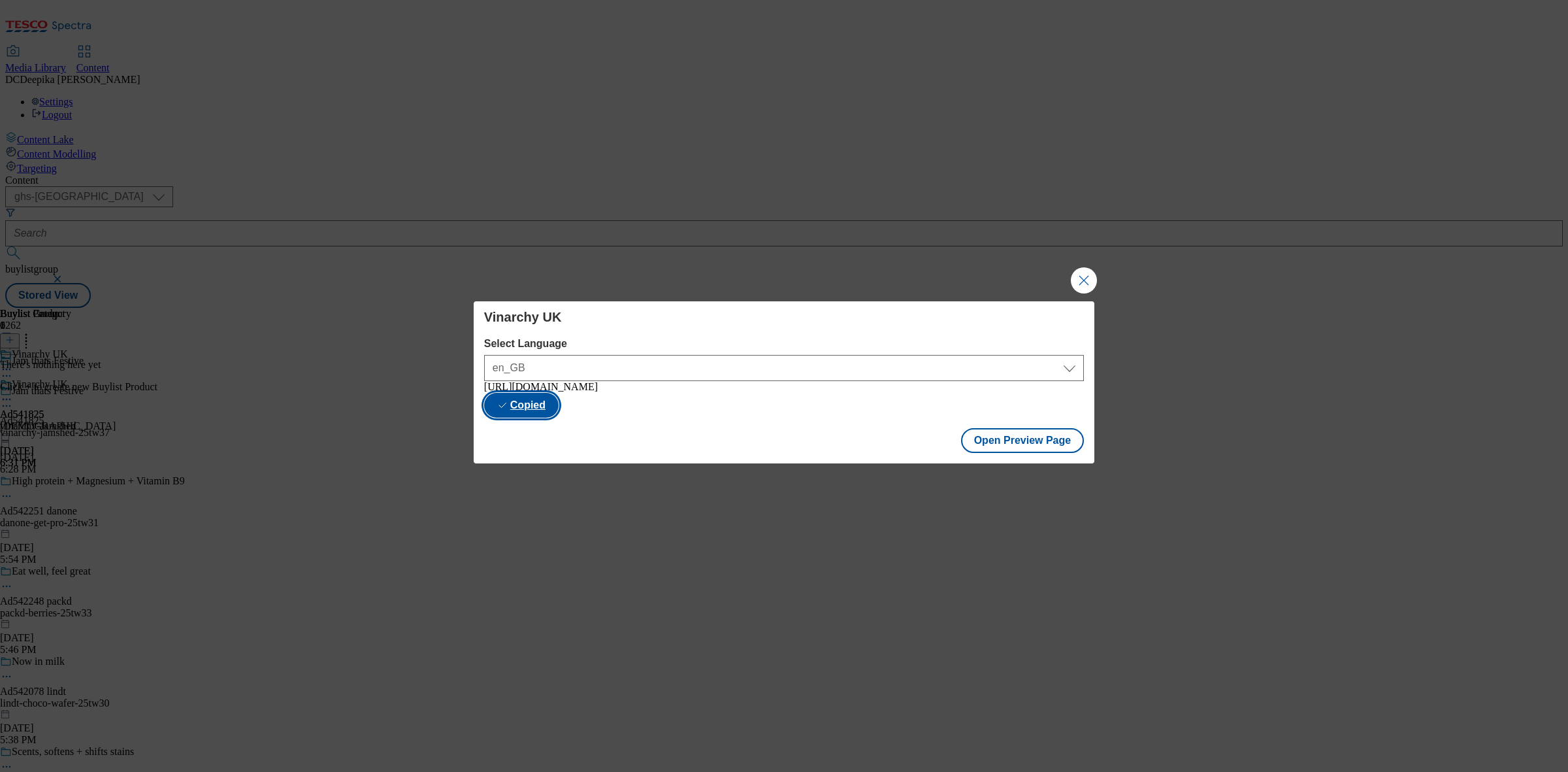
click at [558, 407] on button "Copied" at bounding box center [521, 405] width 75 height 25
drag, startPoint x: 1183, startPoint y: 405, endPoint x: 1170, endPoint y: 386, distance: 23.0
click at [1183, 404] on div "Vinarchy UK Select Language en_GB en_GB https://www.tesco.com/groceries/en-GB/b…" at bounding box center [784, 386] width 1568 height 772
click at [1096, 278] on button "Close Modal" at bounding box center [1083, 280] width 26 height 26
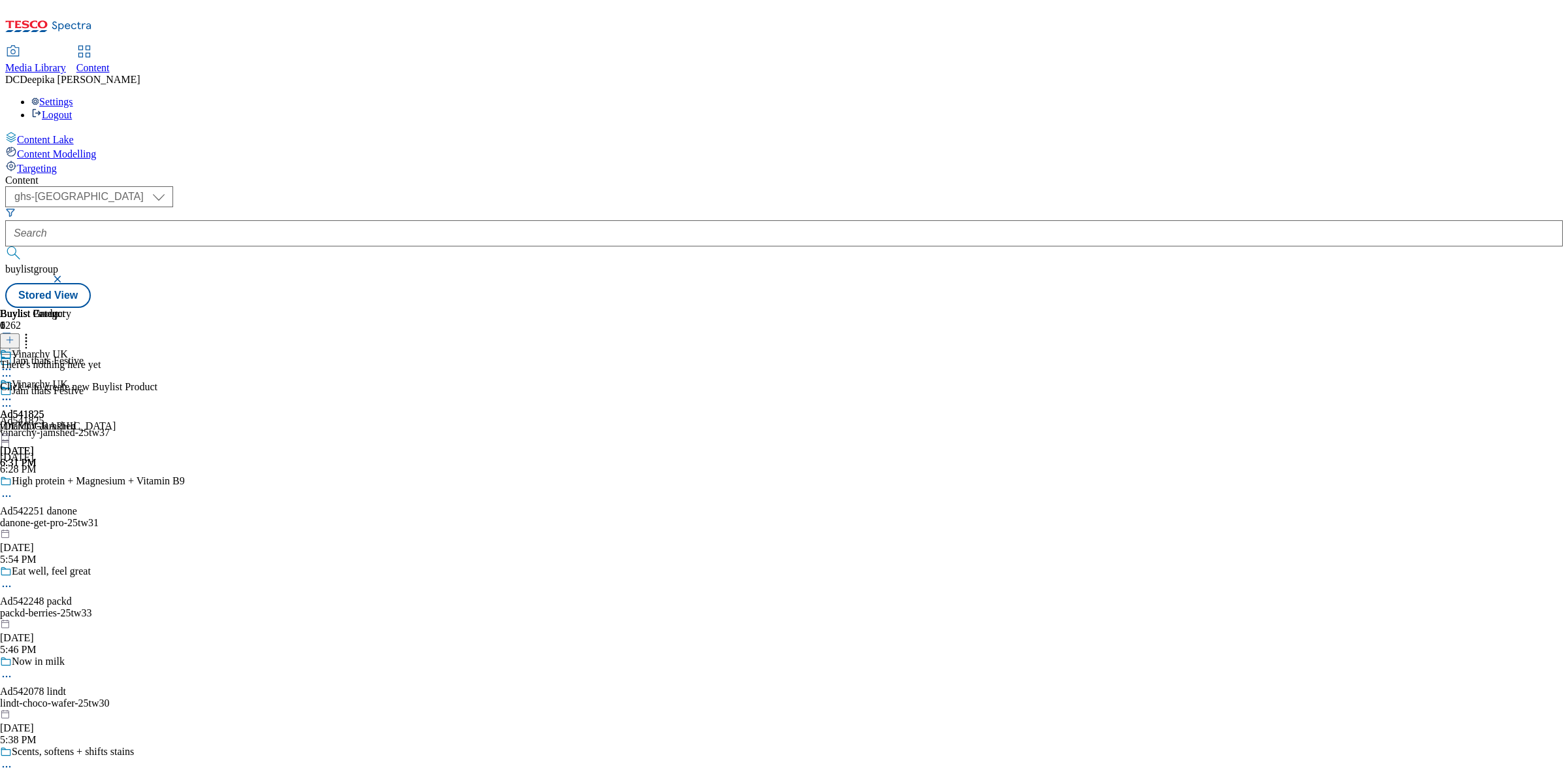
click at [1213, 307] on div "Buylist Group 6262 Jam thats Festive Jam thats Festive Ad541825 vinarchy-jamshe…" at bounding box center [784, 307] width 1557 height 0
click at [8, 399] on circle at bounding box center [7, 400] width 2 height 2
click at [11, 399] on circle at bounding box center [10, 400] width 2 height 2
click at [84, 497] on span "Un-preview" at bounding box center [62, 501] width 44 height 10
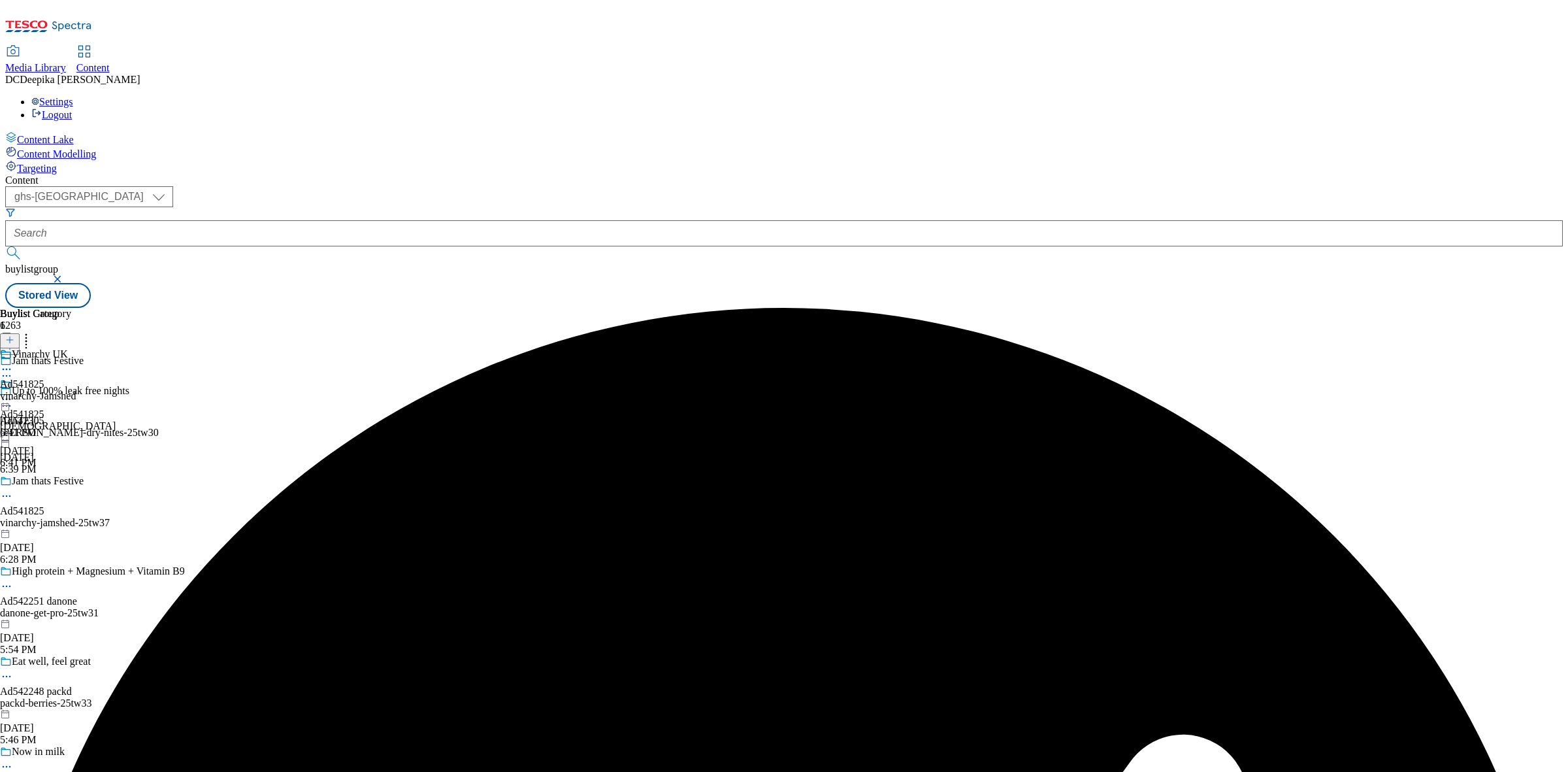
click at [13, 393] on icon at bounding box center [6, 399] width 13 height 13
click at [76, 479] on button "Preview" at bounding box center [51, 486] width 50 height 15
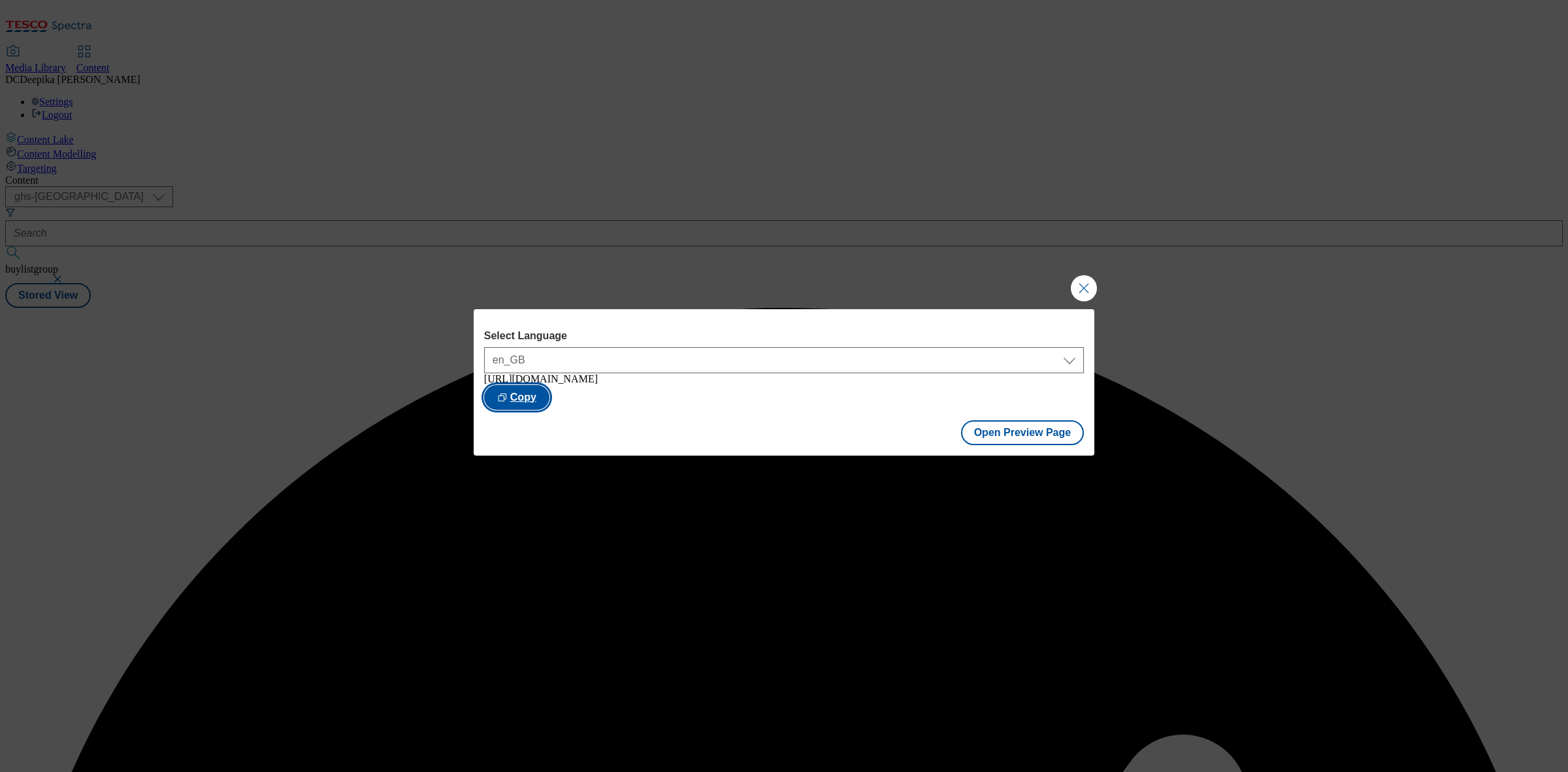
click at [550, 404] on button "Copy" at bounding box center [516, 397] width 65 height 25
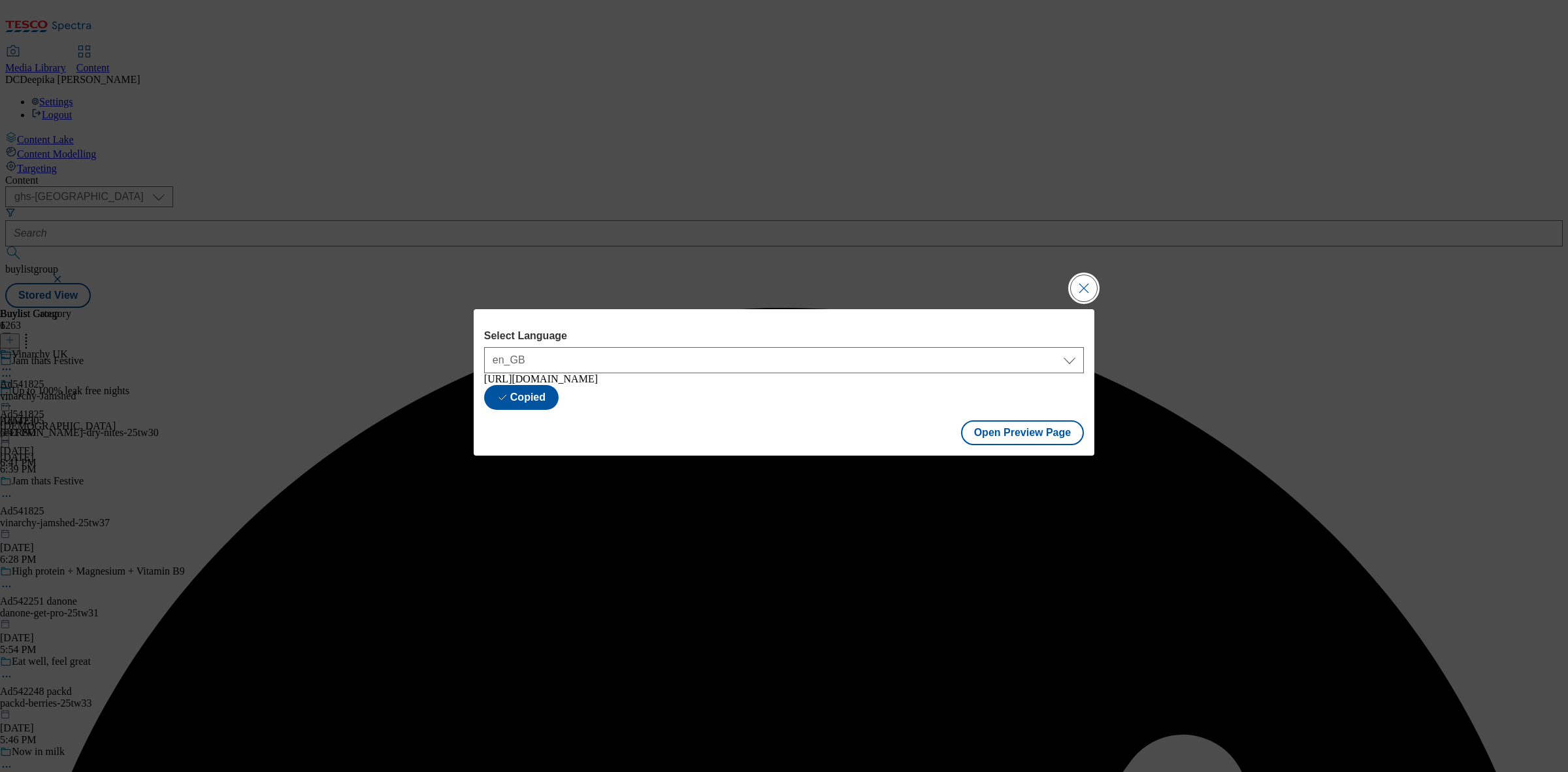
click at [1084, 289] on button "Close Modal" at bounding box center [1083, 288] width 26 height 26
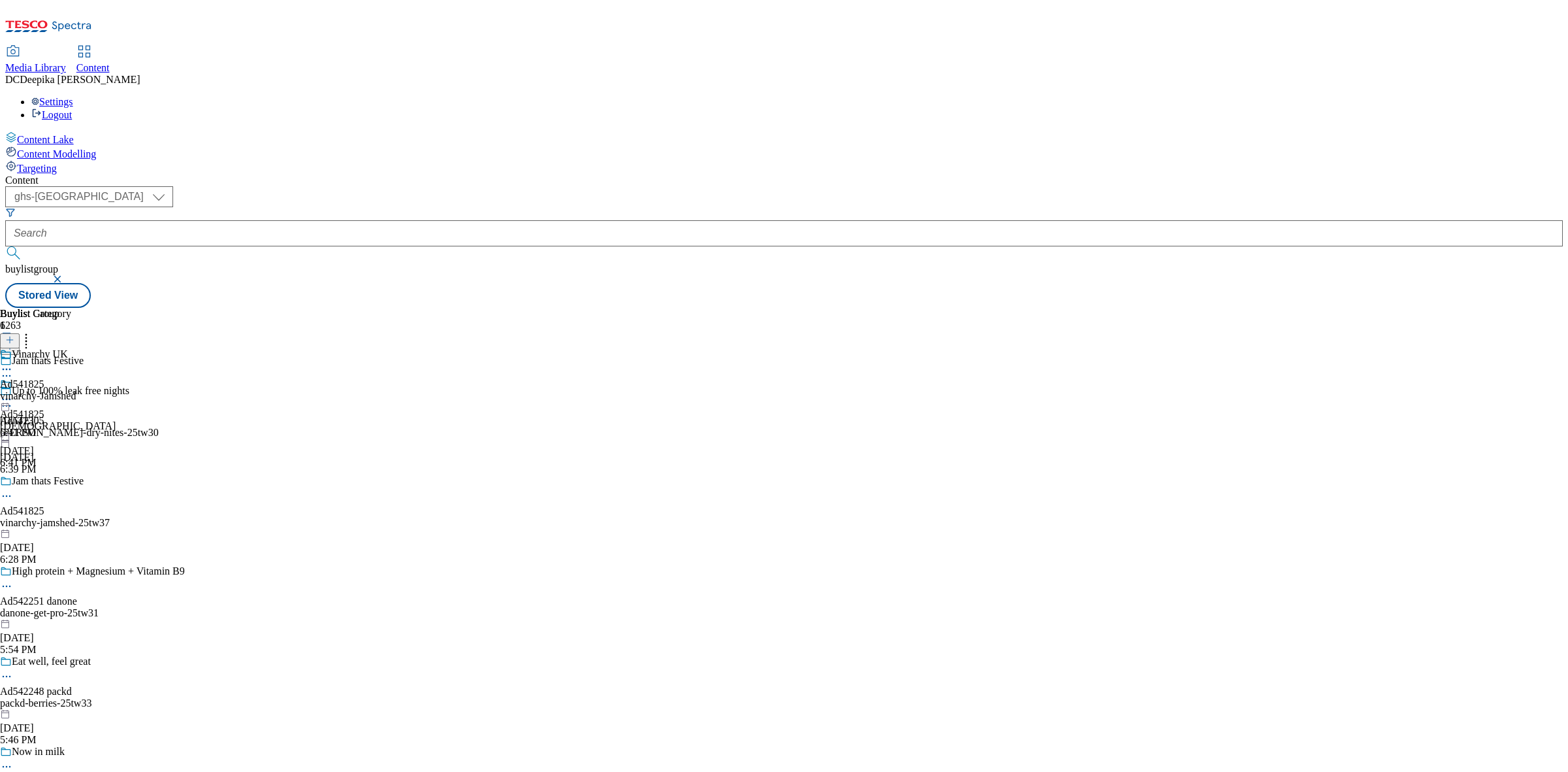
click at [1177, 307] on div "Buylist Group 6263 Jam thats Festive Up to 100% leak free nights Ad542305 kimbe…" at bounding box center [784, 307] width 1557 height 0
click at [65, 275] on button "button" at bounding box center [59, 278] width 13 height 8
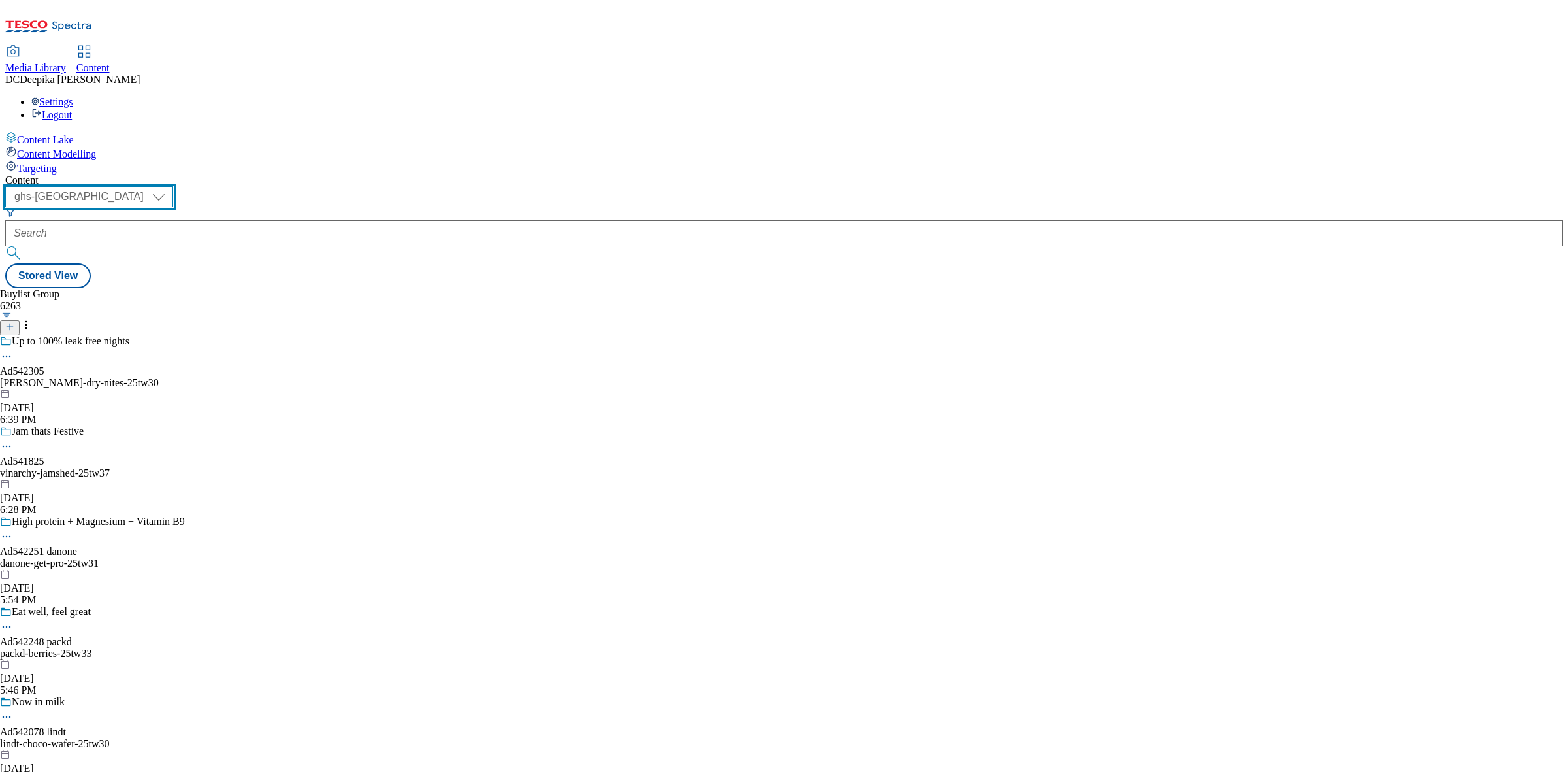
click at [173, 186] on select "ghs-roi ghs-uk" at bounding box center [89, 197] width 168 height 21
click at [169, 186] on select "ghs-roi ghs-uk" at bounding box center [89, 197] width 168 height 21
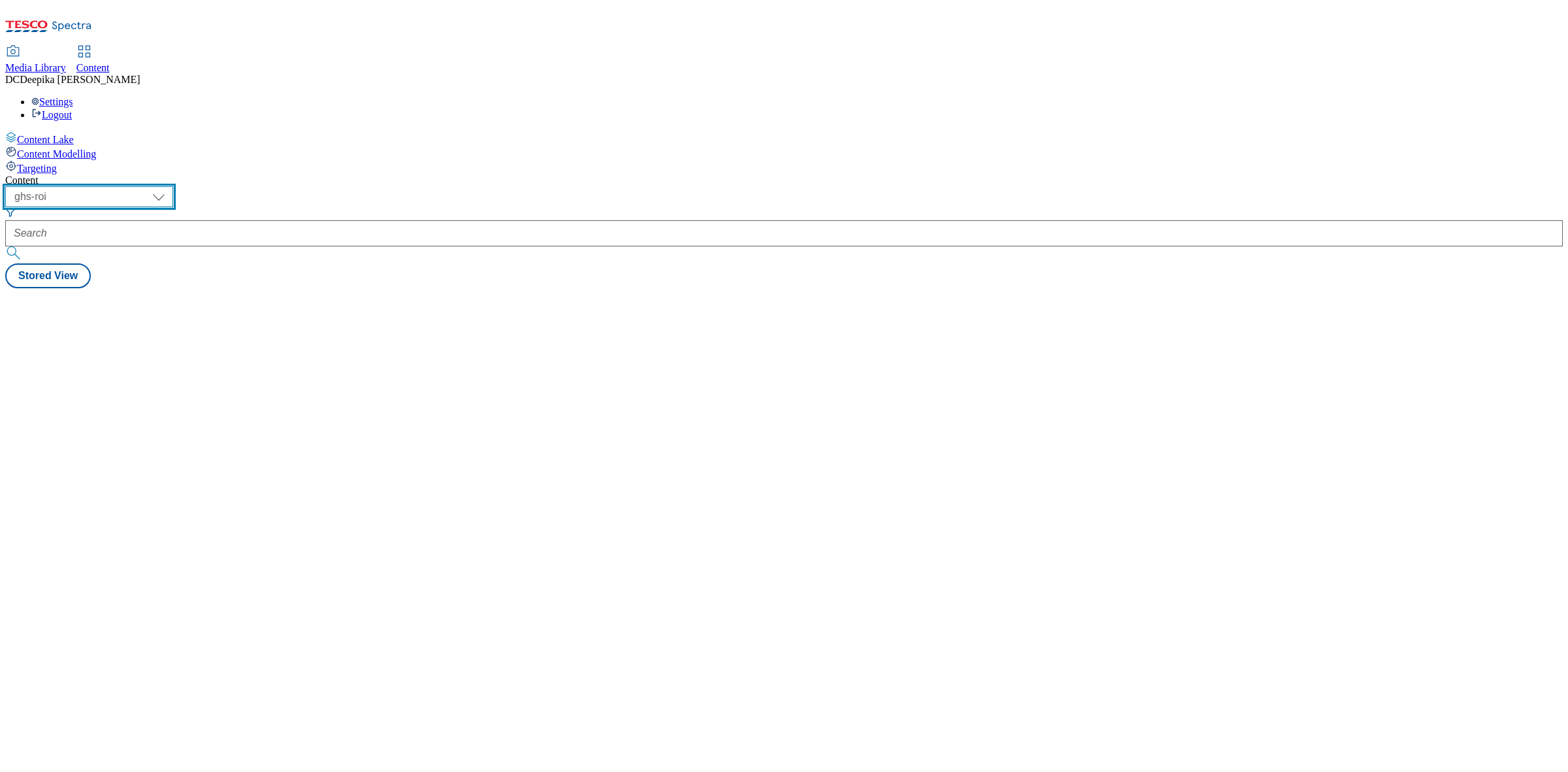
click at [173, 186] on select "ghs-roi ghs-uk" at bounding box center [89, 197] width 168 height 21
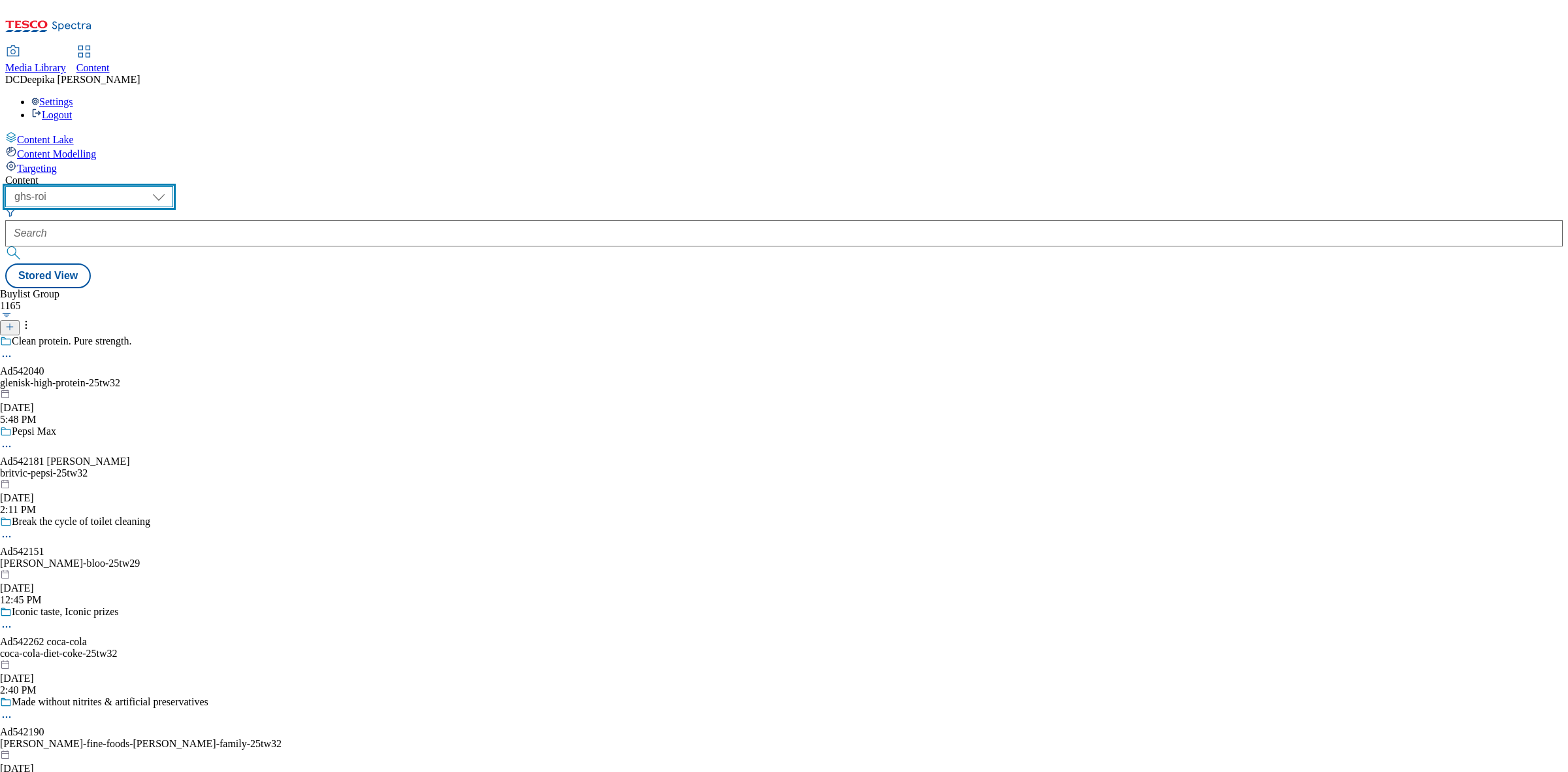
select select "ghs-uk"
click at [169, 186] on select "ghs-roi ghs-uk" at bounding box center [89, 197] width 168 height 21
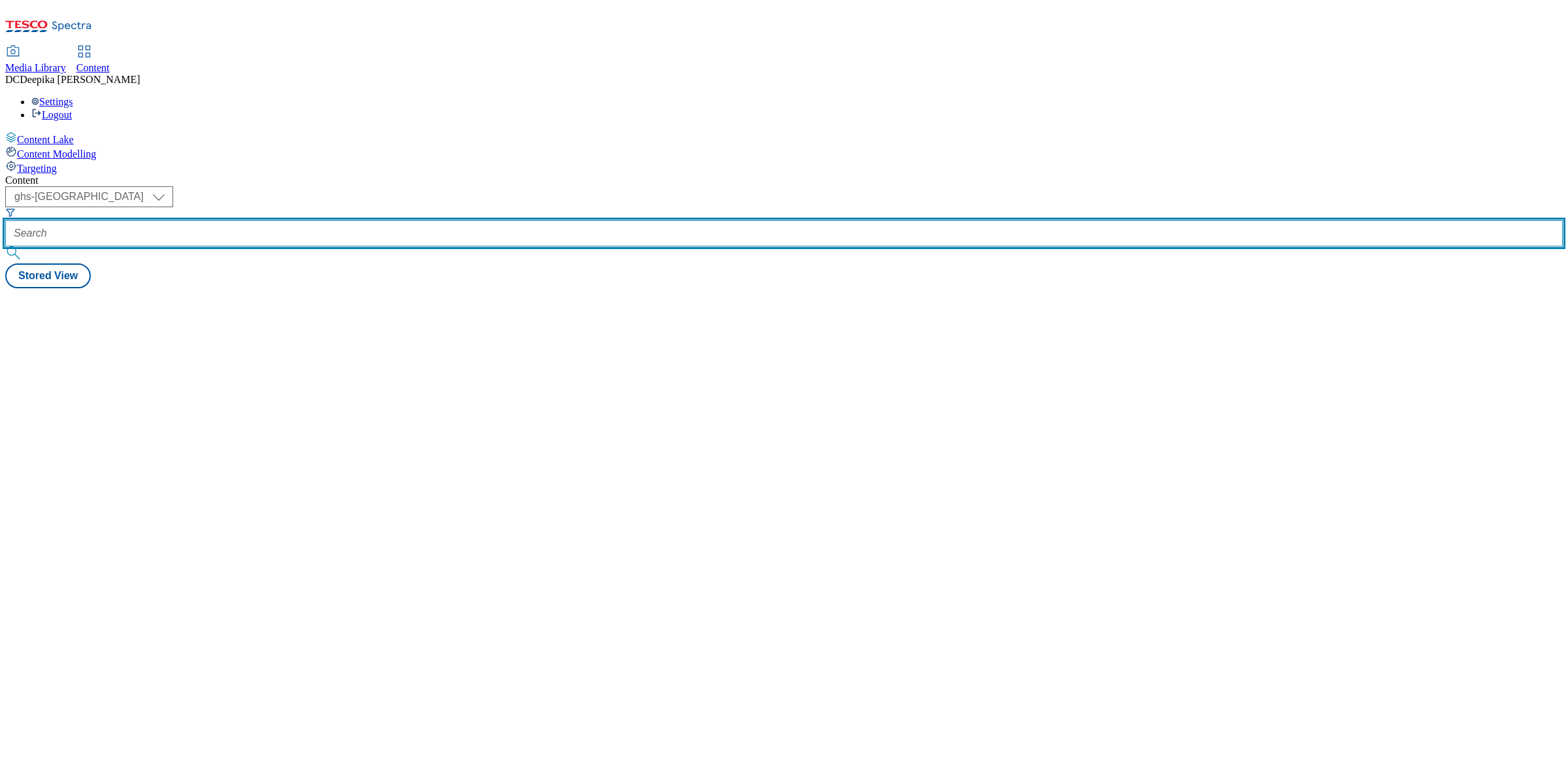
click at [298, 220] on input "text" at bounding box center [784, 234] width 1557 height 26
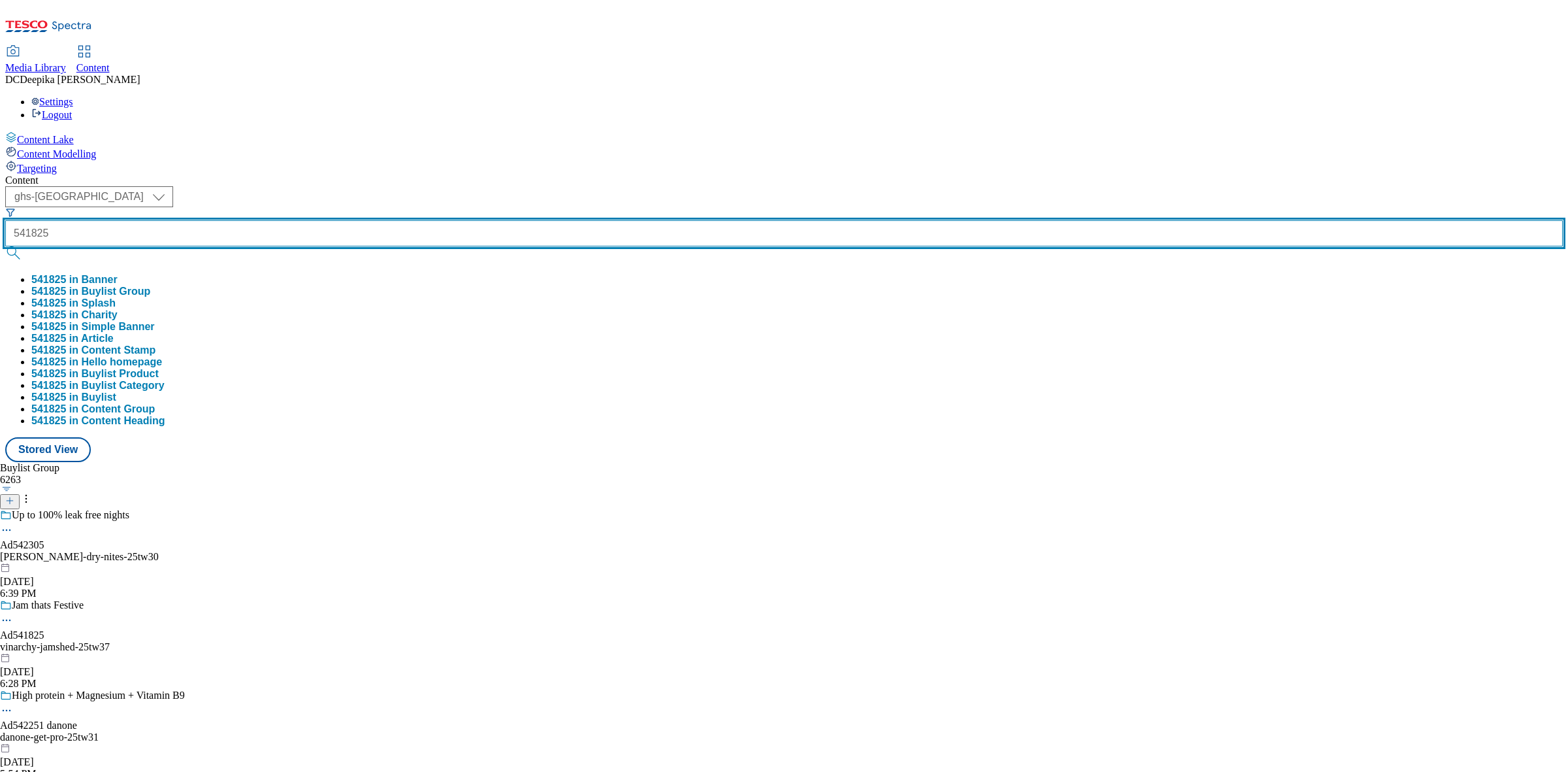
type input "541825"
click at [5, 246] on button "submit" at bounding box center [14, 252] width 18 height 13
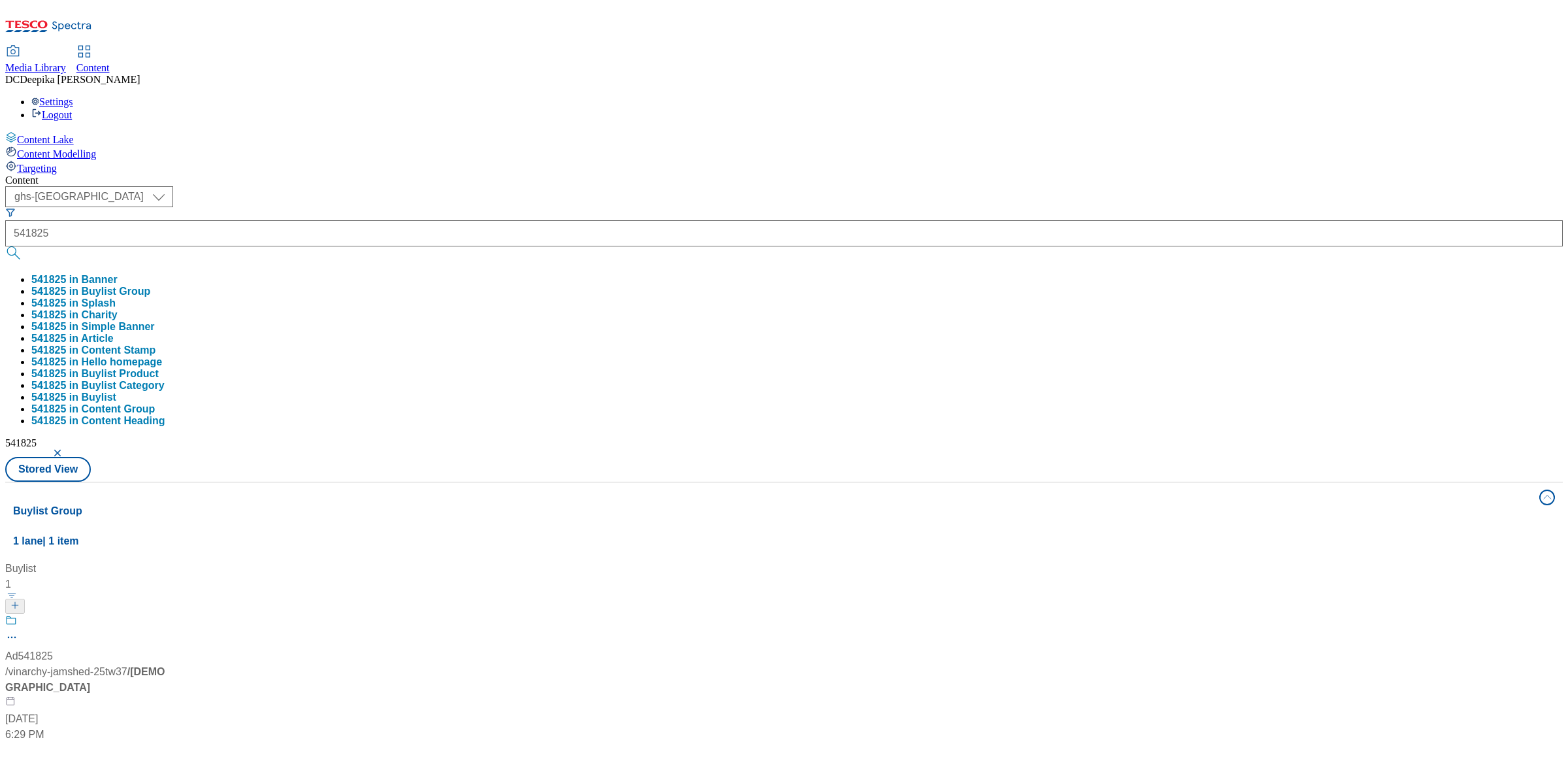
click at [827, 560] on div "Buylist 1 Ad541825 / vinarchy-jamshed-25tw37 / vinarchy Sep 16, 2025 6:29 PM" at bounding box center [784, 560] width 1542 height 0
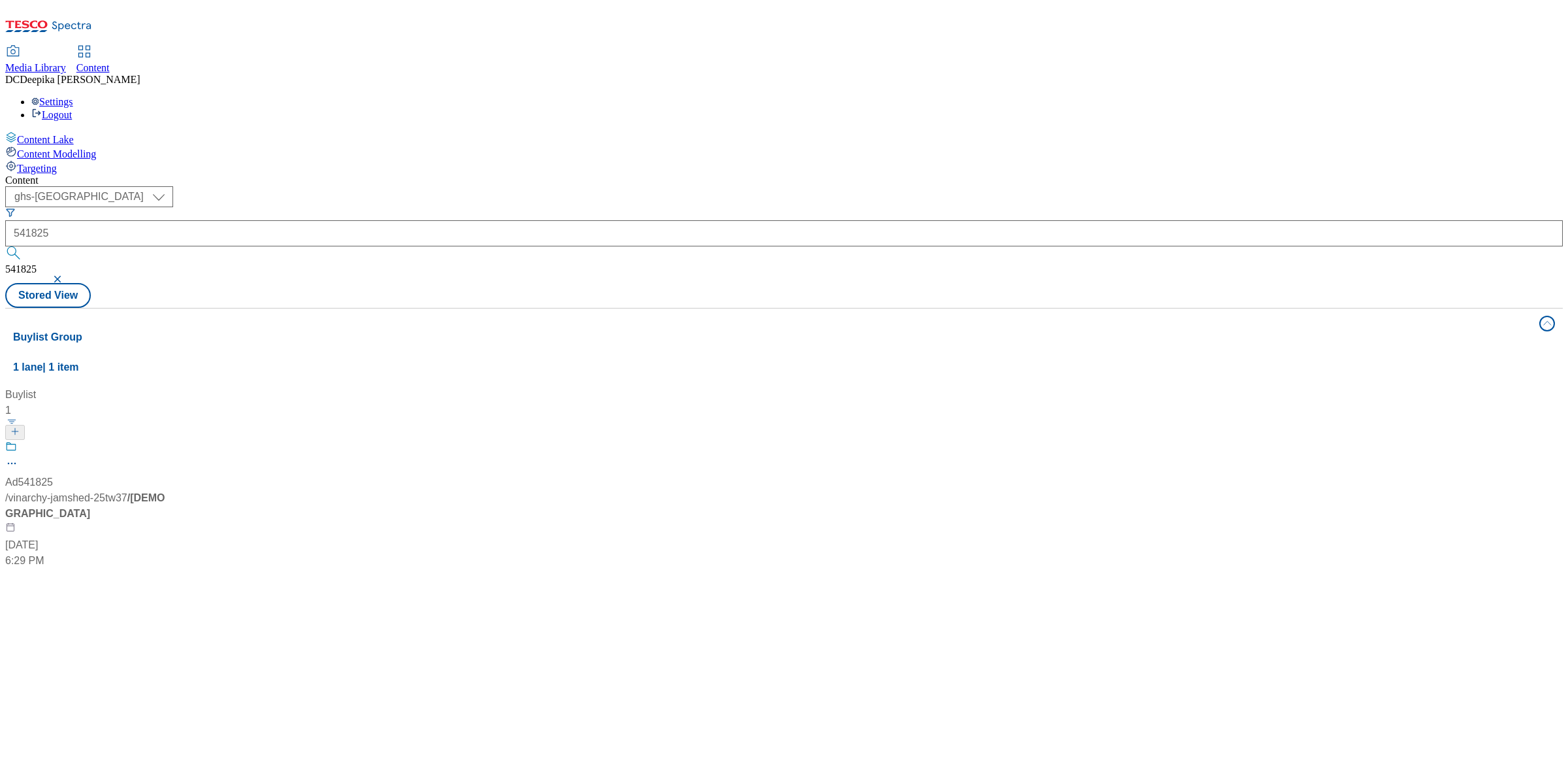
click at [169, 440] on div at bounding box center [87, 457] width 163 height 34
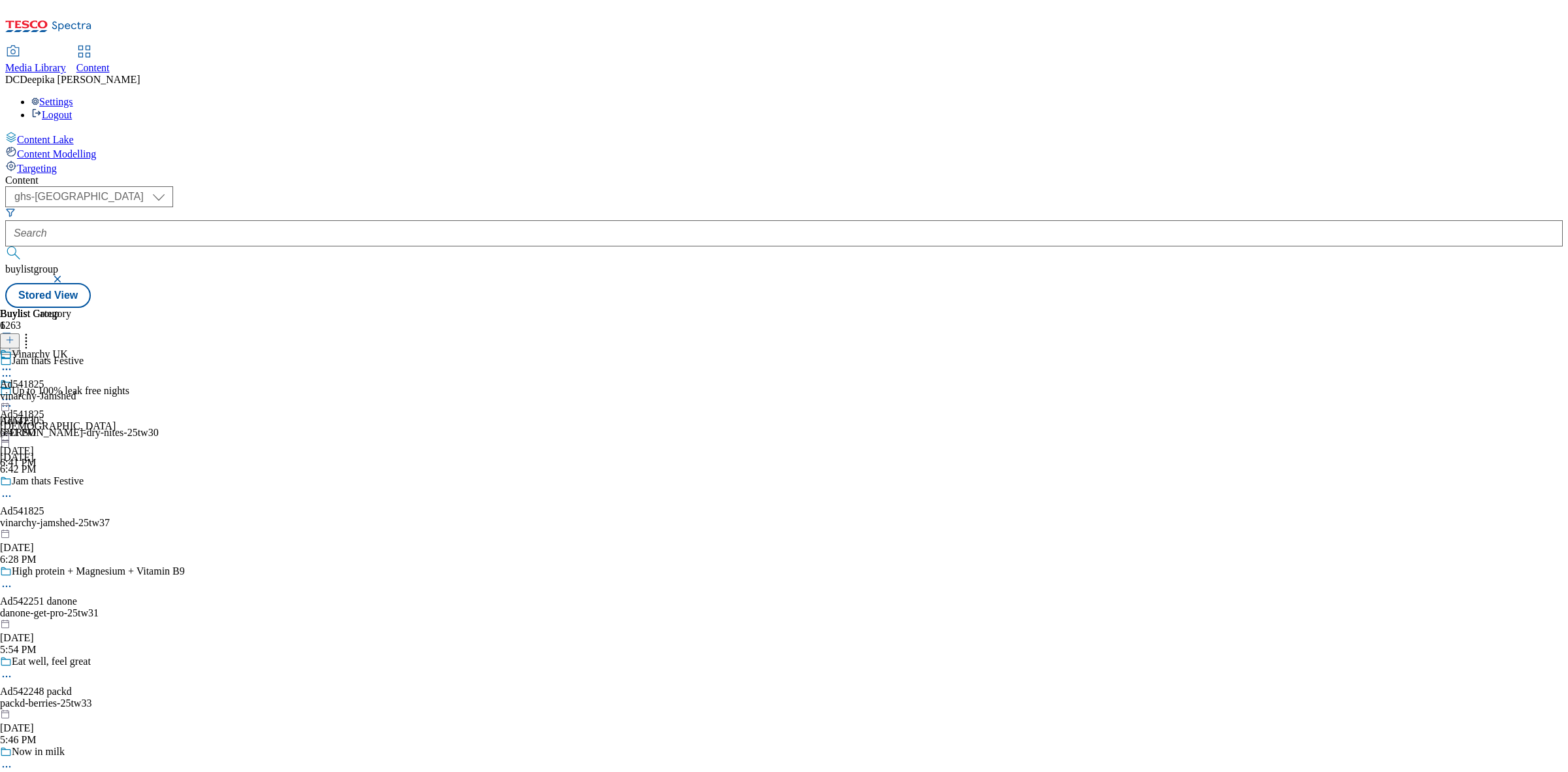
click at [76, 390] on div "vinarchy-Jamshed" at bounding box center [38, 395] width 76 height 11
click at [19, 333] on button at bounding box center [10, 340] width 19 height 15
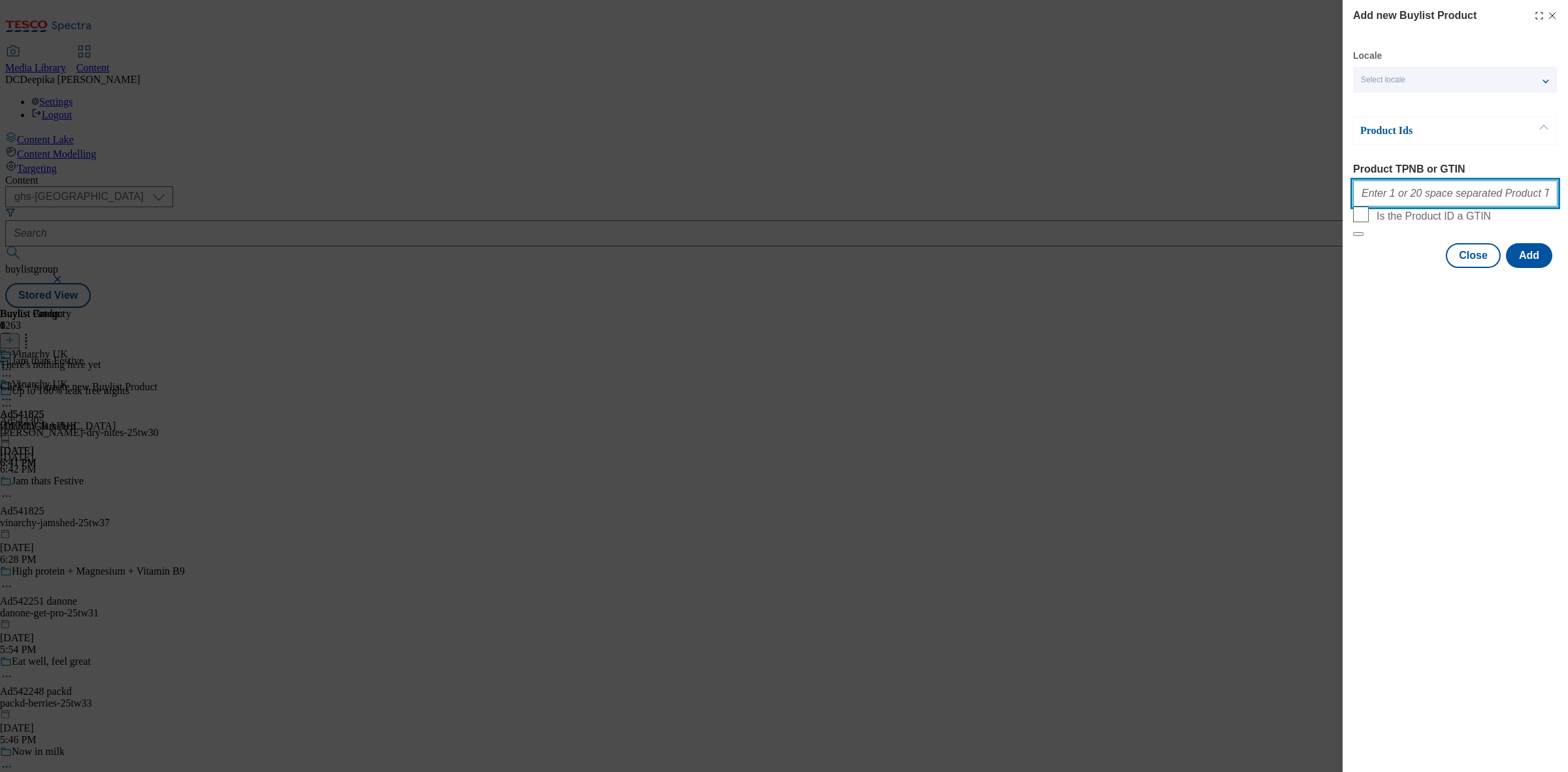
click at [1375, 198] on input "Product TPNB or GTIN" at bounding box center [1455, 193] width 205 height 26
paste input "589553 589554 587628"
type input "589553 589554 587628"
click at [1543, 268] on button "Add" at bounding box center [1528, 256] width 47 height 25
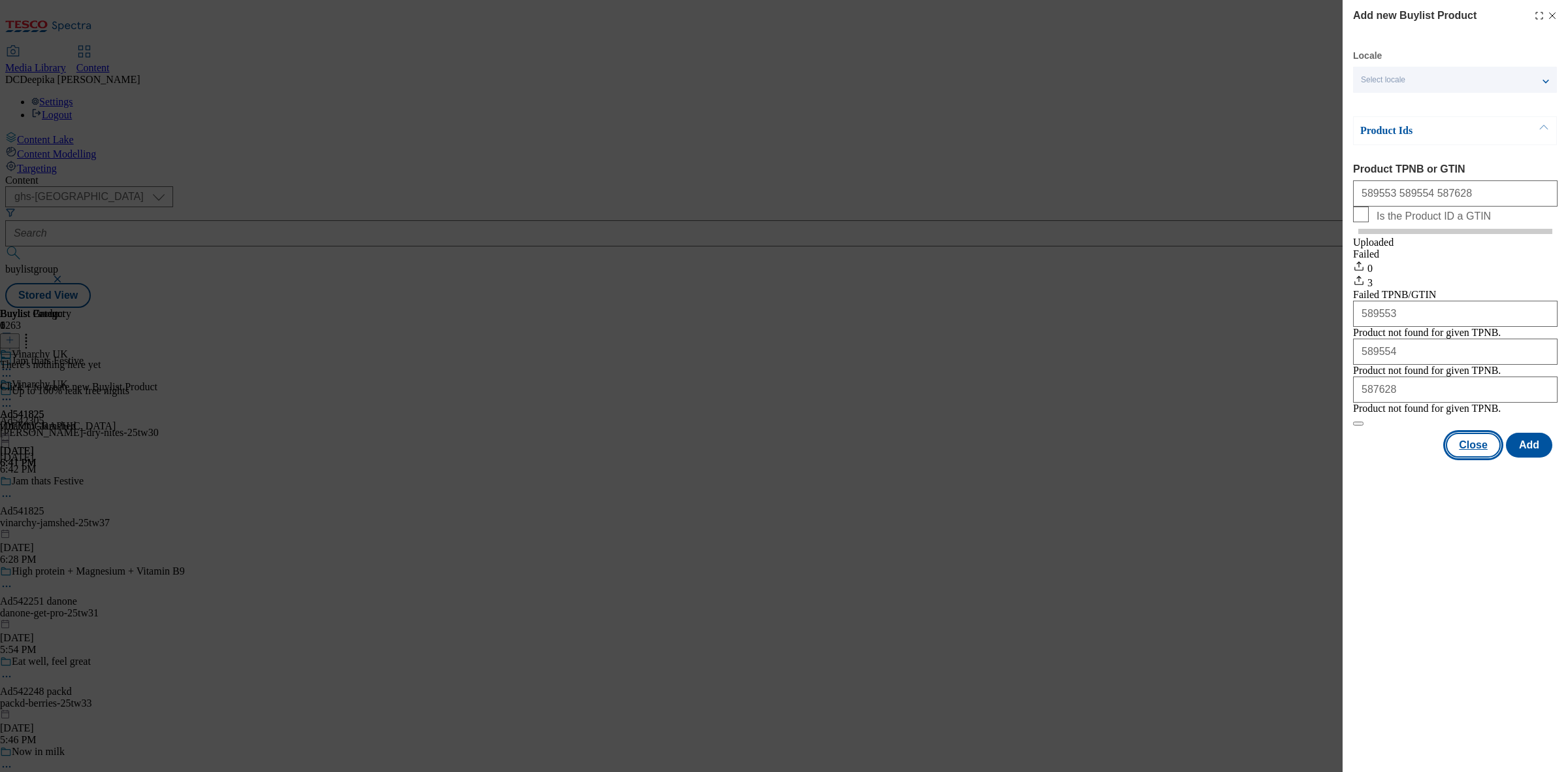
click at [1476, 458] on button "Close" at bounding box center [1473, 445] width 54 height 25
